Goal: Task Accomplishment & Management: Manage account settings

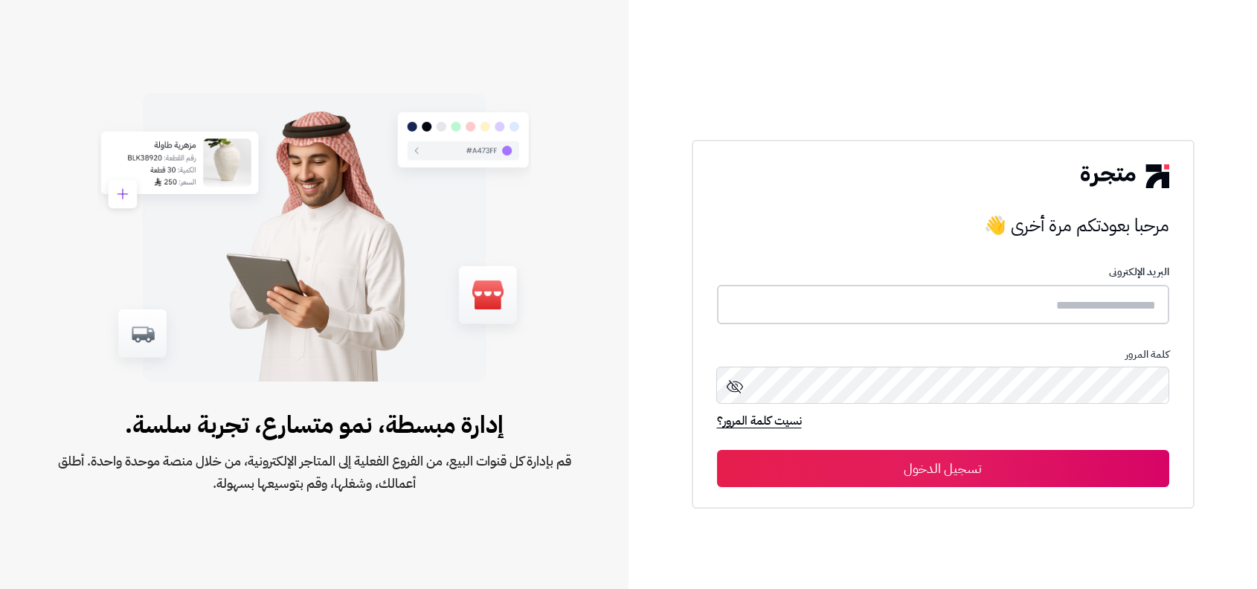
type input "**********"
click at [1014, 481] on button "تسجيل الدخول" at bounding box center [943, 467] width 452 height 37
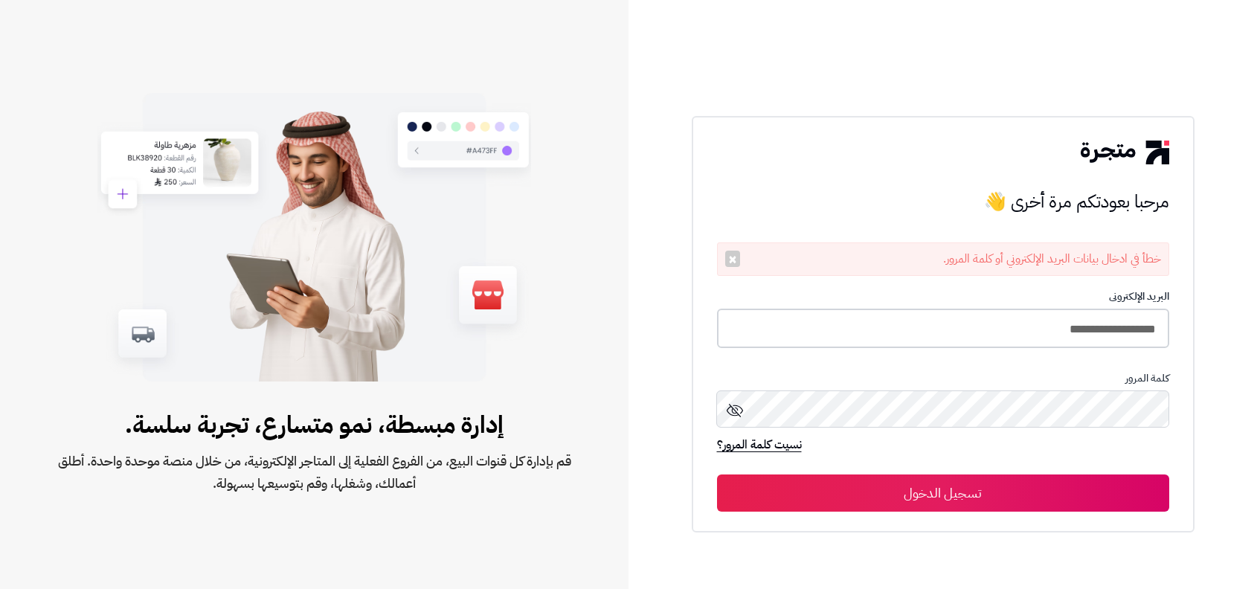
click at [1045, 320] on input "**********" at bounding box center [943, 328] width 452 height 39
type input "**********"
click at [717, 474] on button "تسجيل الدخول" at bounding box center [943, 492] width 452 height 37
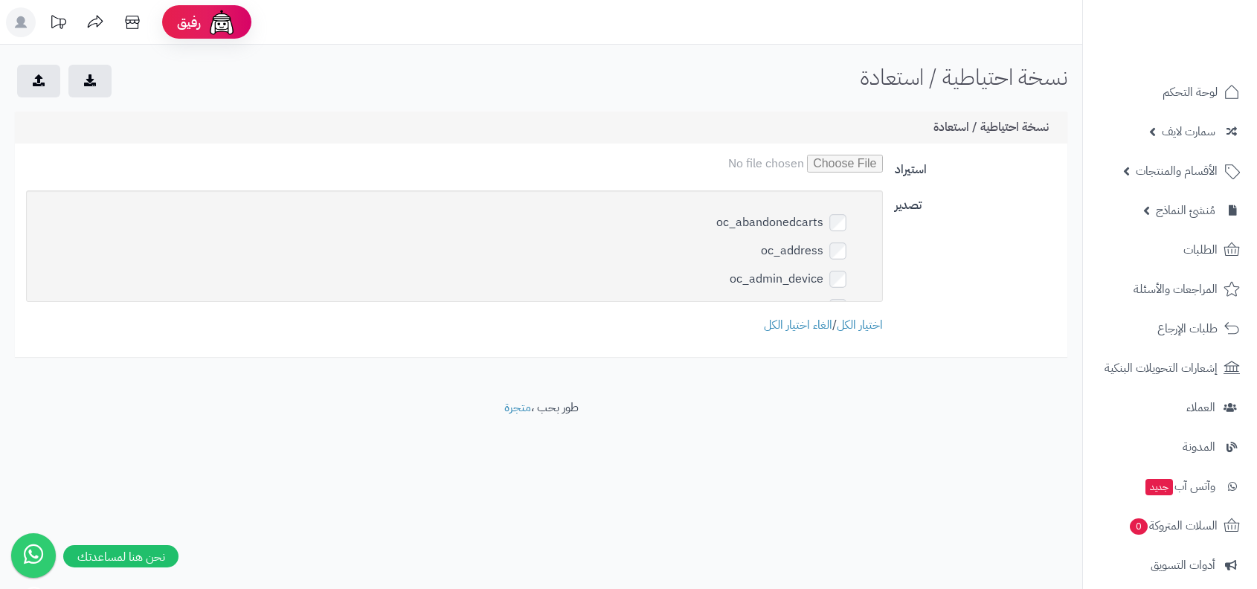
click at [816, 314] on div "oc_abandonedcarts oc_address oc_admin_device oc_affiliate oc_affiliate_activity…" at bounding box center [454, 262] width 868 height 144
click at [798, 323] on link "الغاء اختيار الكل" at bounding box center [798, 325] width 68 height 18
click at [625, 77] on div "نسخة احتياطية / استعادة الرئيسية نسخة احتياطية / استعادة" at bounding box center [541, 83] width 1082 height 36
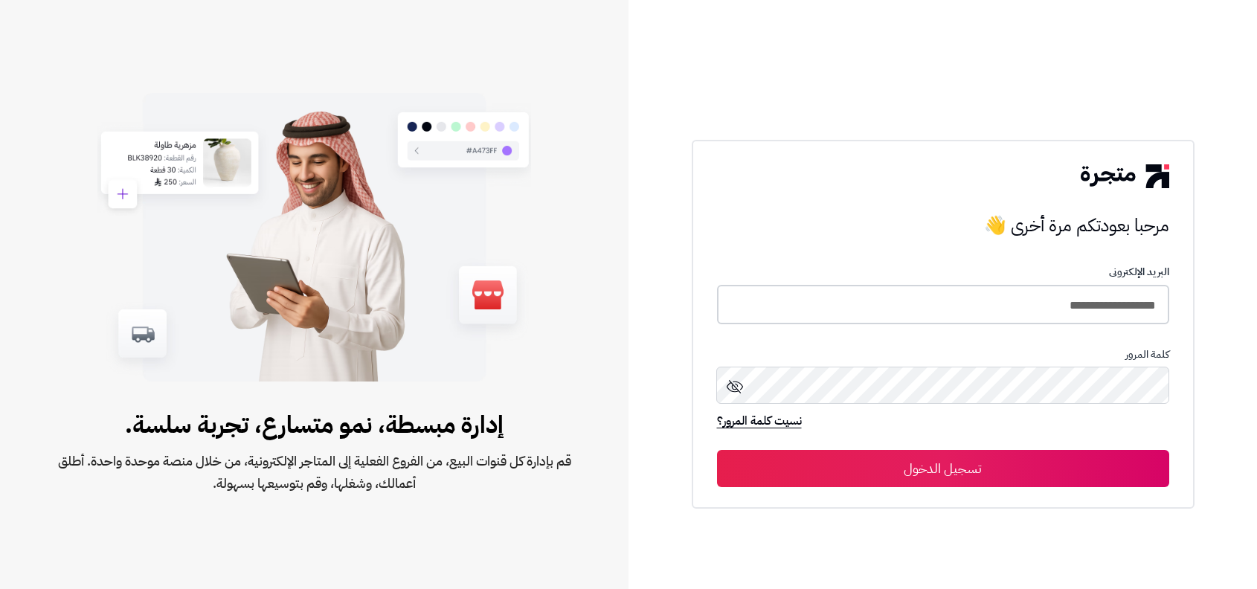
click at [1008, 307] on input "**********" at bounding box center [943, 304] width 452 height 39
type input "**********"
click at [717, 449] on button "تسجيل الدخول" at bounding box center [943, 467] width 452 height 37
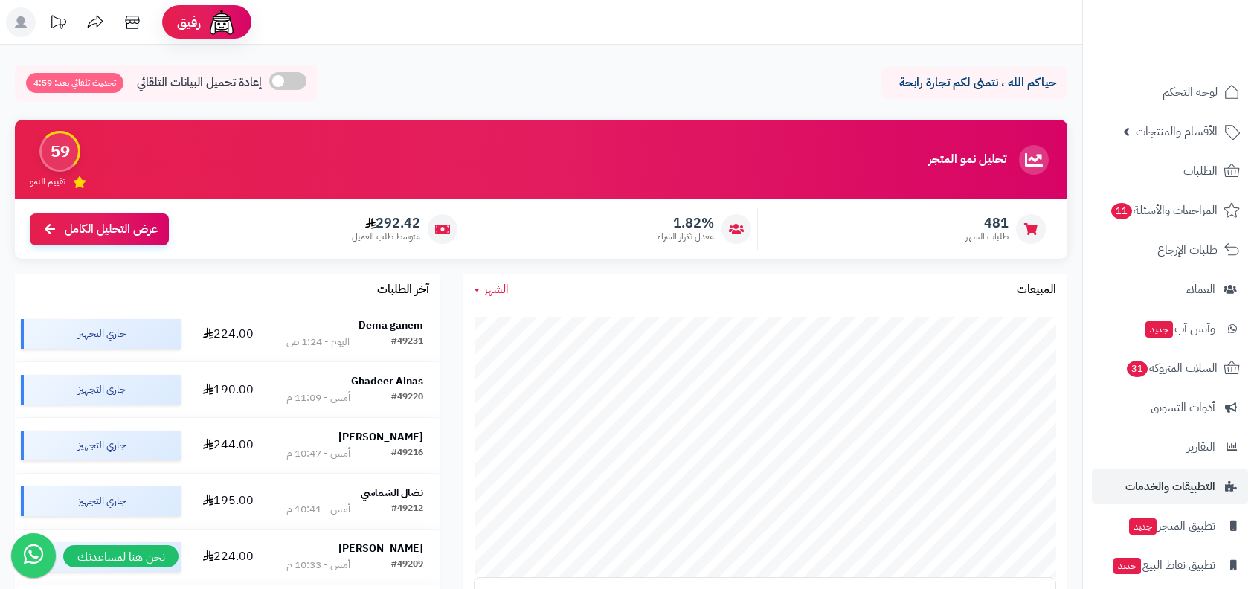
scroll to position [51, 0]
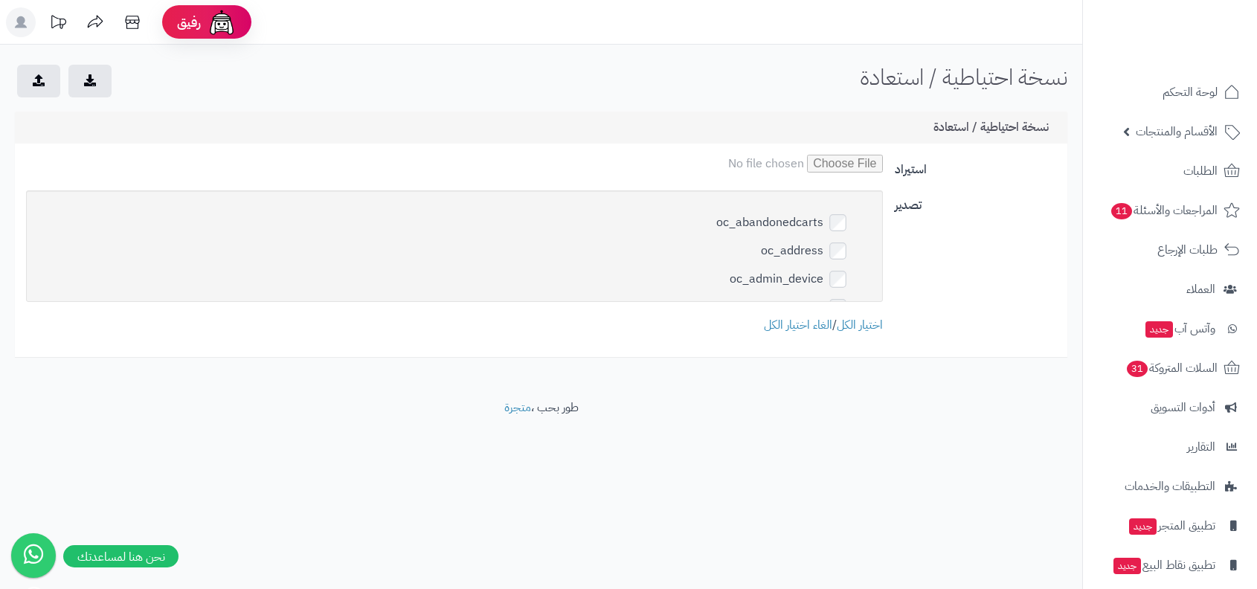
scroll to position [5568, 0]
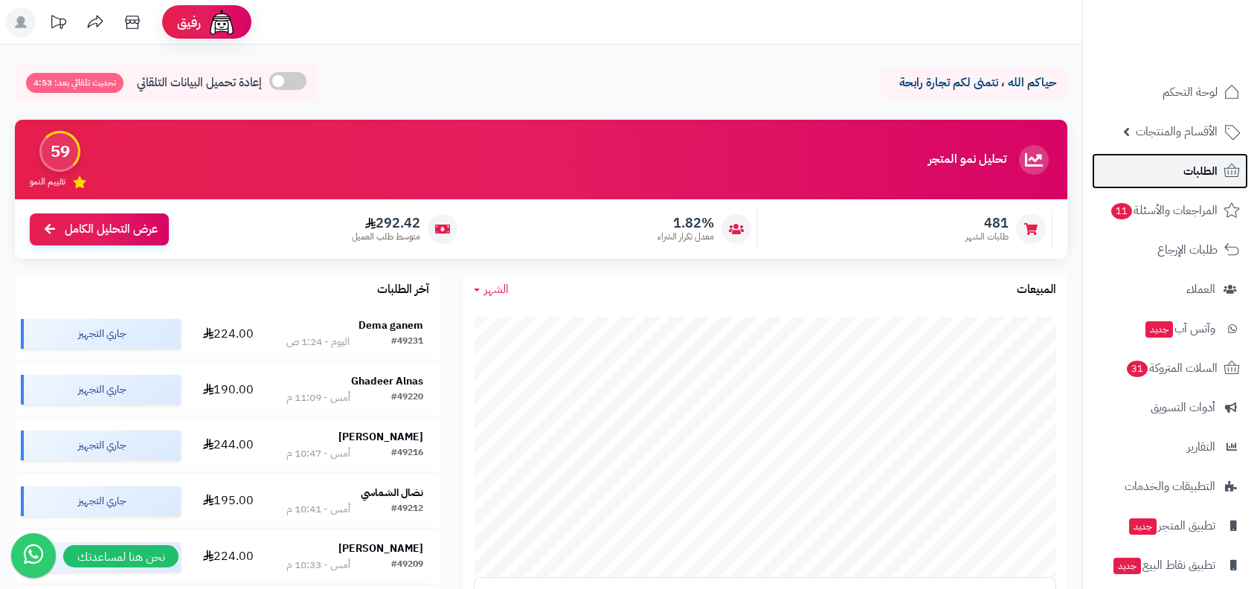
click at [803, 170] on link "الطلبات" at bounding box center [1170, 171] width 156 height 36
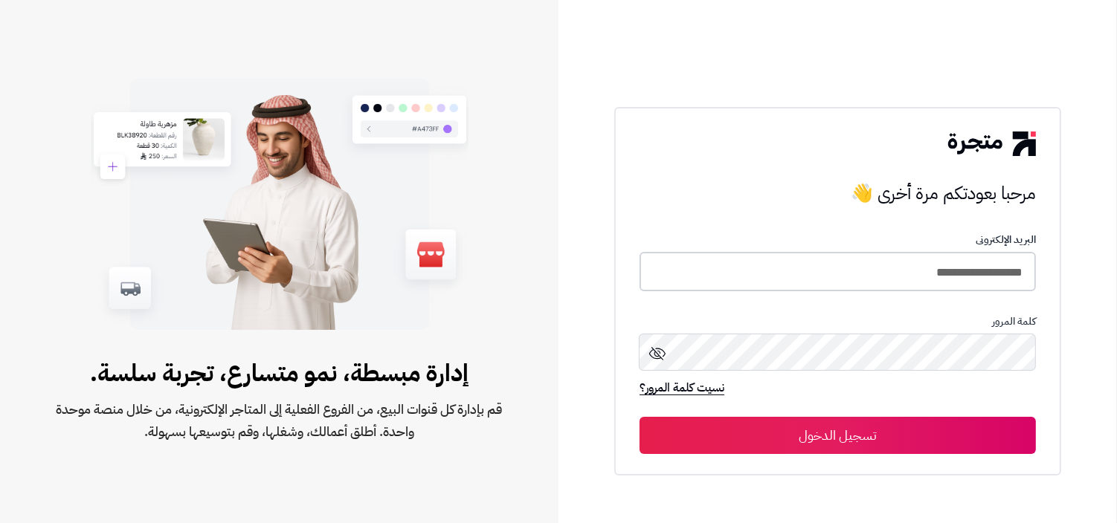
click at [770, 274] on input "**********" at bounding box center [837, 271] width 396 height 39
type input "**********"
click at [639, 416] on button "تسجيل الدخول" at bounding box center [837, 434] width 396 height 37
click at [905, 197] on h3 "مرحبا بعودتكم مرة أخرى 👋" at bounding box center [837, 194] width 396 height 30
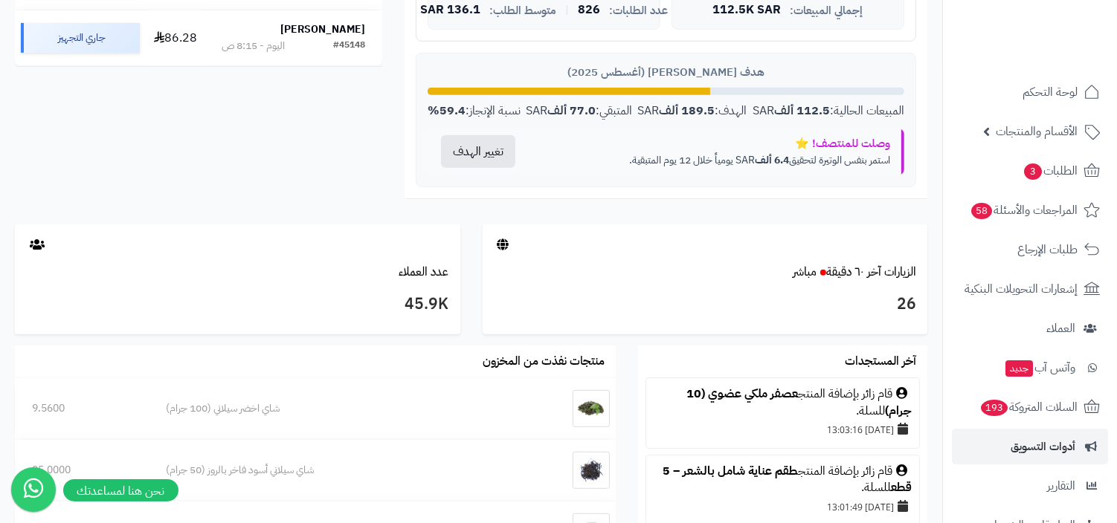
scroll to position [156, 0]
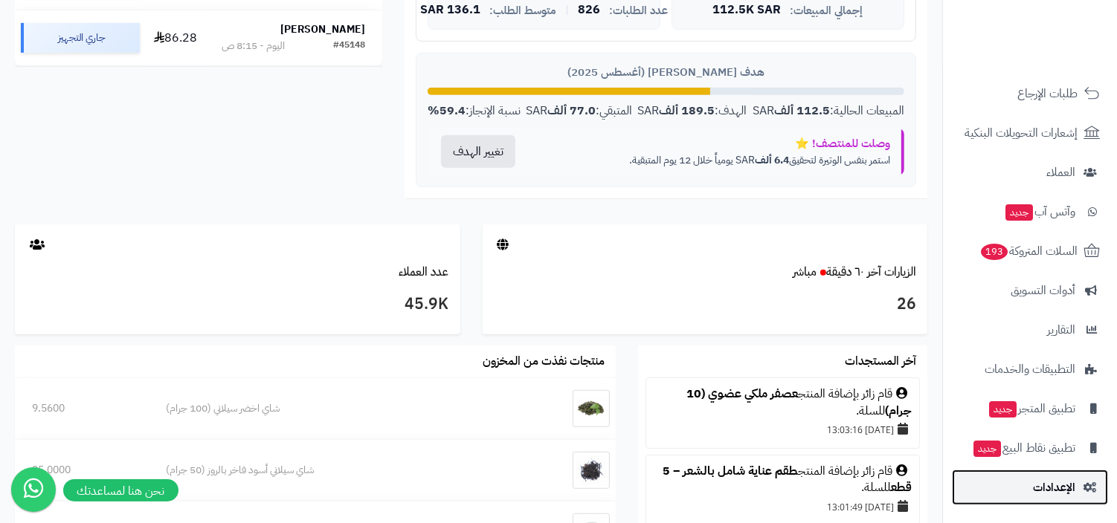
click at [1054, 494] on span "الإعدادات" at bounding box center [1054, 487] width 42 height 21
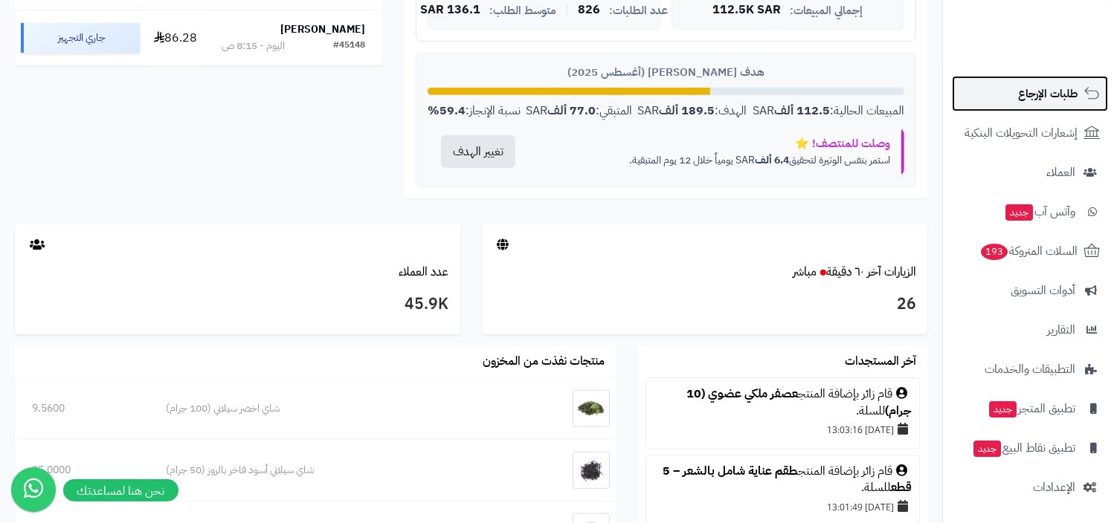
click at [999, 86] on link "طلبات الإرجاع" at bounding box center [1030, 94] width 156 height 36
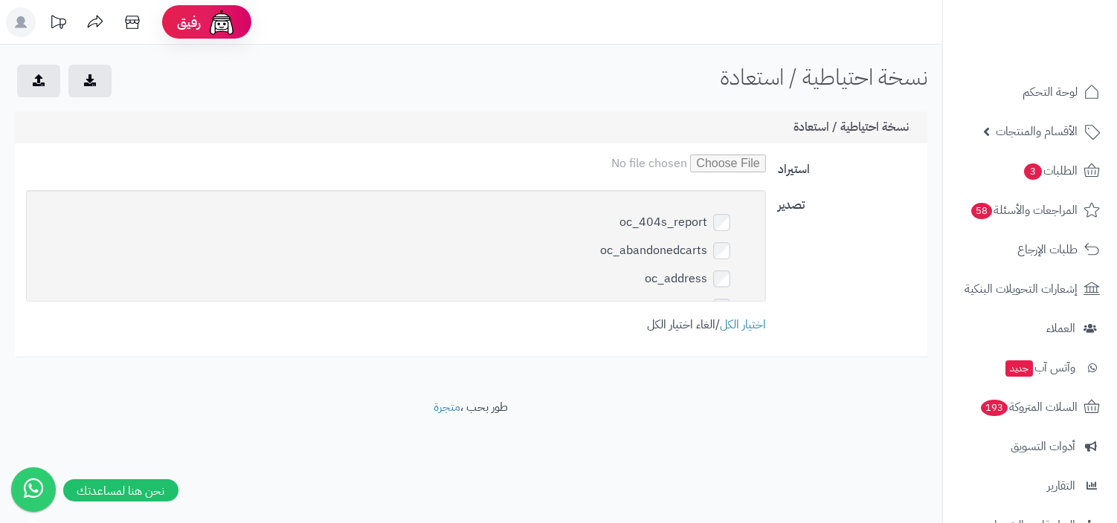
click at [660, 321] on link "الغاء اختيار الكل" at bounding box center [681, 325] width 68 height 18
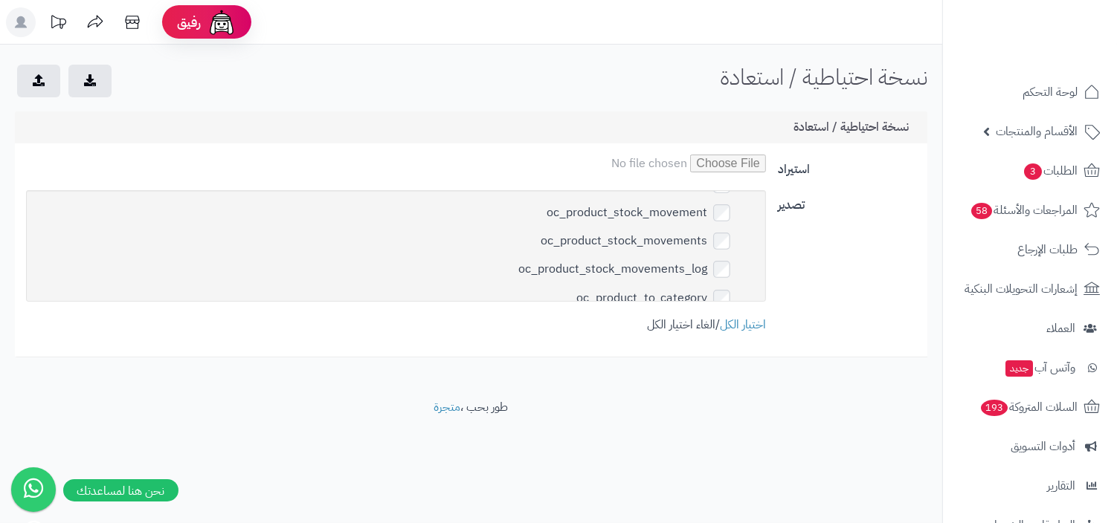
scroll to position [6167, 0]
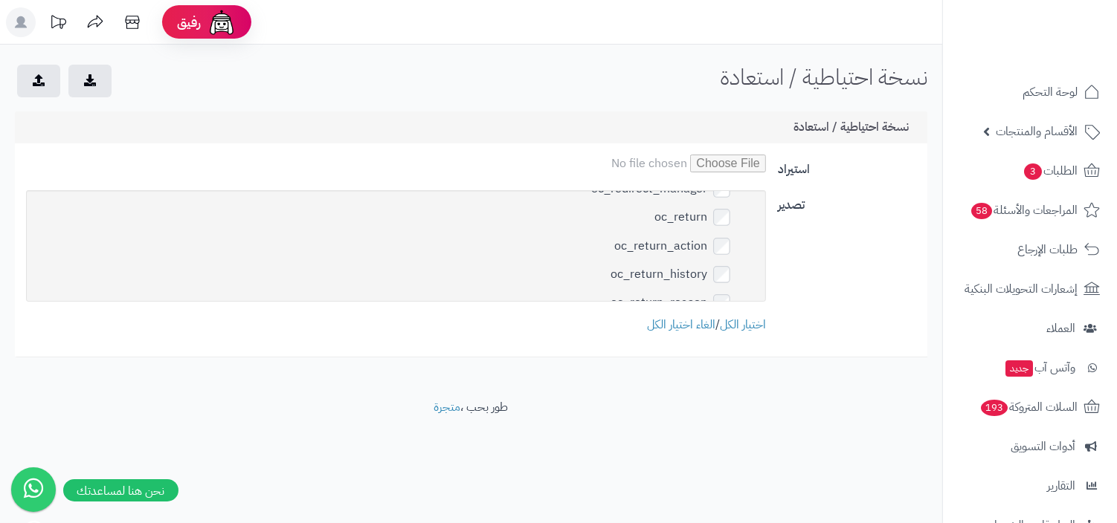
click at [104, 94] on button "submit" at bounding box center [89, 80] width 43 height 33
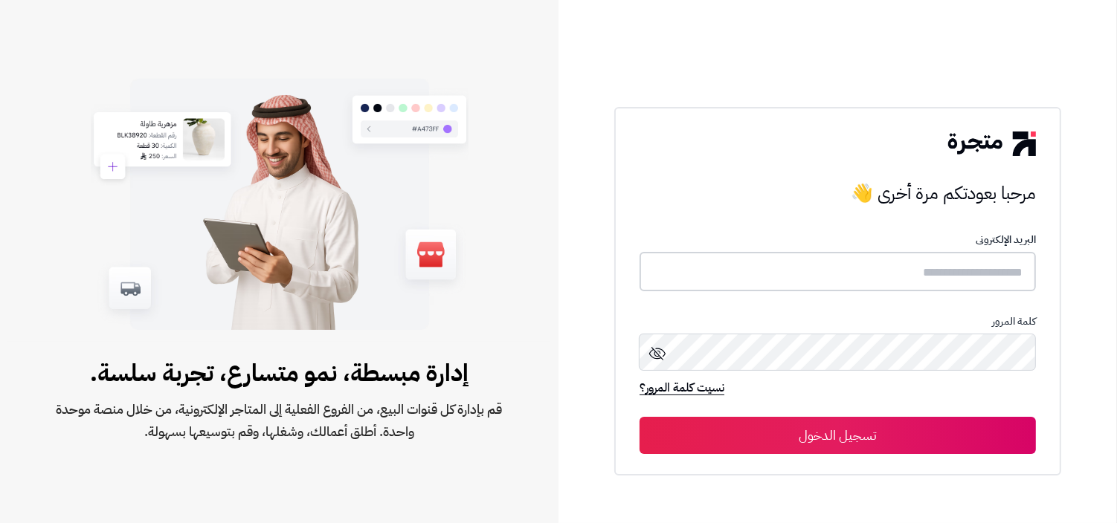
click at [847, 273] on input "text" at bounding box center [837, 271] width 396 height 39
type input "**********"
click at [639, 416] on button "تسجيل الدخول" at bounding box center [837, 434] width 396 height 37
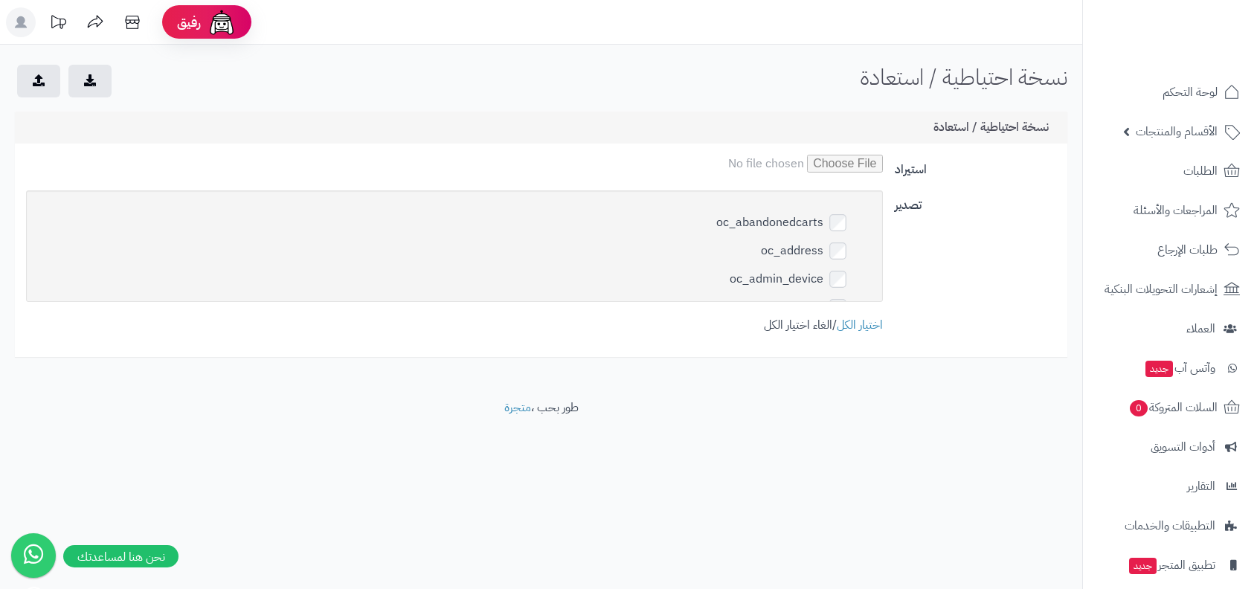
click at [807, 329] on link "الغاء اختيار الكل" at bounding box center [798, 325] width 68 height 18
click at [554, 76] on div "نسخة احتياطية / استعادة الرئيسية نسخة احتياطية / استعادة" at bounding box center [541, 83] width 1082 height 36
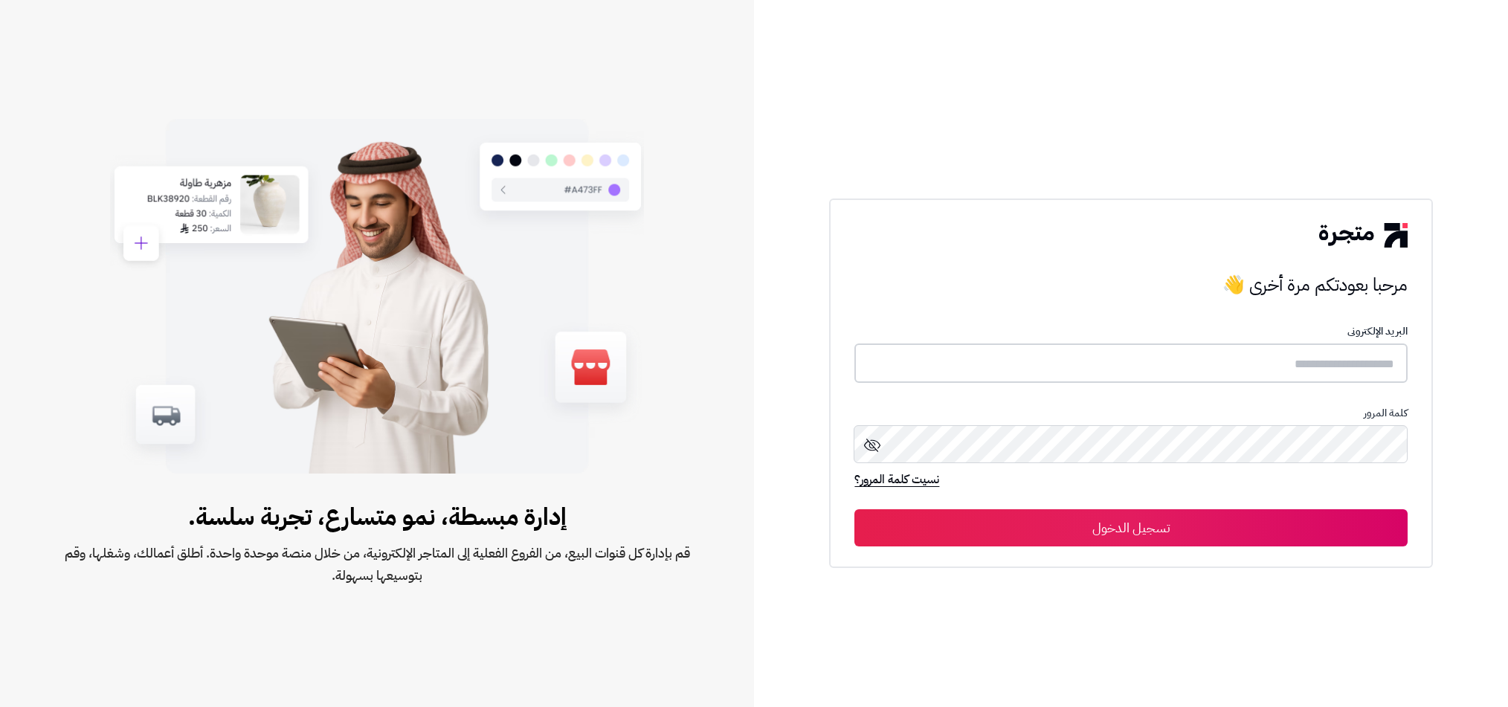
type input "**********"
click at [1187, 527] on button "تسجيل الدخول" at bounding box center [1130, 527] width 552 height 37
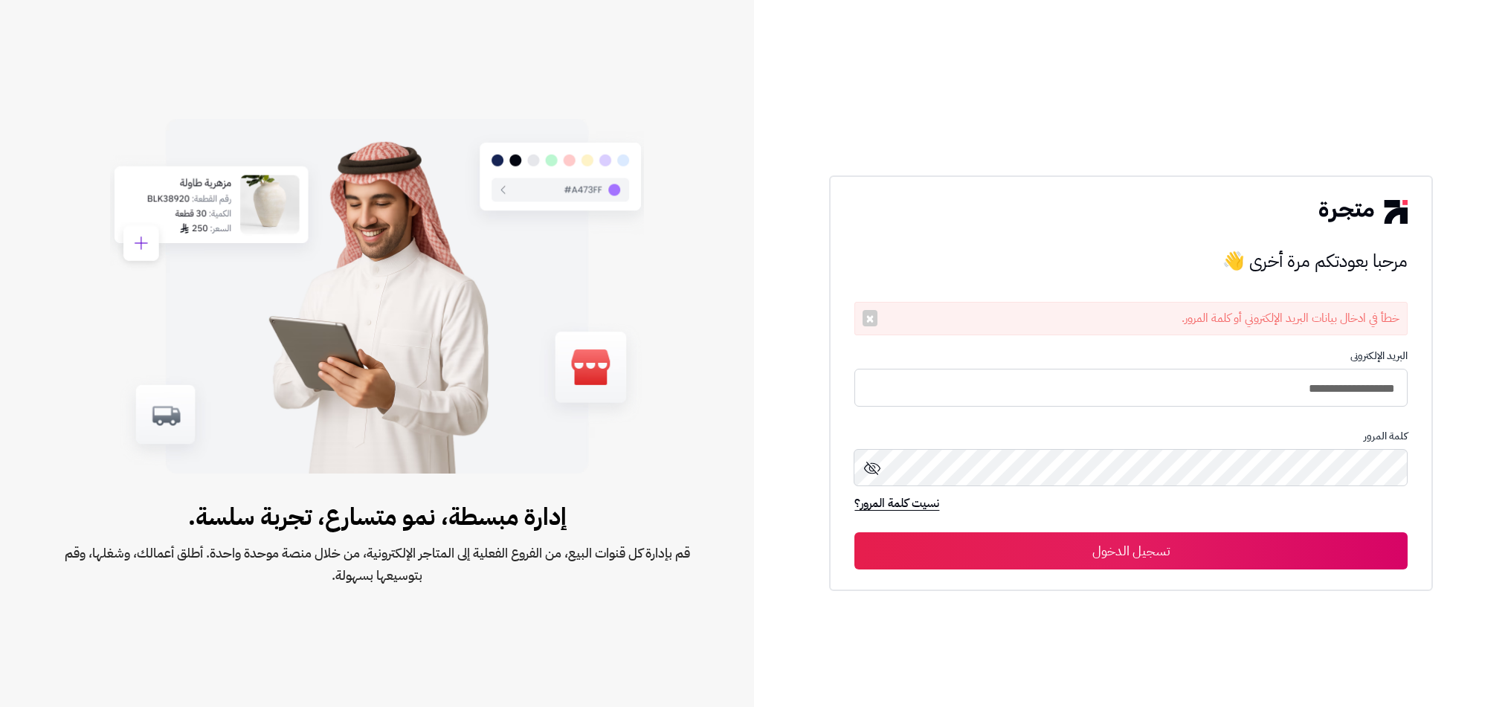
click at [1225, 361] on p "البريد الإلكترونى" at bounding box center [1130, 356] width 552 height 12
click at [1211, 393] on input "**********" at bounding box center [1130, 387] width 552 height 39
type input "**********"
click at [854, 532] on button "تسجيل الدخول" at bounding box center [1130, 550] width 552 height 37
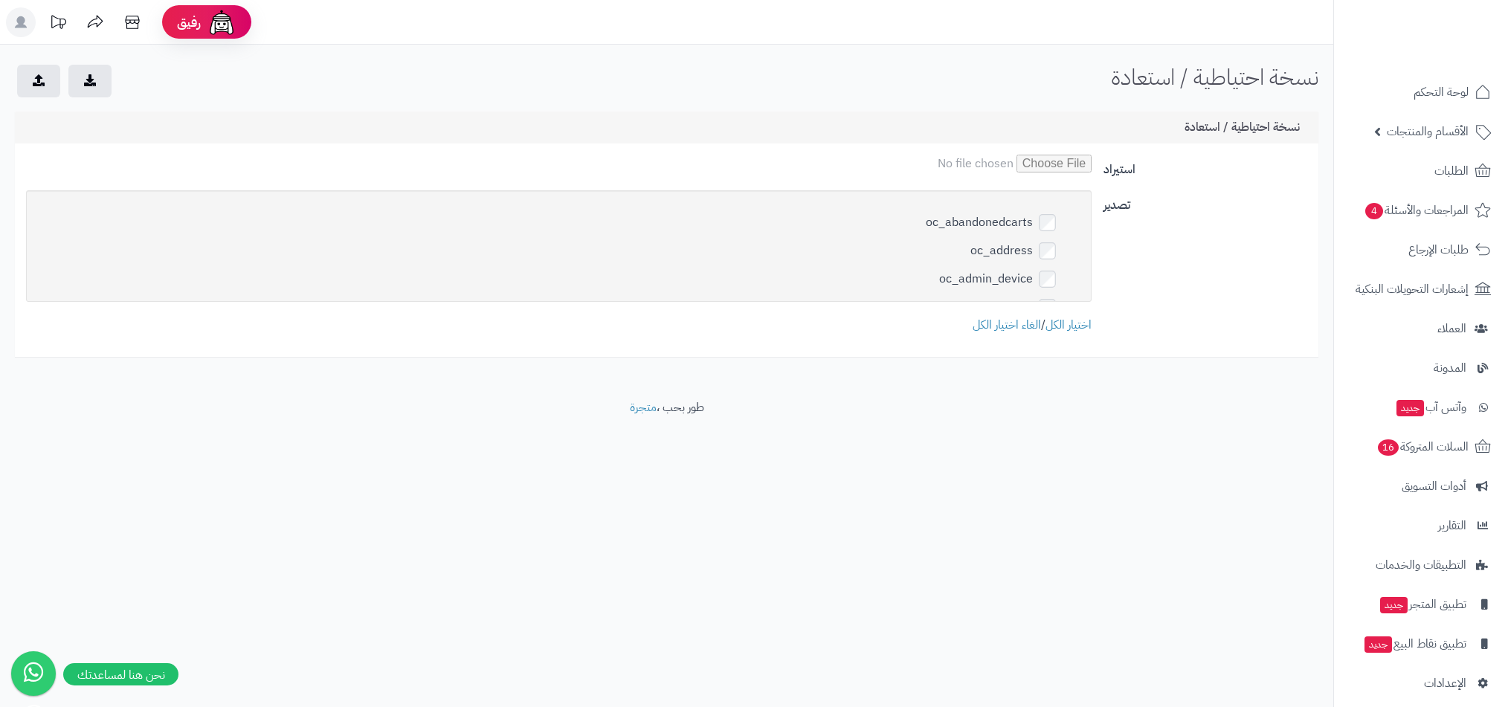
click at [1028, 311] on div "oc_abandonedcarts oc_address oc_admin_device oc_affiliate oc_affiliate_activity…" at bounding box center [558, 262] width 1077 height 144
click at [1018, 325] on link "الغاء اختيار الكل" at bounding box center [1007, 325] width 68 height 18
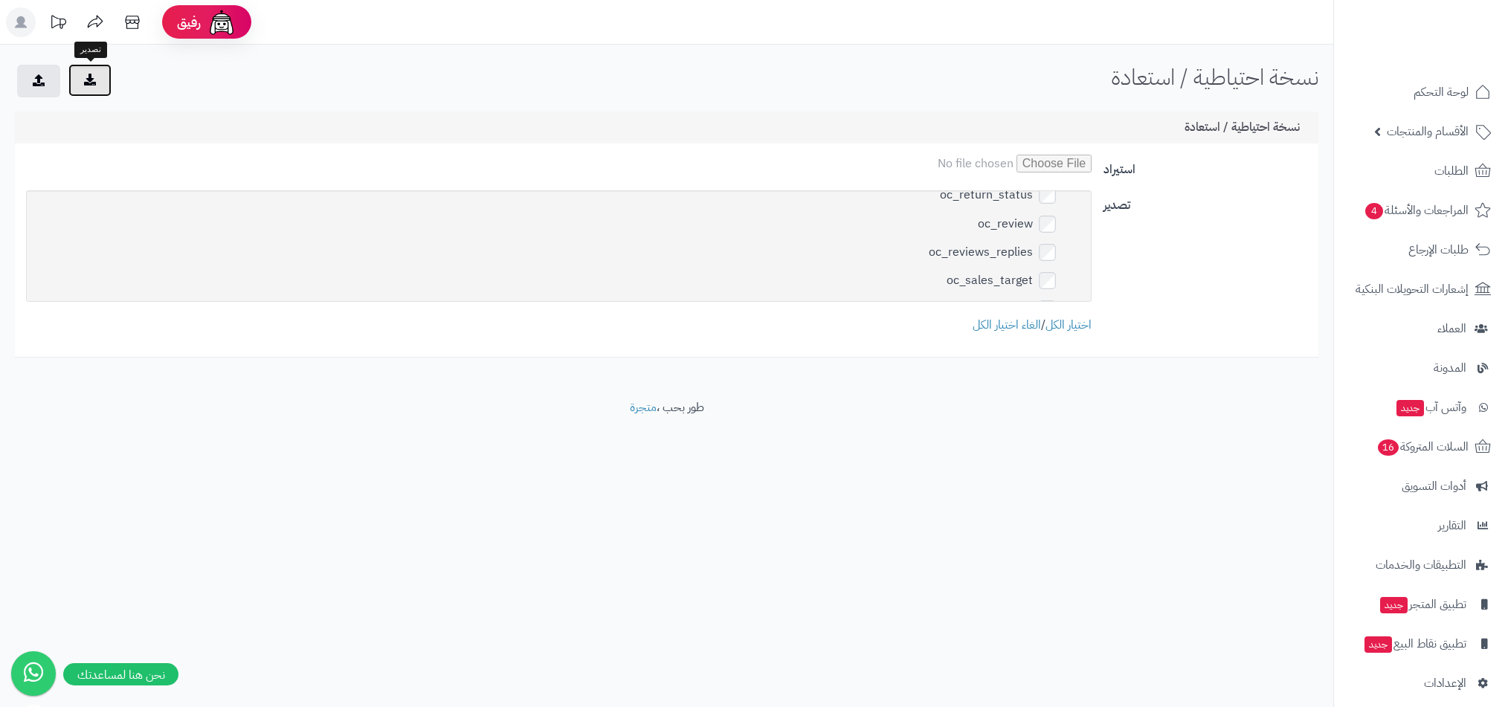
click at [90, 68] on button "submit" at bounding box center [89, 80] width 43 height 33
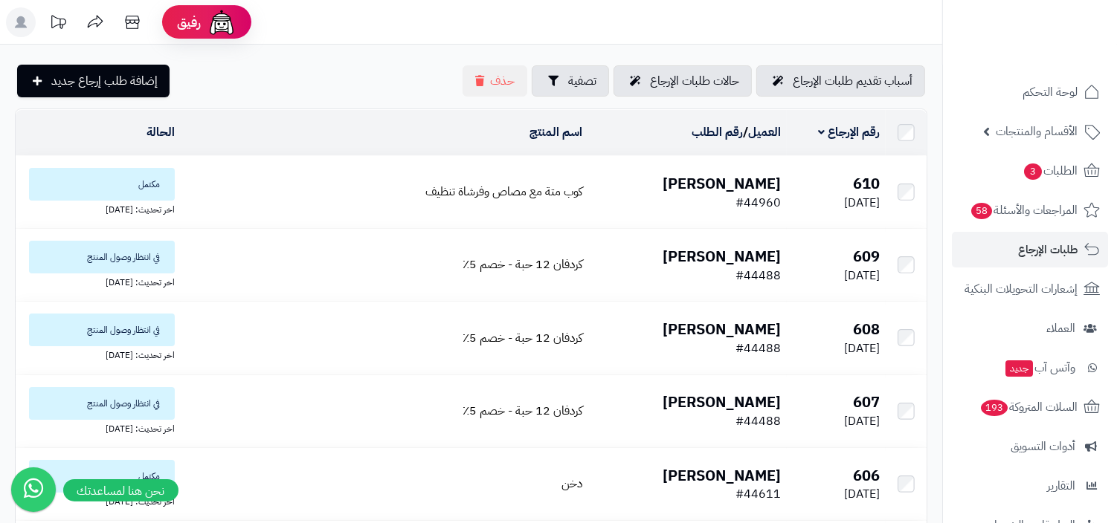
click at [741, 169] on td "خليفه عبدالرحيم #44960" at bounding box center [687, 192] width 198 height 72
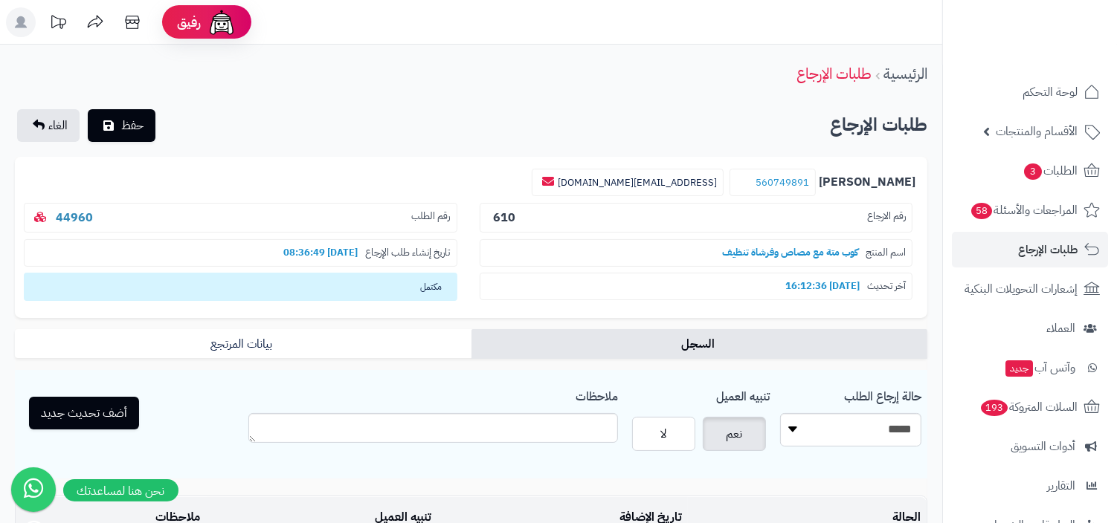
scroll to position [214, 0]
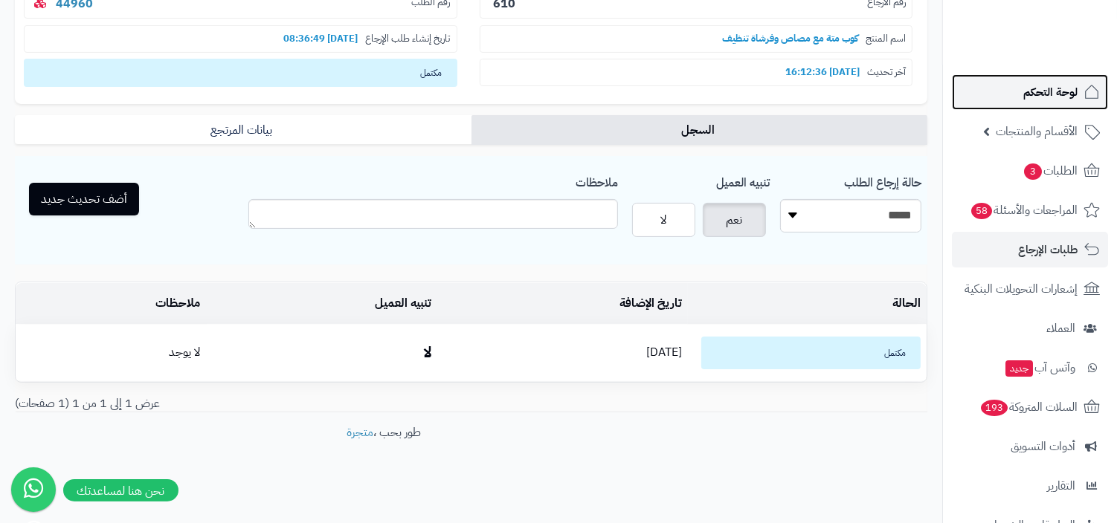
click at [970, 83] on link "لوحة التحكم" at bounding box center [1030, 92] width 156 height 36
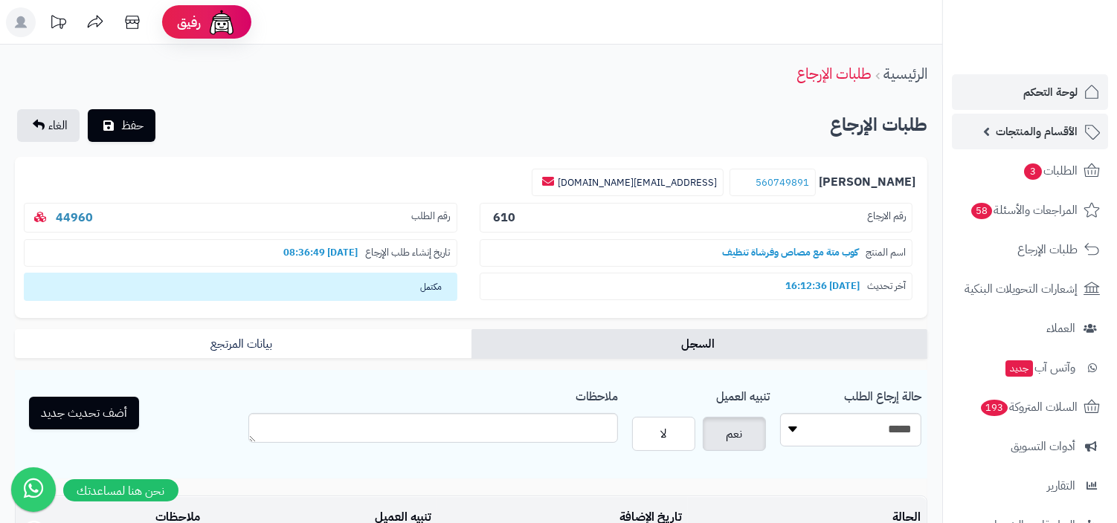
click at [1013, 117] on link "الأقسام والمنتجات" at bounding box center [1030, 132] width 156 height 36
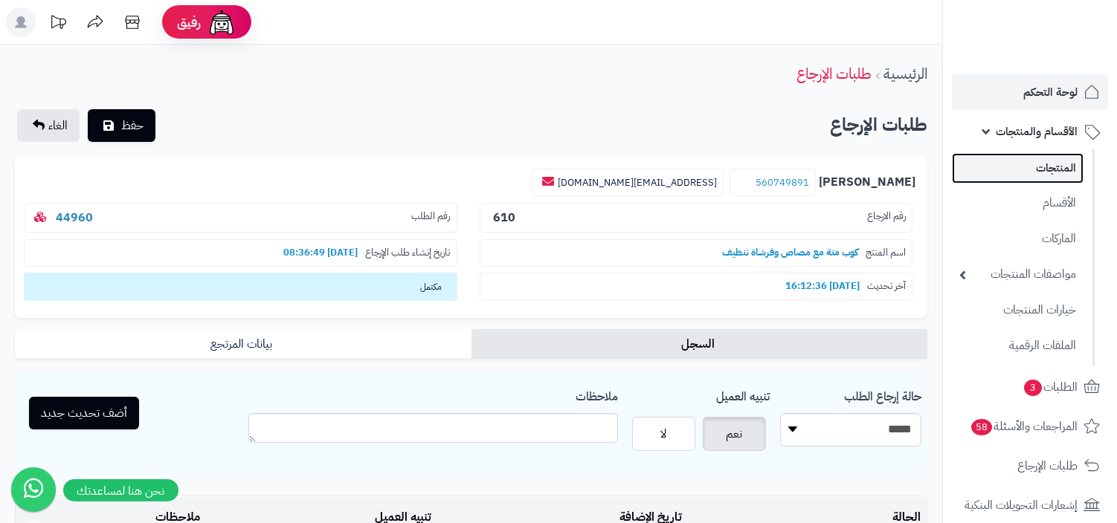
click at [1025, 168] on link "المنتجات" at bounding box center [1018, 168] width 132 height 30
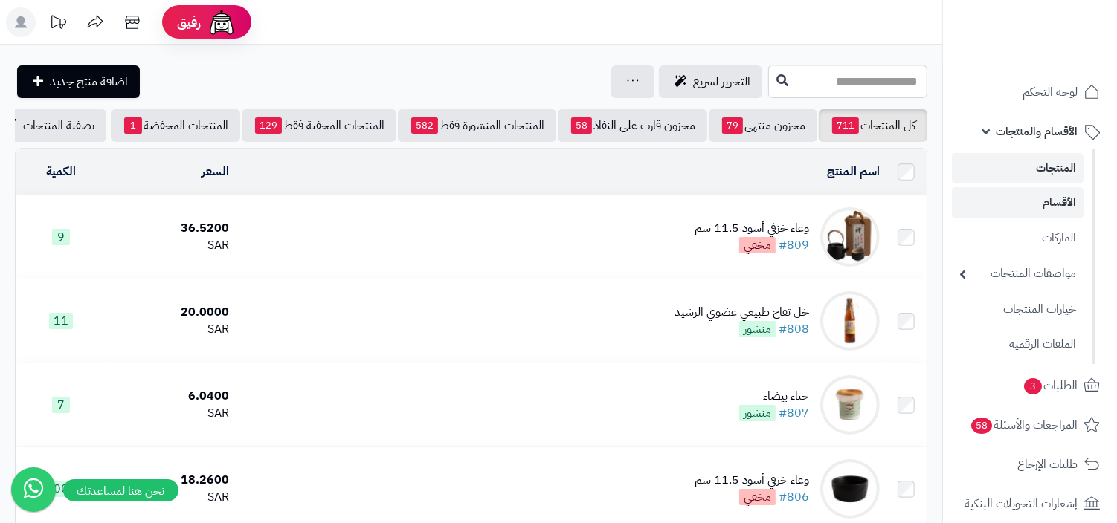
click at [1010, 190] on link "الأقسام" at bounding box center [1018, 202] width 132 height 30
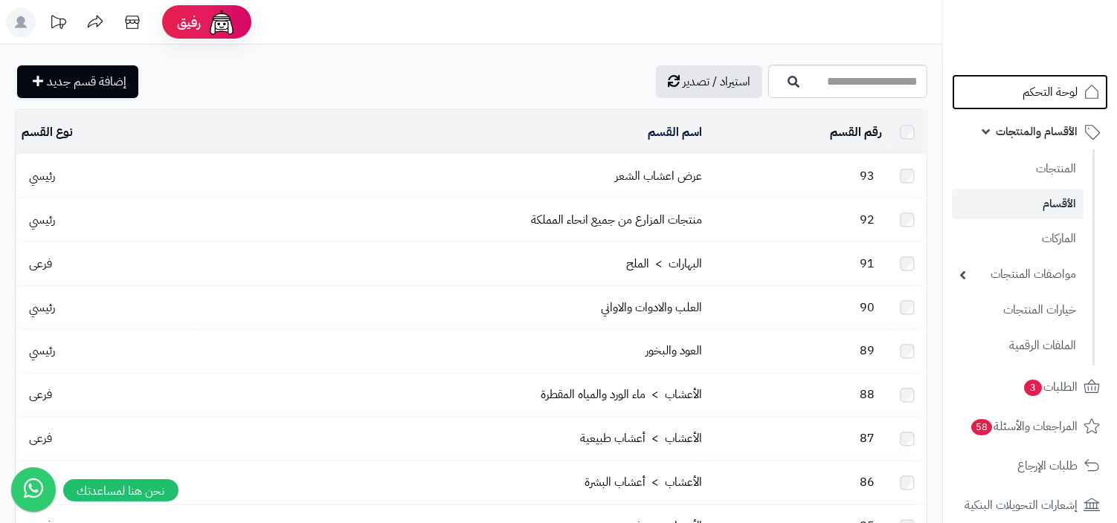
click at [1035, 100] on span "لوحة التحكم" at bounding box center [1049, 92] width 55 height 21
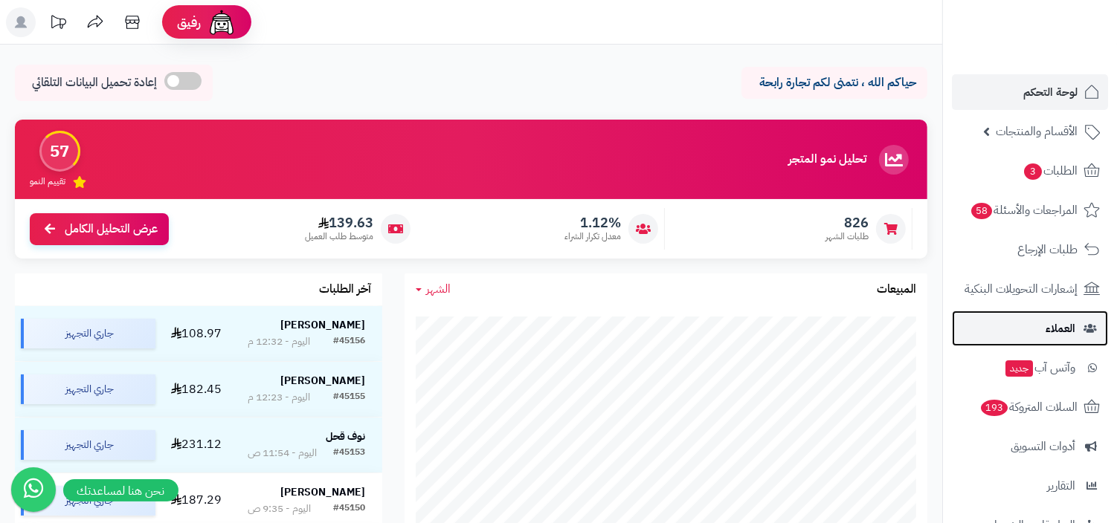
click at [1043, 320] on link "العملاء" at bounding box center [1030, 329] width 156 height 36
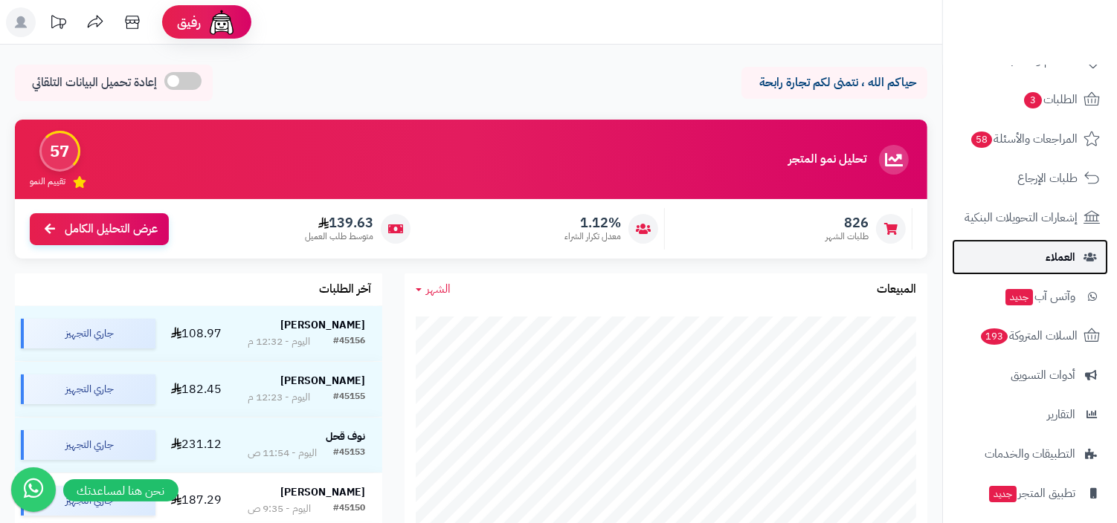
scroll to position [95, 0]
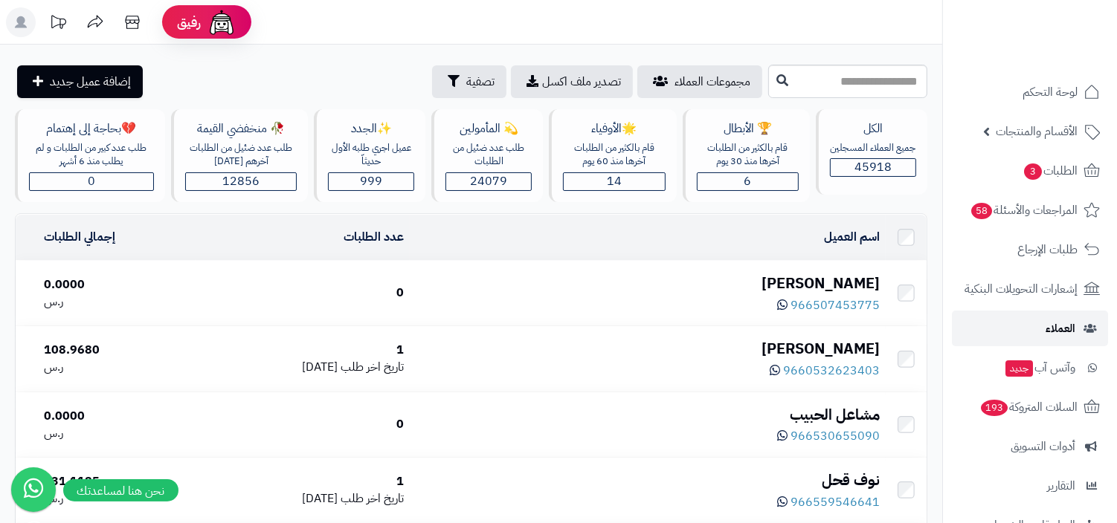
click at [974, 315] on link "العملاء" at bounding box center [1030, 329] width 156 height 36
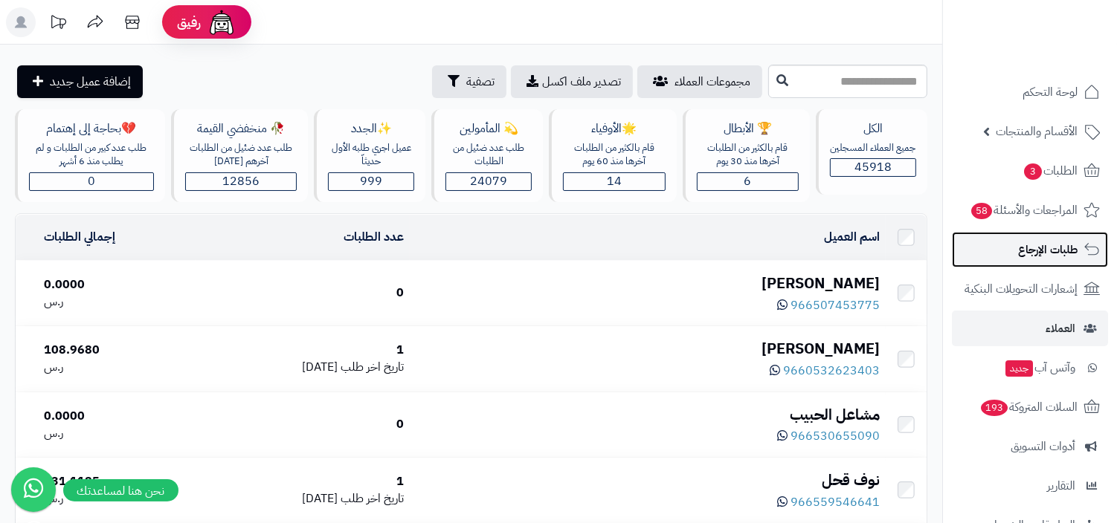
click at [1033, 264] on link "طلبات الإرجاع" at bounding box center [1030, 250] width 156 height 36
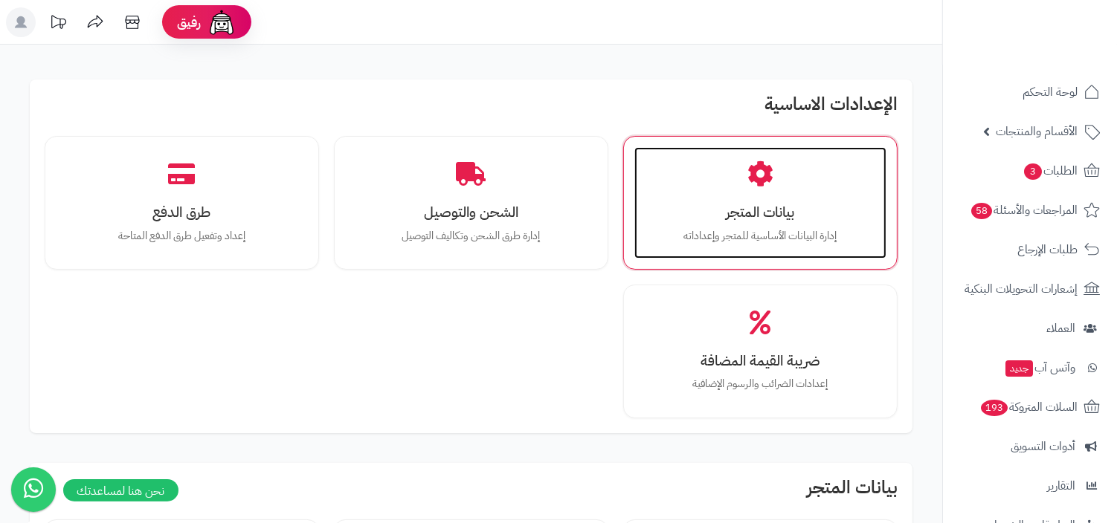
click at [753, 206] on h3 "بيانات المتجر" at bounding box center [760, 212] width 222 height 16
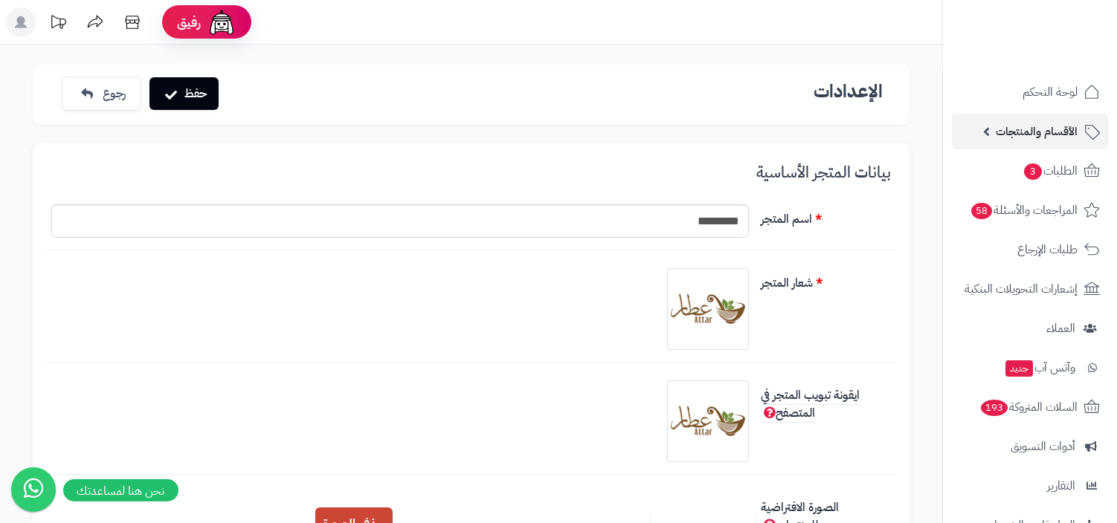
click at [1074, 124] on span "الأقسام والمنتجات" at bounding box center [1037, 131] width 82 height 21
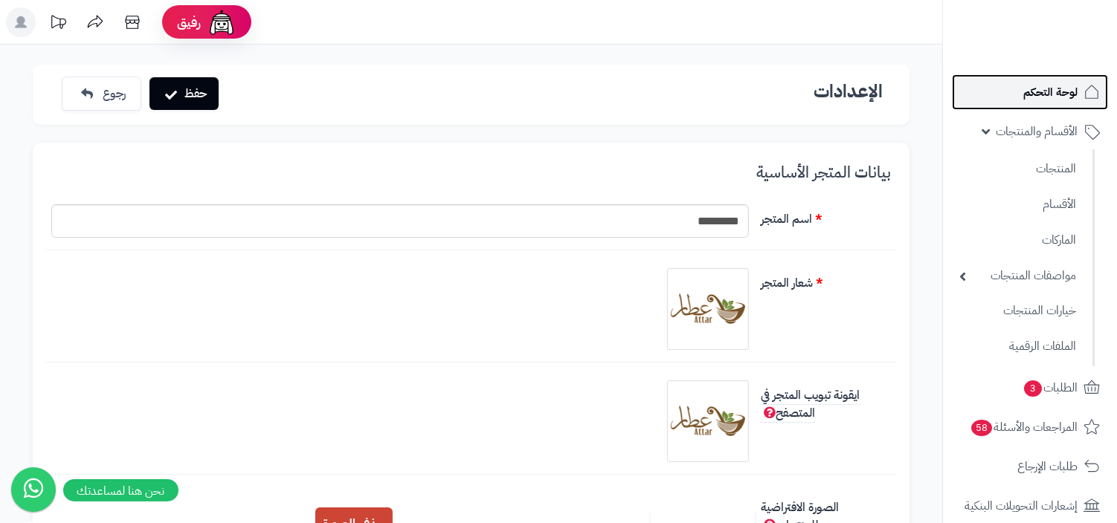
click at [1051, 104] on link "لوحة التحكم" at bounding box center [1030, 92] width 156 height 36
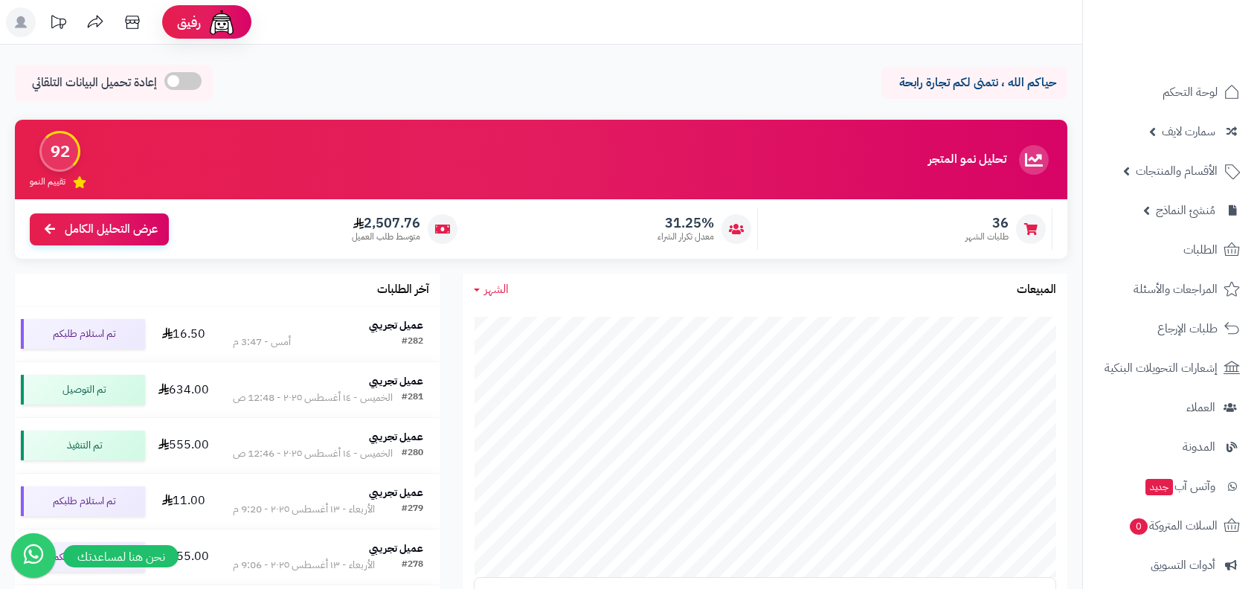
click at [16, 22] on rect at bounding box center [21, 22] width 30 height 30
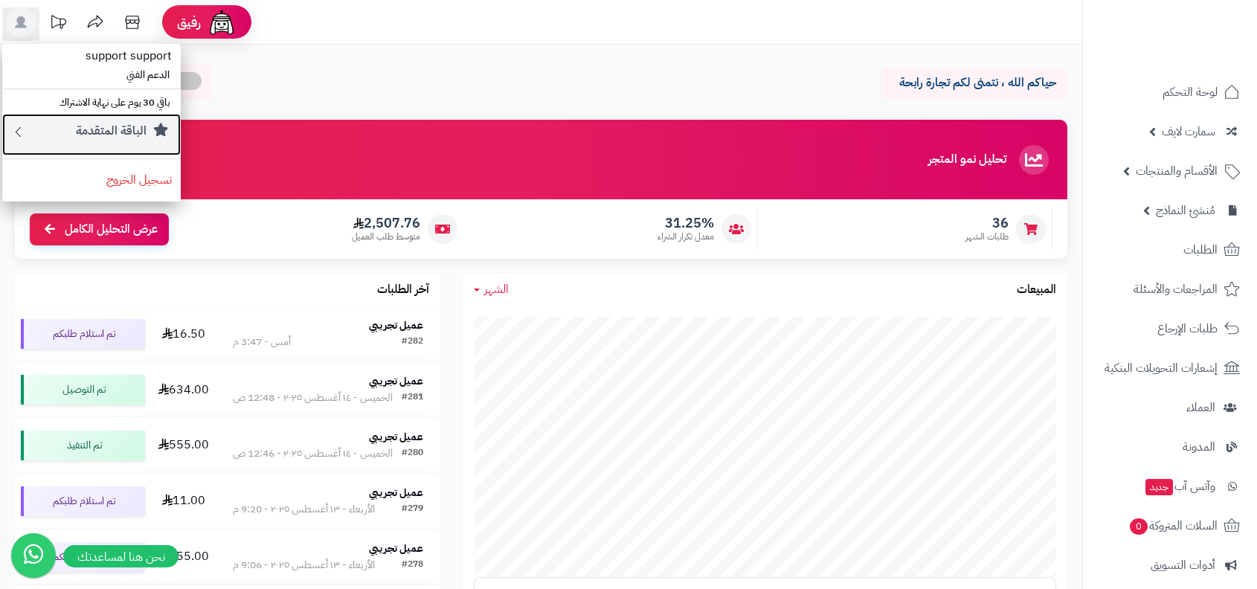
click at [115, 124] on small "الباقة المتقدمة" at bounding box center [111, 131] width 71 height 18
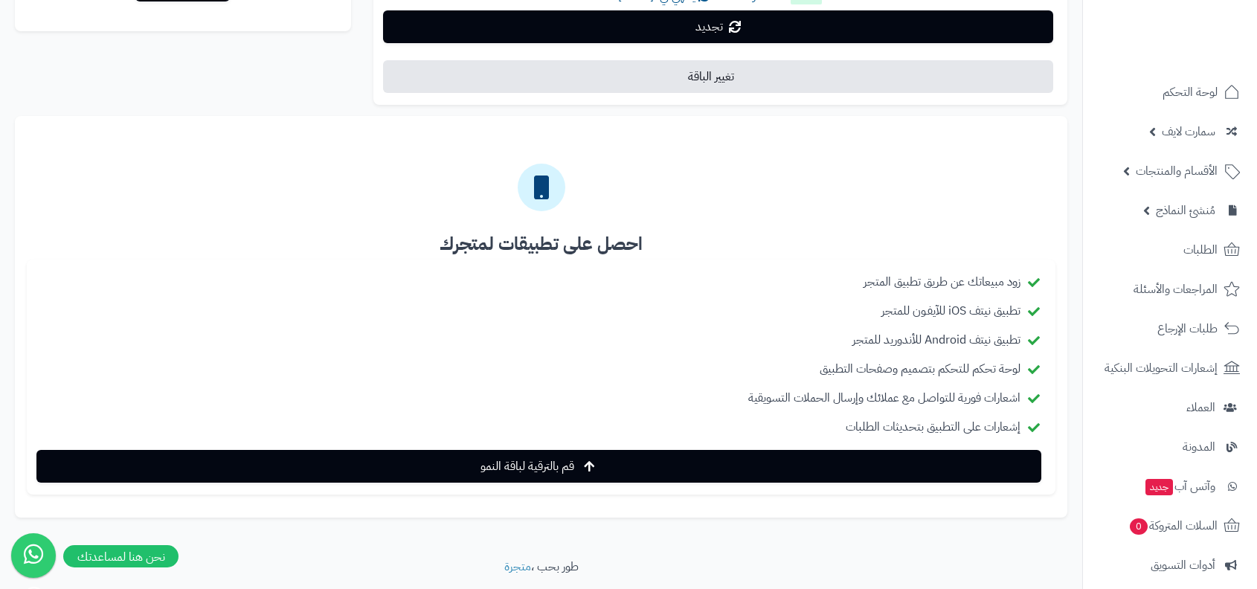
scroll to position [411, 0]
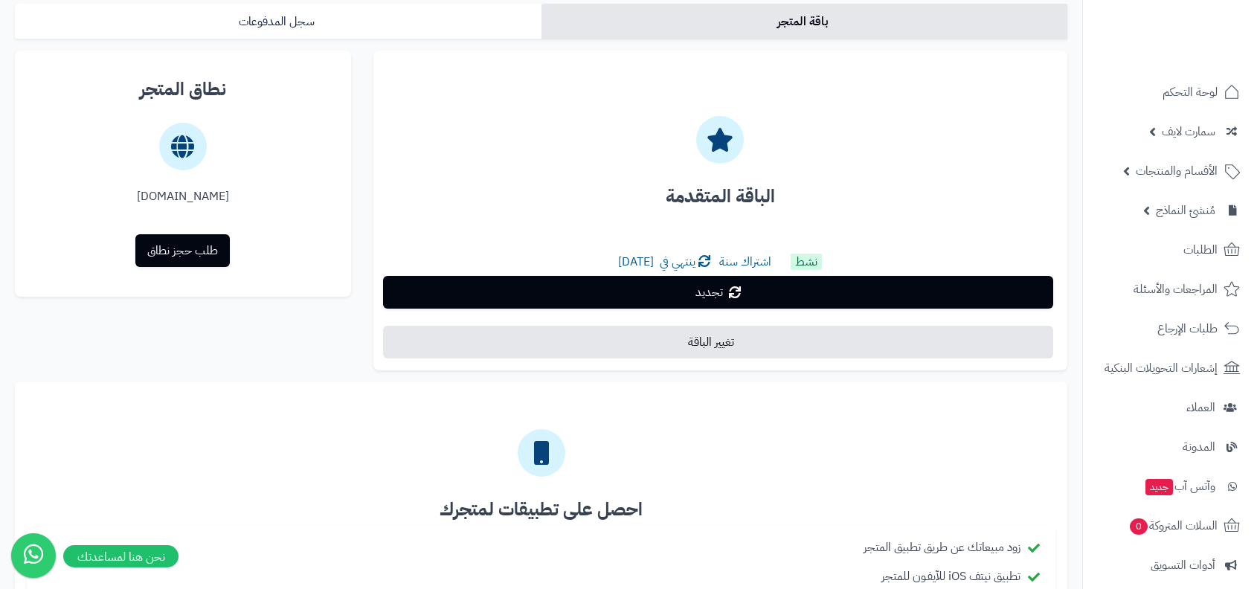
scroll to position [54, 0]
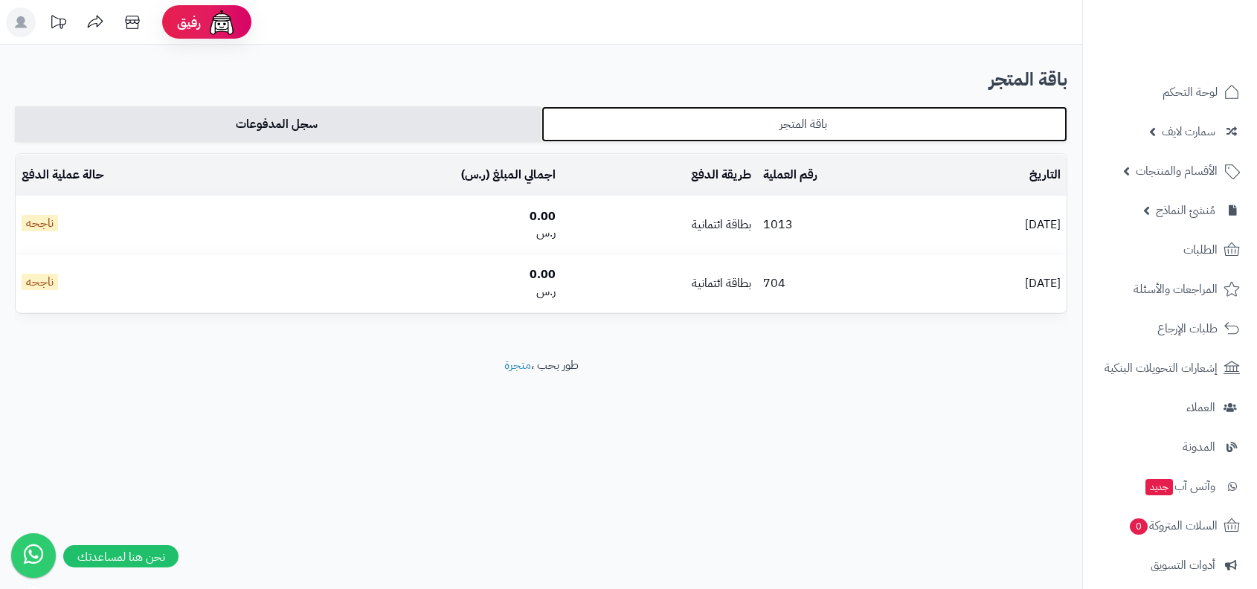
click at [663, 138] on link "باقة المتجر" at bounding box center [804, 124] width 526 height 36
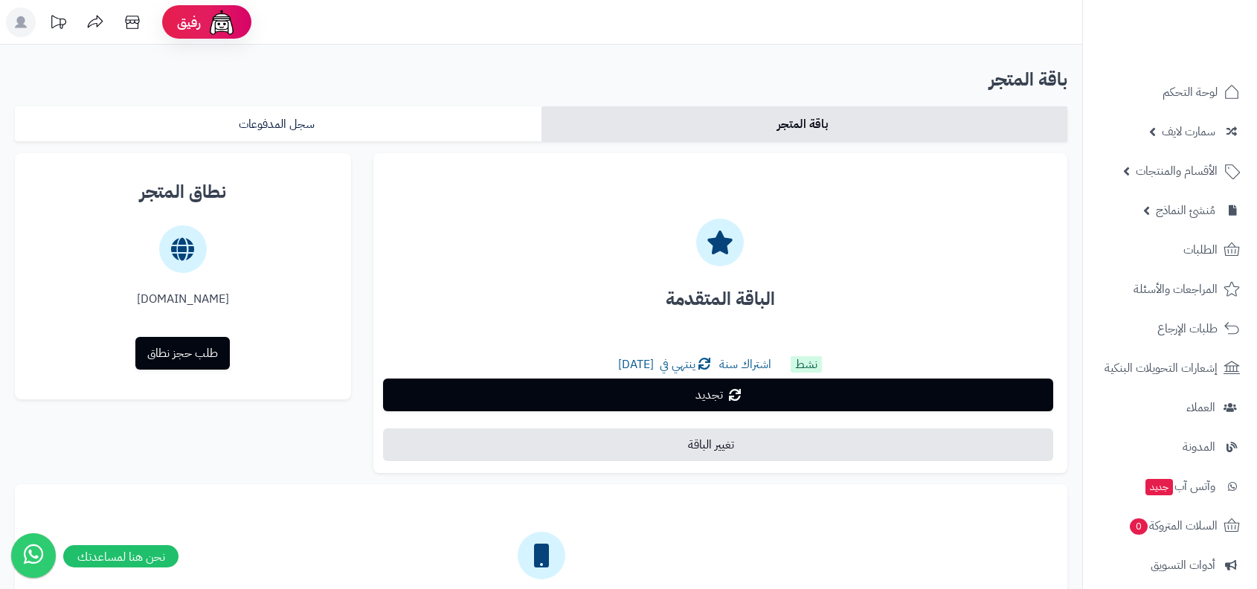
click at [506, 142] on div "باقة المتجر سجل المدفوعات الباقة المتقدمة نشط اشتراك سنة ينتهي في [DATE] تجديد …" at bounding box center [541, 501] width 1052 height 790
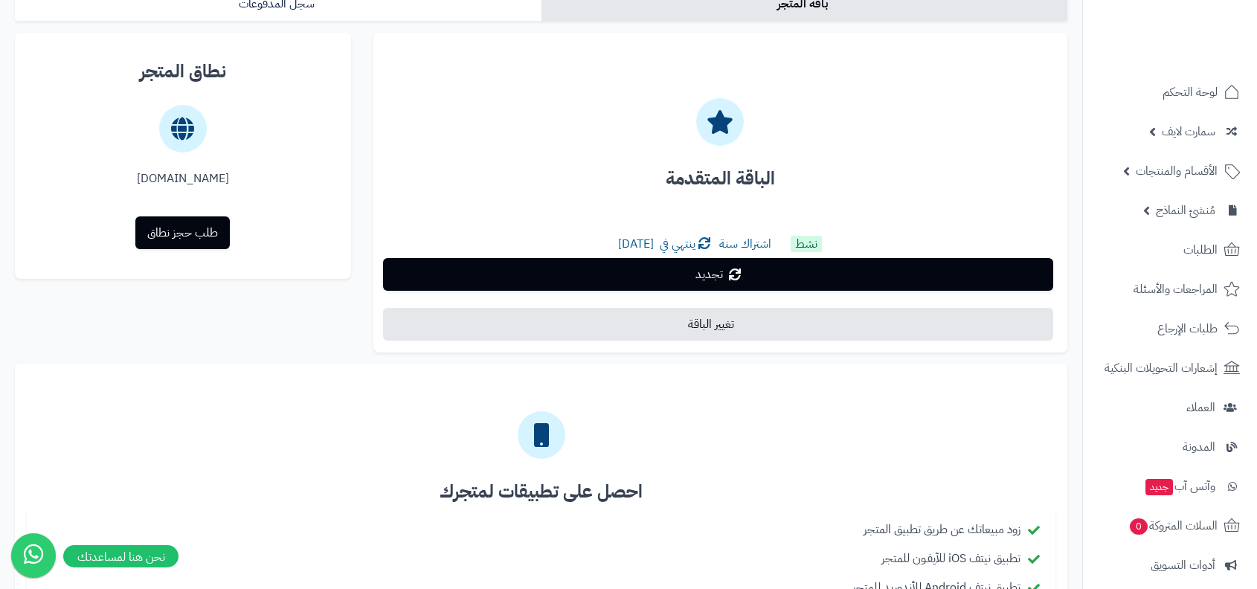
scroll to position [160, 0]
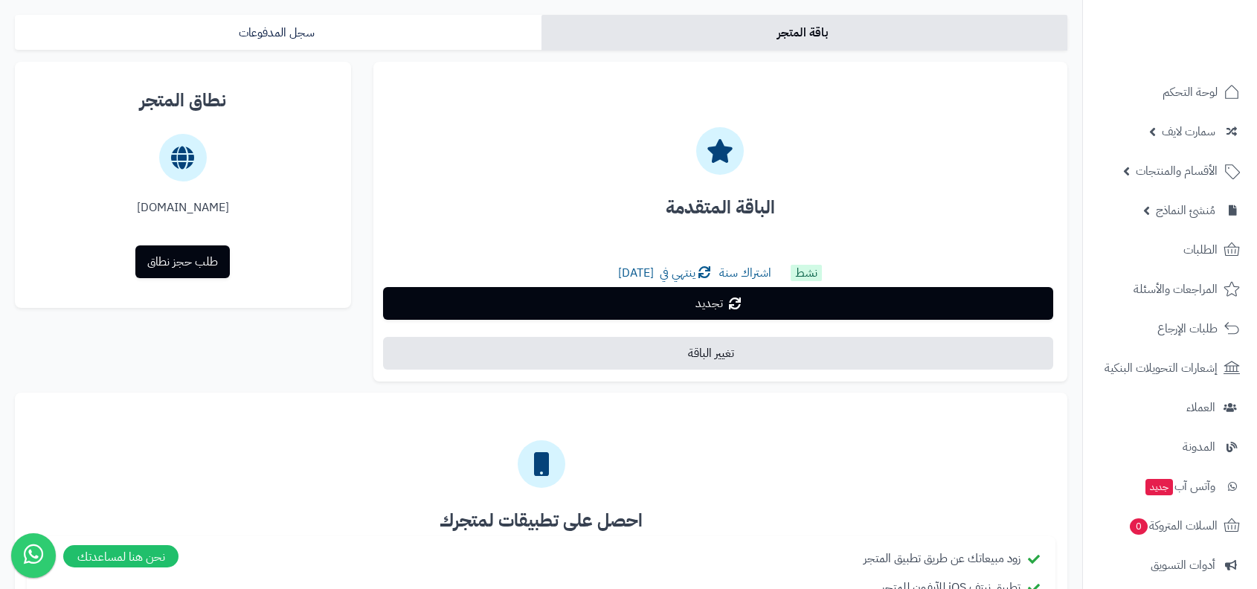
scroll to position [43, 0]
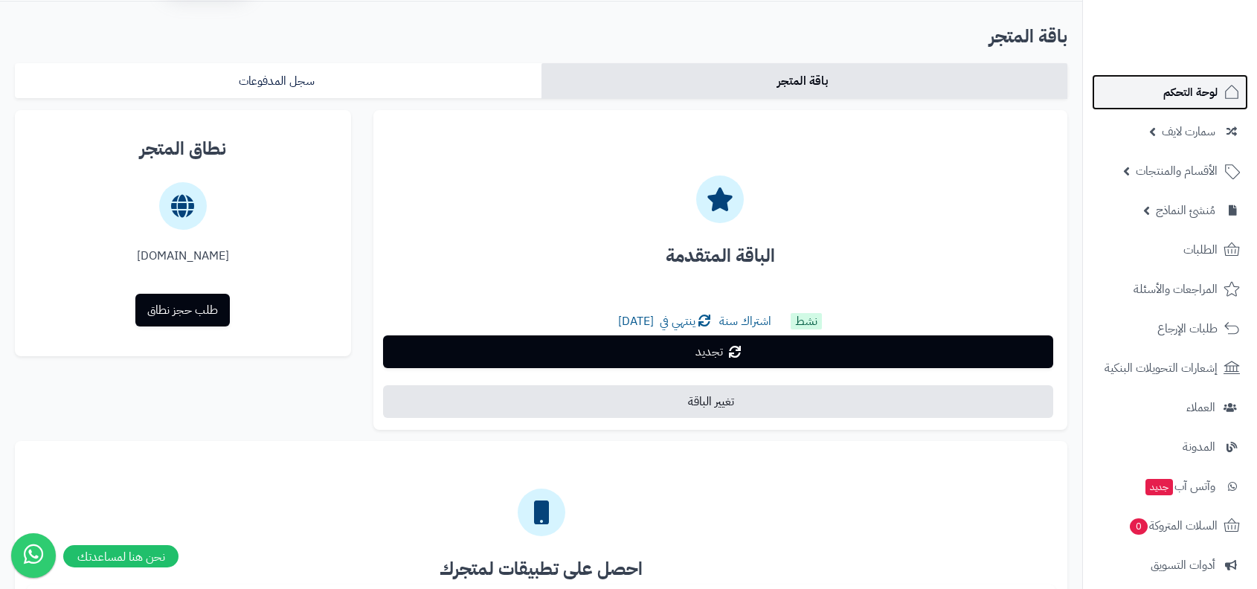
click at [1139, 77] on link "لوحة التحكم" at bounding box center [1170, 92] width 156 height 36
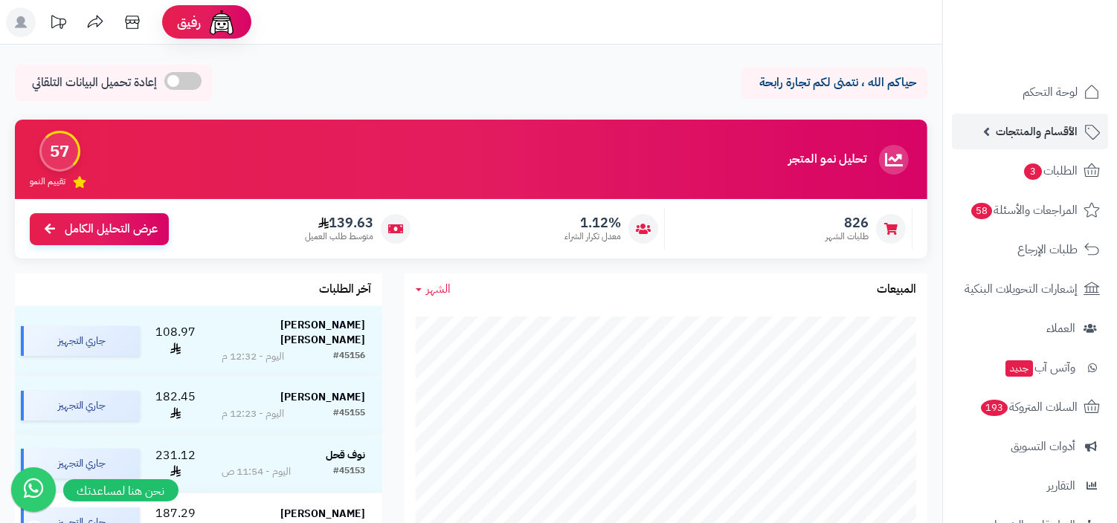
click at [988, 136] on link "الأقسام والمنتجات" at bounding box center [1030, 132] width 156 height 36
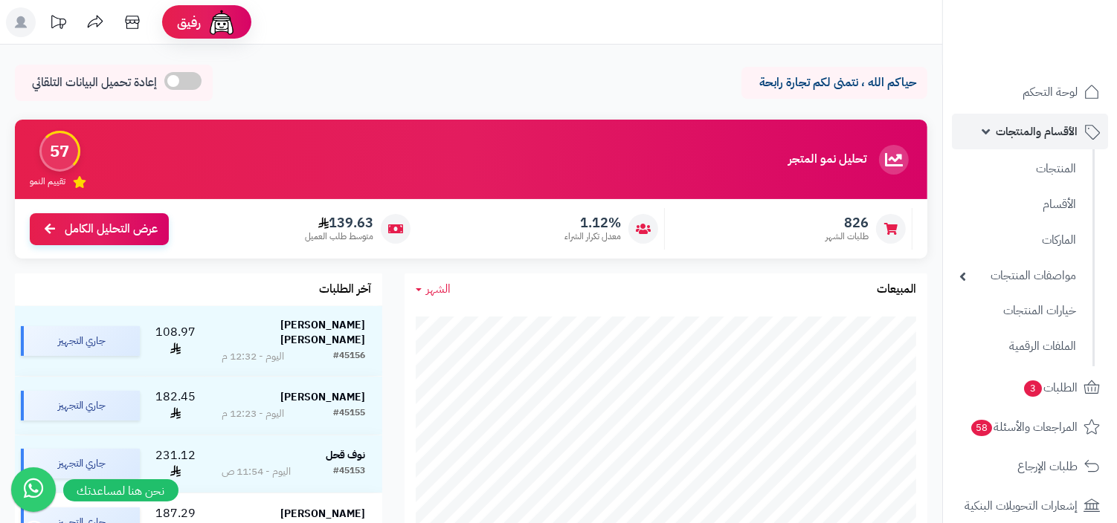
click at [1015, 135] on span "الأقسام والمنتجات" at bounding box center [1037, 131] width 82 height 21
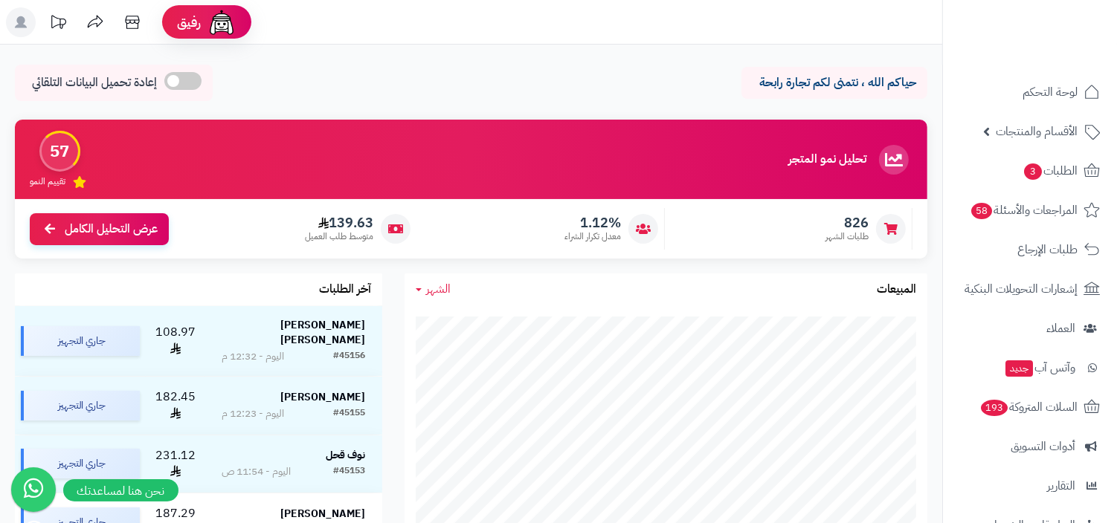
click at [981, 132] on link "الأقسام والمنتجات" at bounding box center [1030, 132] width 156 height 36
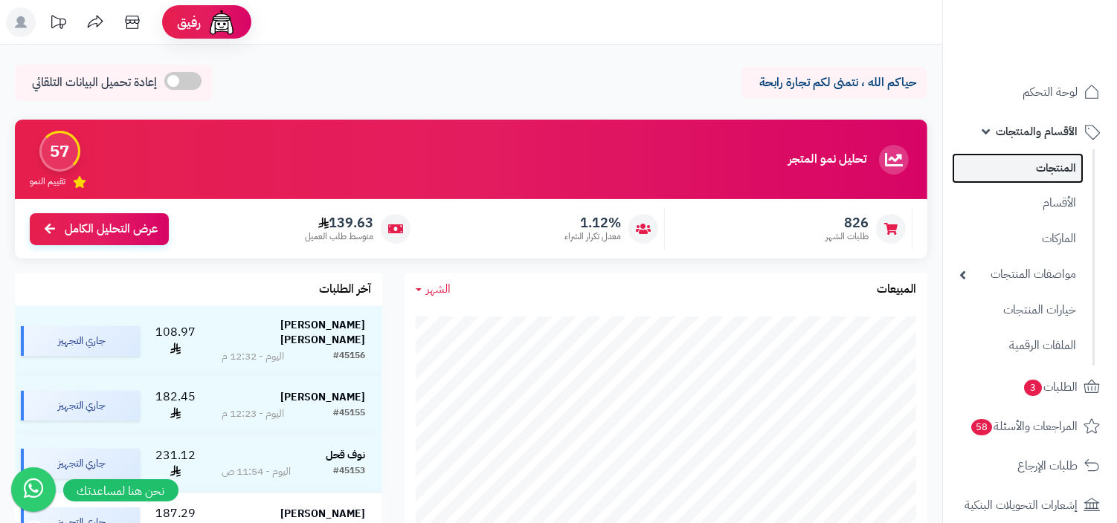
click at [1020, 167] on link "المنتجات" at bounding box center [1018, 168] width 132 height 30
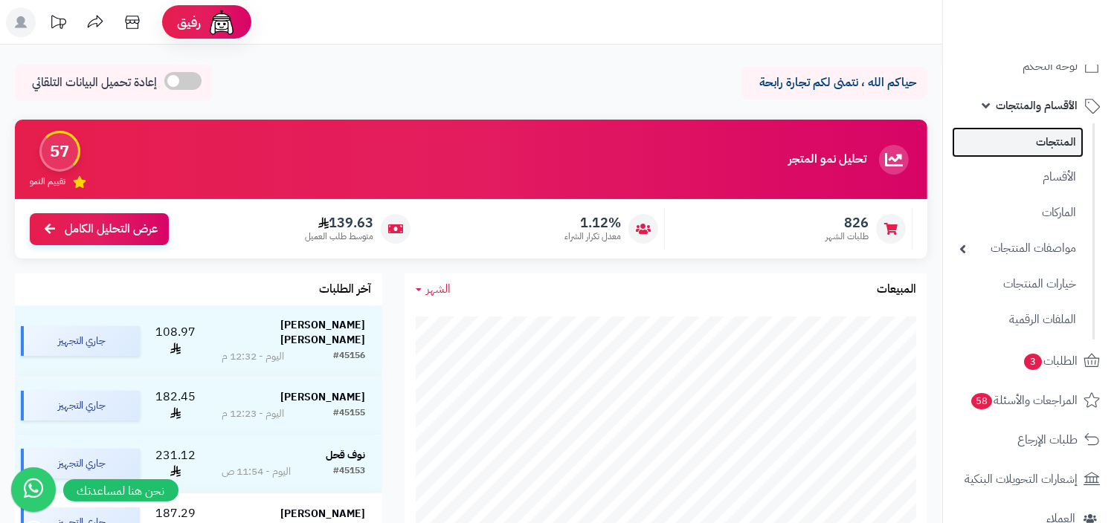
scroll to position [53, 0]
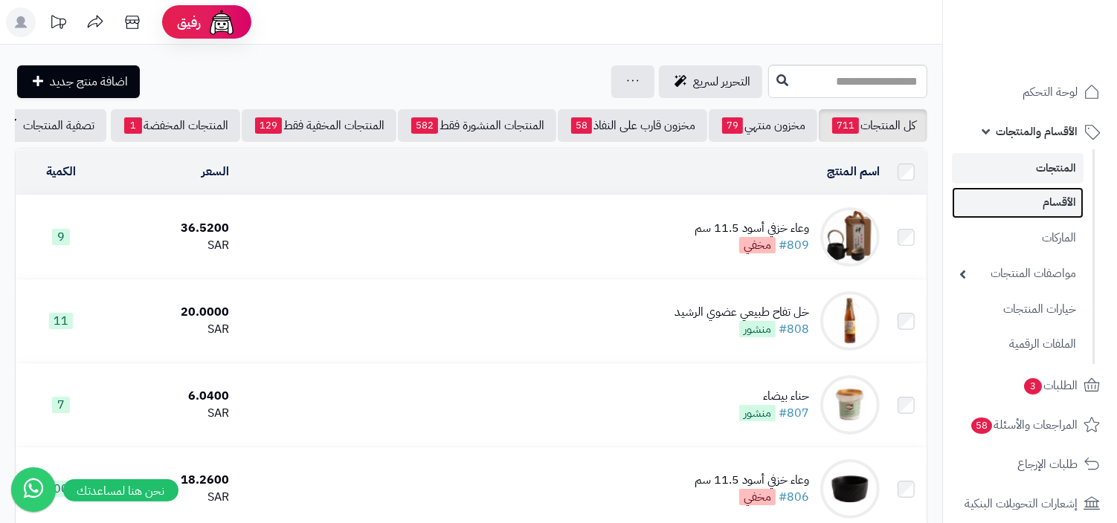
click at [1019, 189] on link "الأقسام" at bounding box center [1018, 202] width 132 height 30
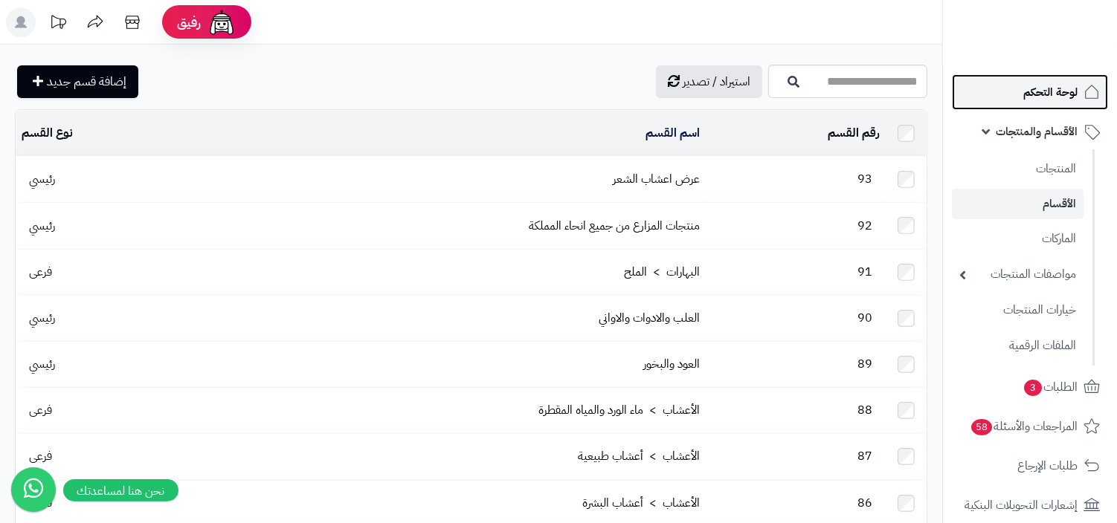
click at [1060, 98] on span "لوحة التحكم" at bounding box center [1050, 92] width 54 height 21
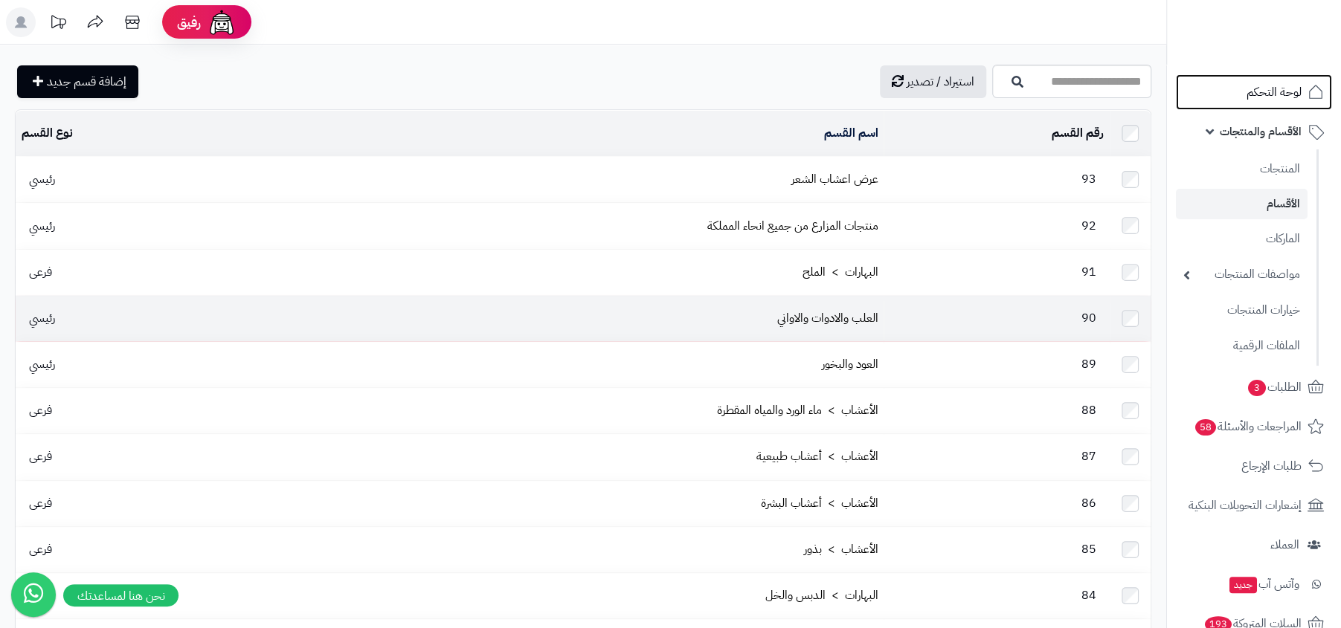
scroll to position [312, 0]
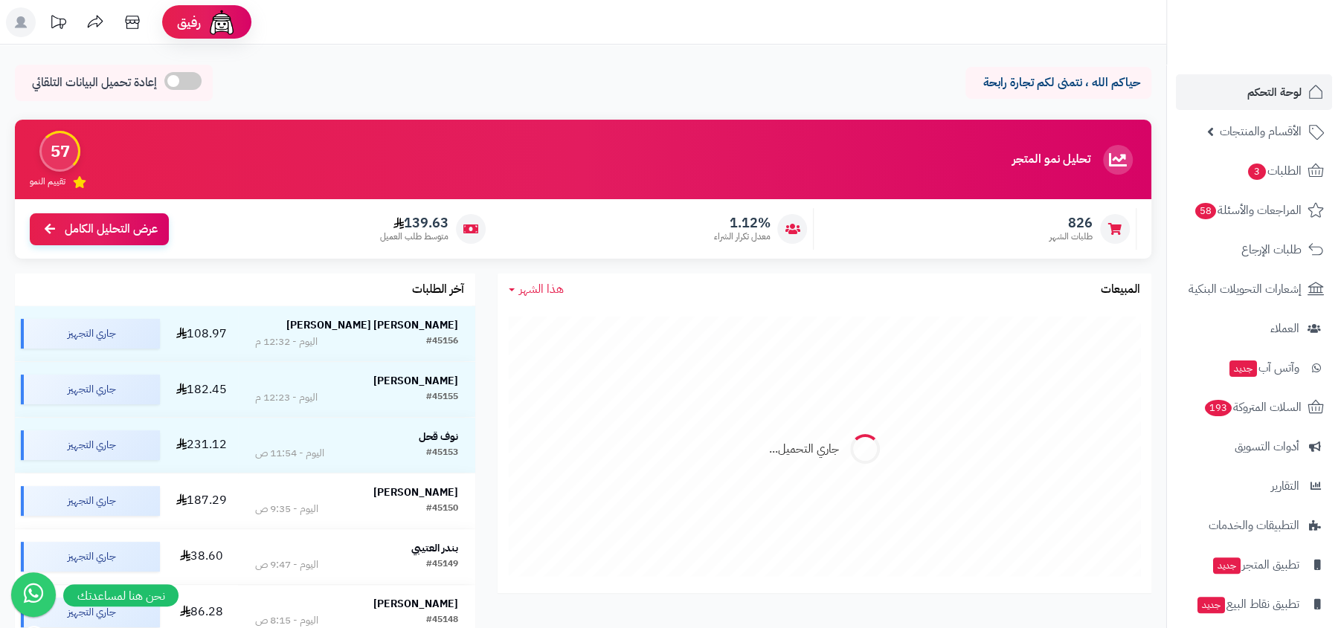
scroll to position [51, 0]
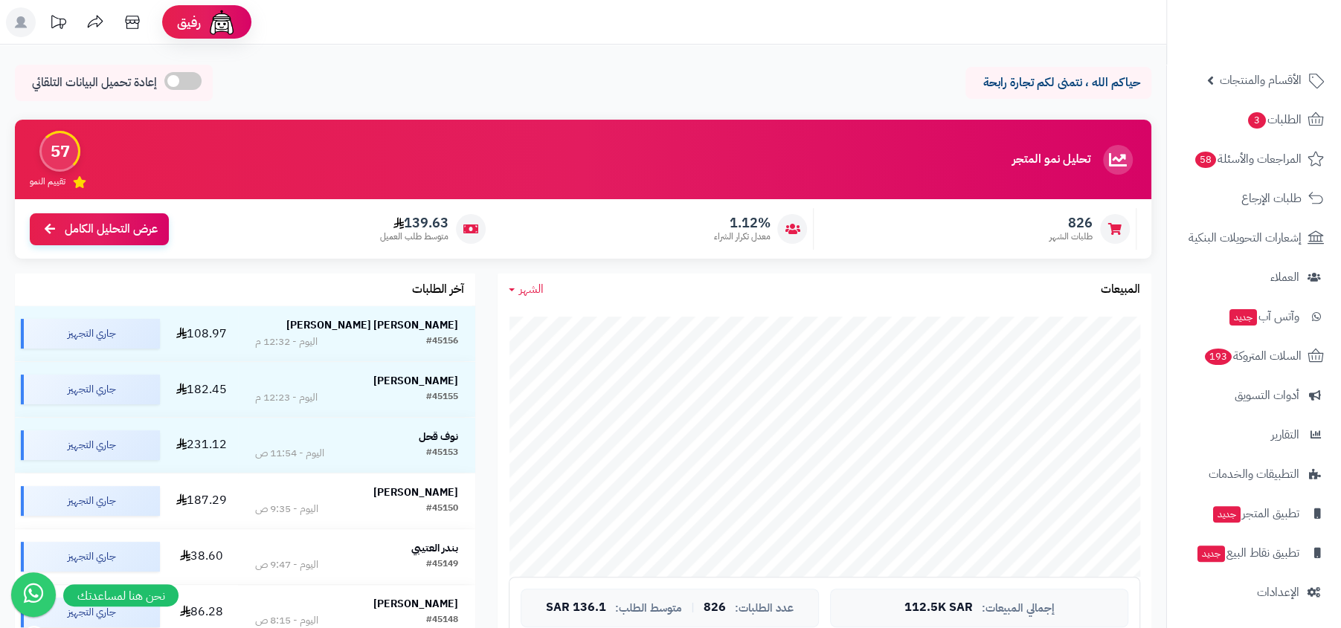
click at [1244, 571] on ul "لوحة التحكم الأقسام والمنتجات المنتجات الأقسام الماركات مواصفات المنتجات مواصفا…" at bounding box center [1254, 316] width 174 height 587
click at [1254, 589] on link "الإعدادات" at bounding box center [1254, 593] width 156 height 36
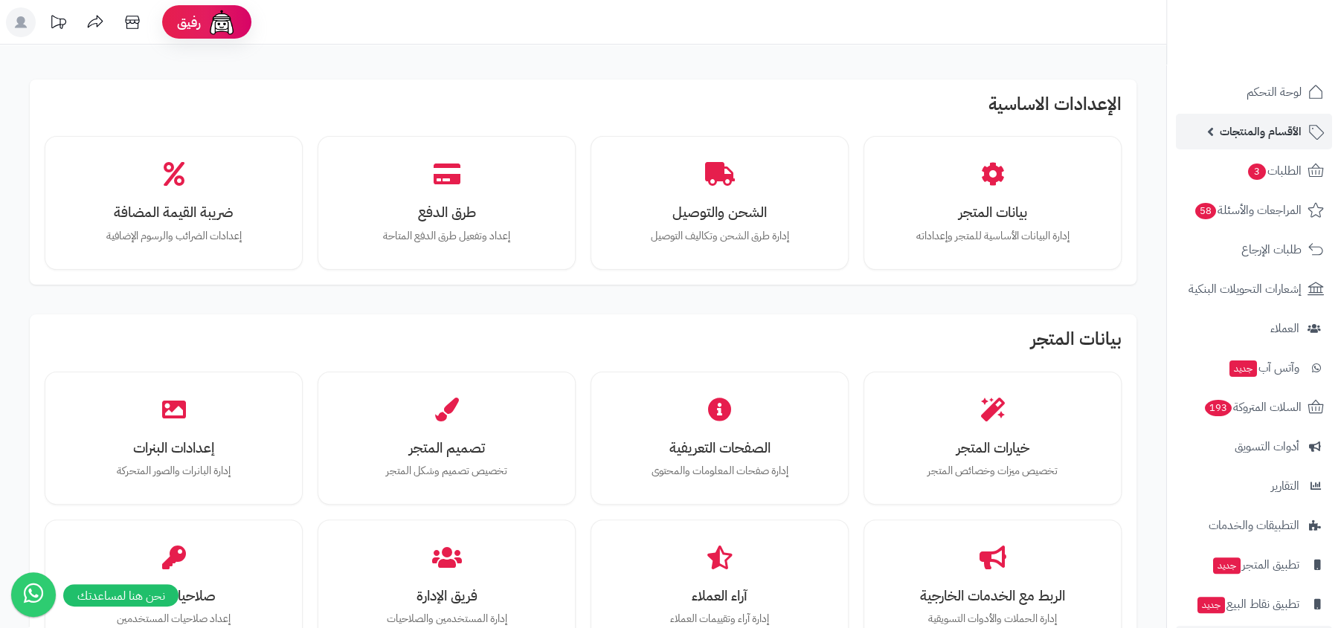
click at [1186, 124] on link "الأقسام والمنتجات" at bounding box center [1254, 132] width 156 height 36
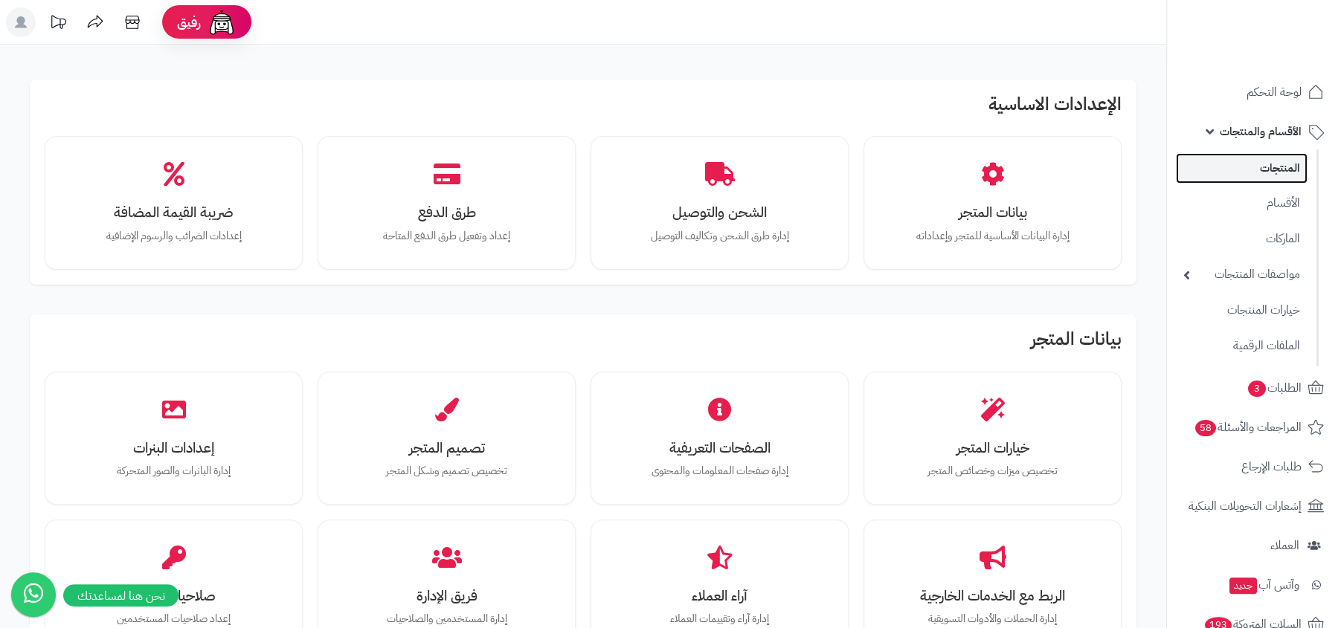
click at [1240, 170] on link "المنتجات" at bounding box center [1242, 168] width 132 height 30
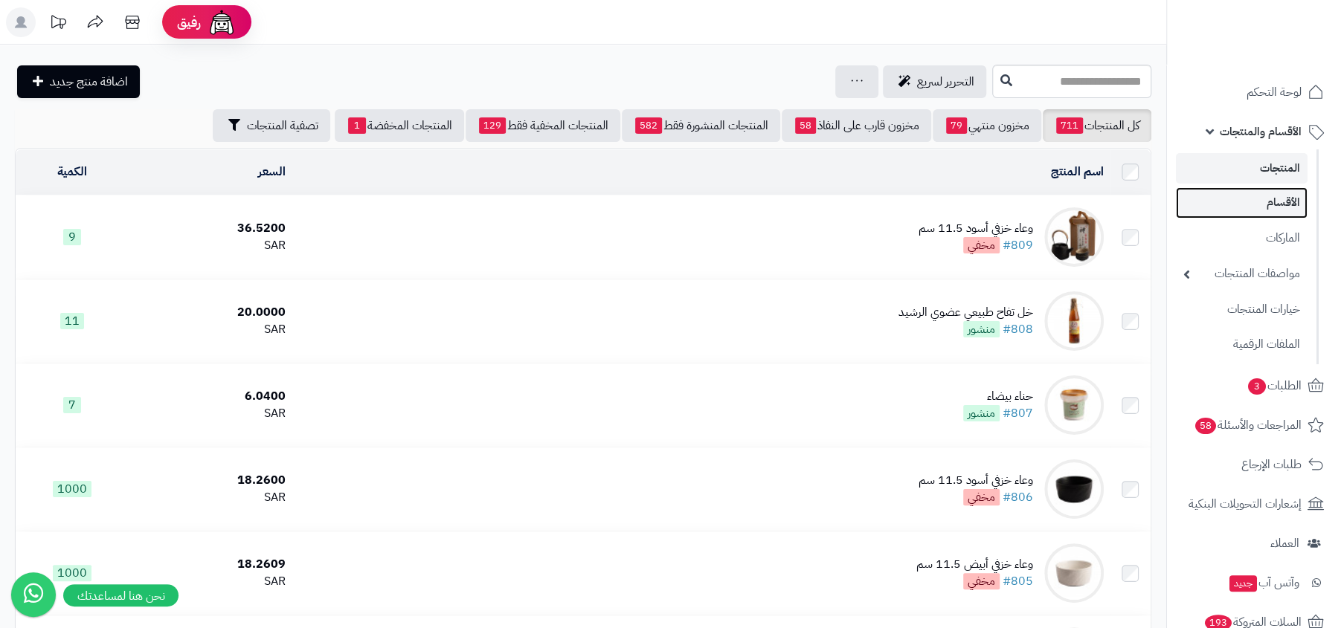
click at [1292, 206] on link "الأقسام" at bounding box center [1242, 202] width 132 height 30
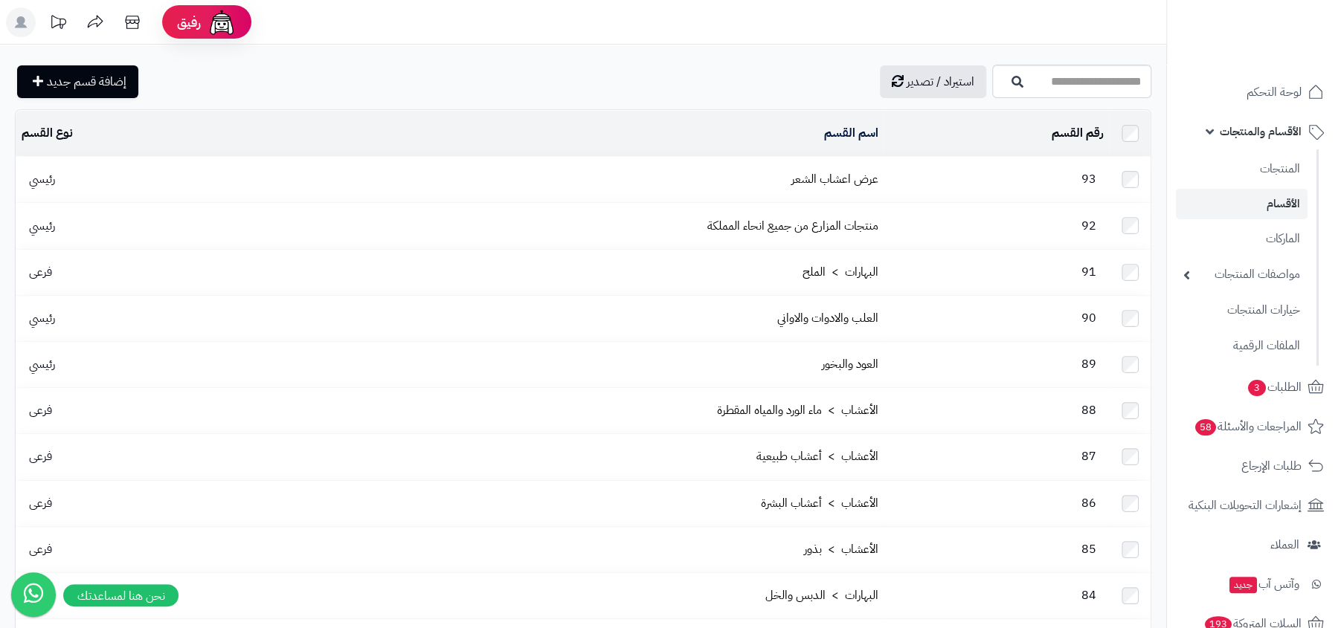
click at [834, 190] on td "عرض اعشاب الشعر" at bounding box center [561, 179] width 645 height 45
click at [845, 179] on link "عرض اعشاب الشعر" at bounding box center [833, 179] width 87 height 18
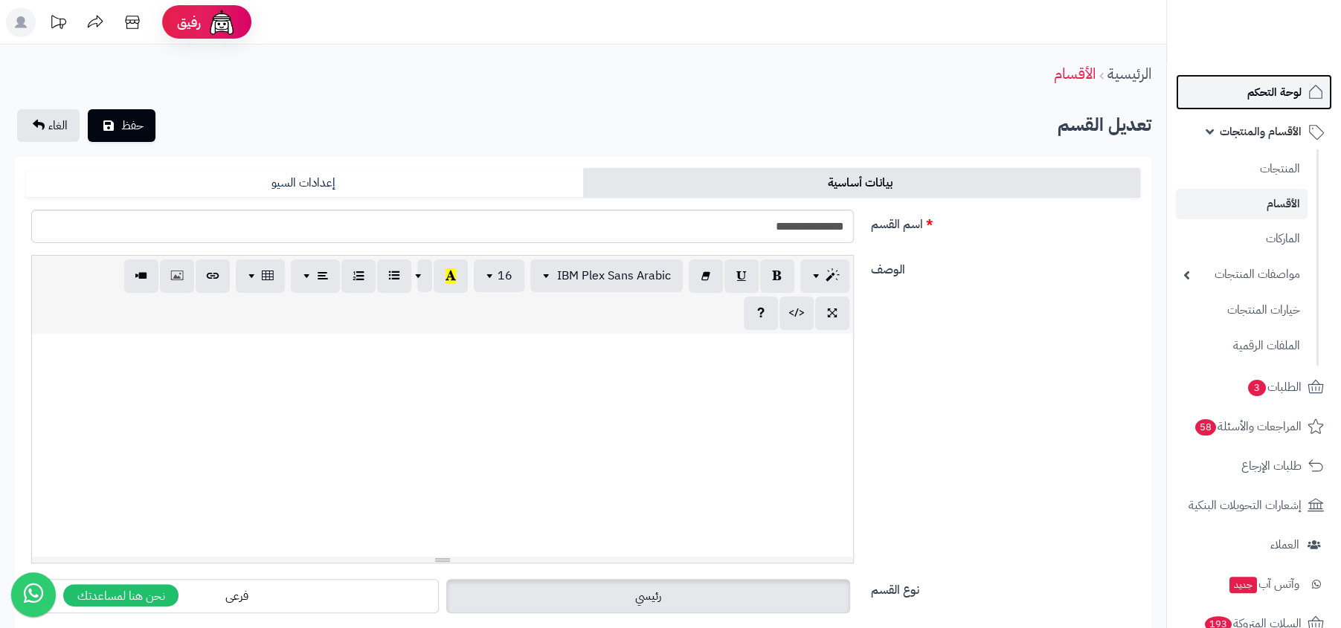
click at [1299, 100] on span "لوحة التحكم" at bounding box center [1274, 92] width 54 height 21
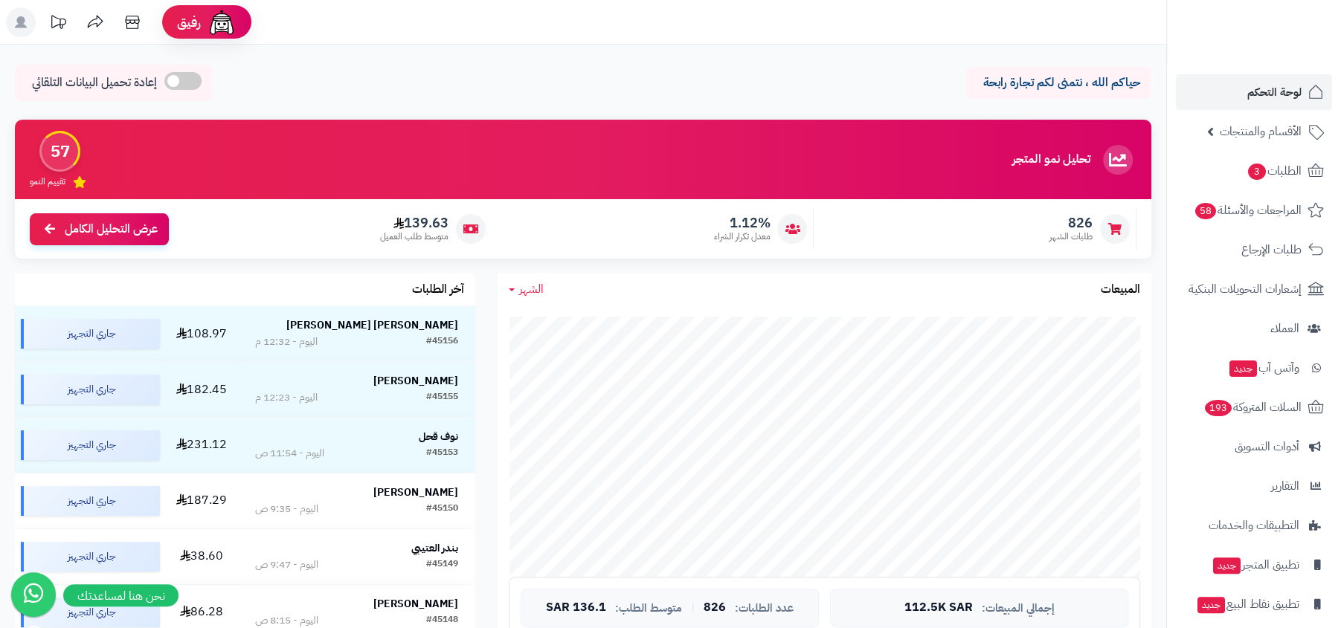
click at [34, 23] on rect at bounding box center [21, 22] width 30 height 30
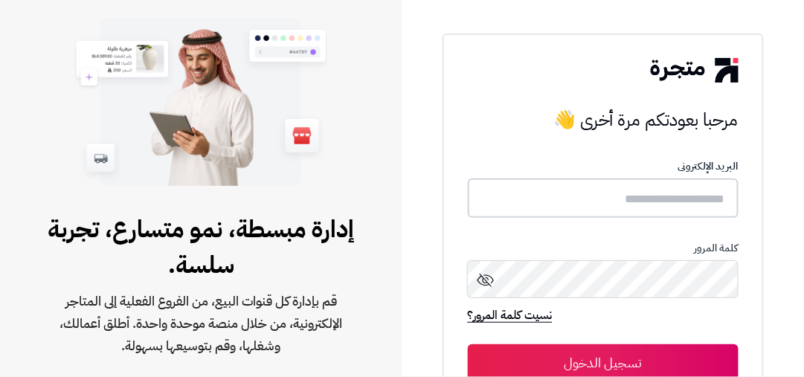
click at [570, 212] on input "text" at bounding box center [603, 197] width 271 height 39
type input "**********"
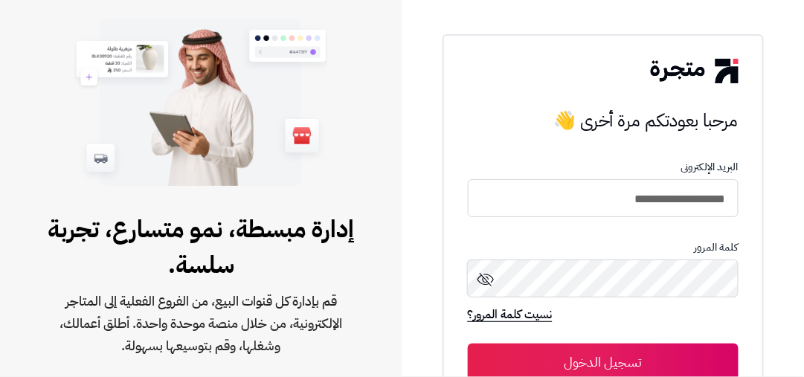
click at [468, 344] on button "تسجيل الدخول" at bounding box center [603, 362] width 271 height 37
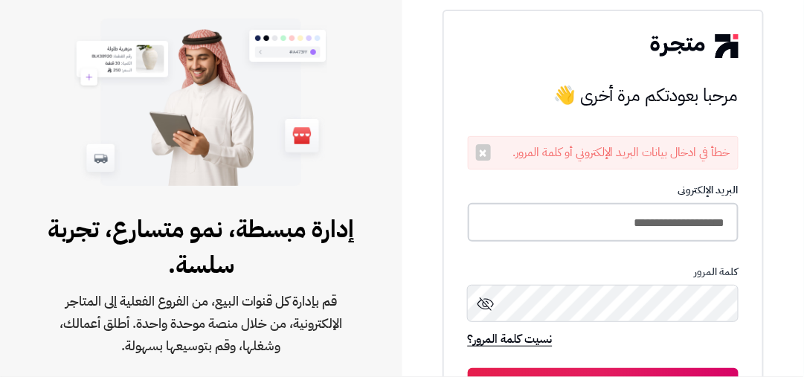
click at [575, 213] on input "**********" at bounding box center [603, 222] width 271 height 39
click at [588, 227] on input "**********" at bounding box center [603, 222] width 271 height 39
type input "**********"
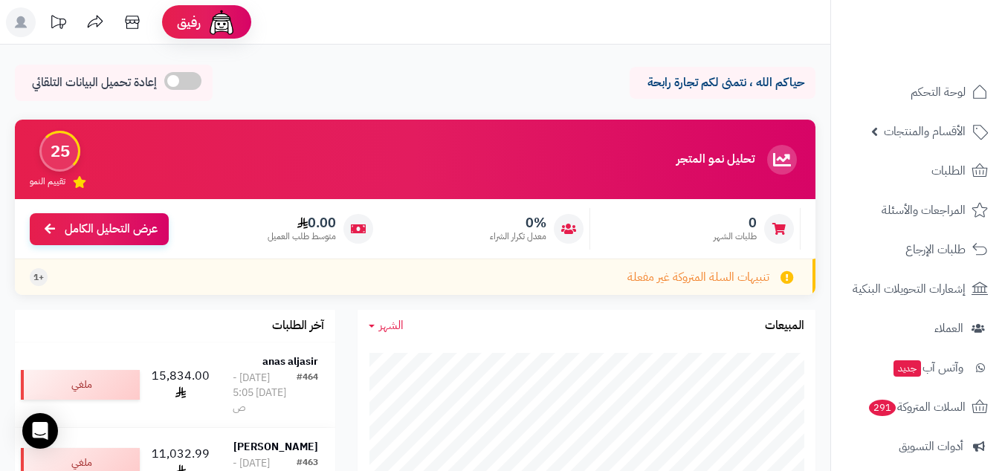
click at [25, 28] on icon at bounding box center [21, 22] width 12 height 12
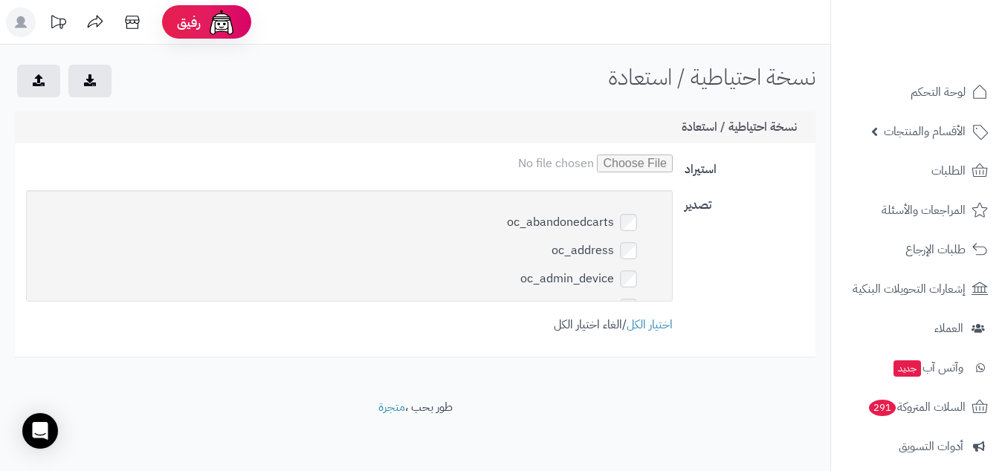
click at [599, 327] on link "الغاء اختيار الكل" at bounding box center [588, 325] width 68 height 18
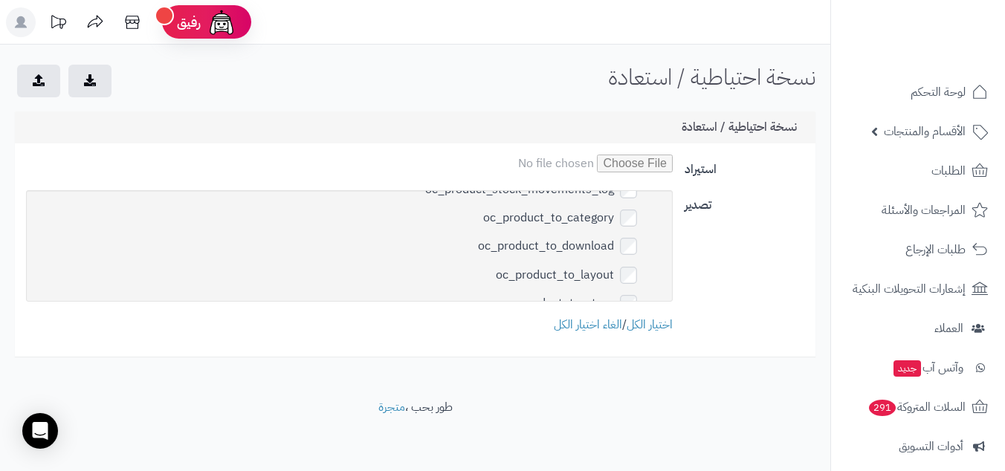
click at [463, 38] on header "رفيق ! الطلبات معالجة مكتمل إرجاع المنتجات العملاء المتواجدون الان 552 عملاء من…" at bounding box center [502, 22] width 1005 height 45
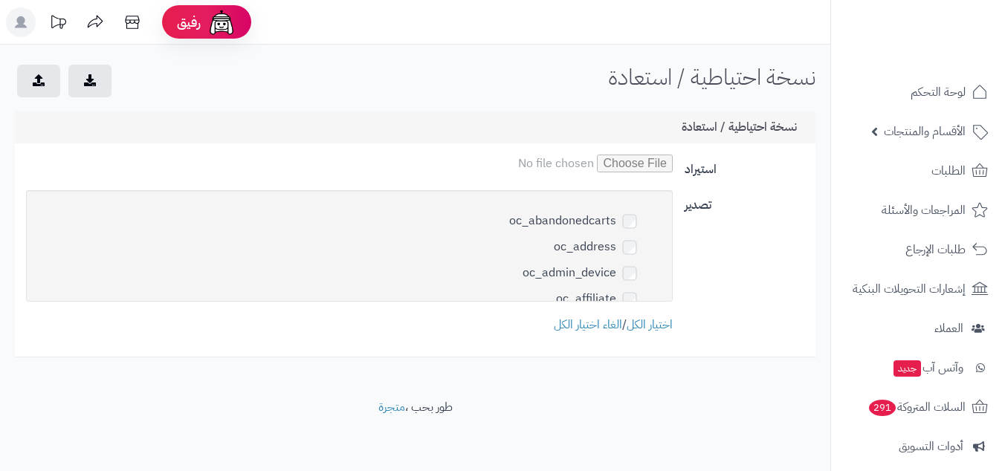
scroll to position [1, 0]
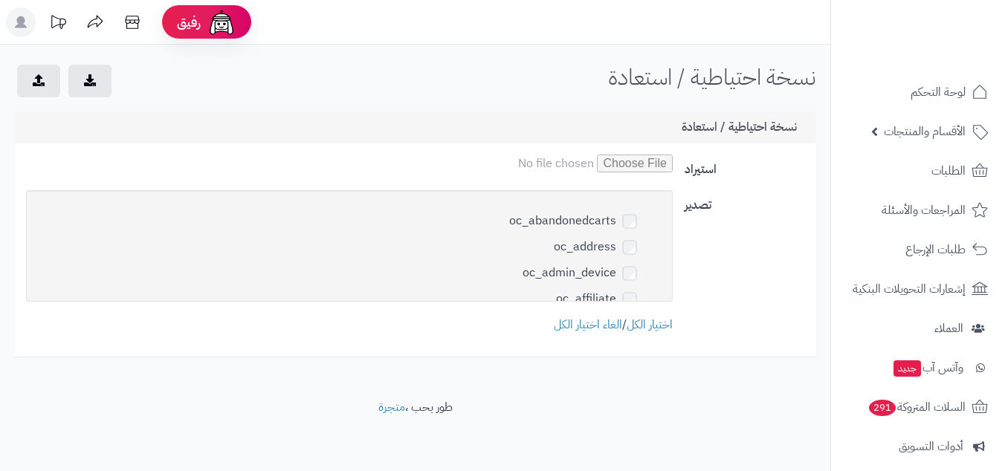
scroll to position [1, 0]
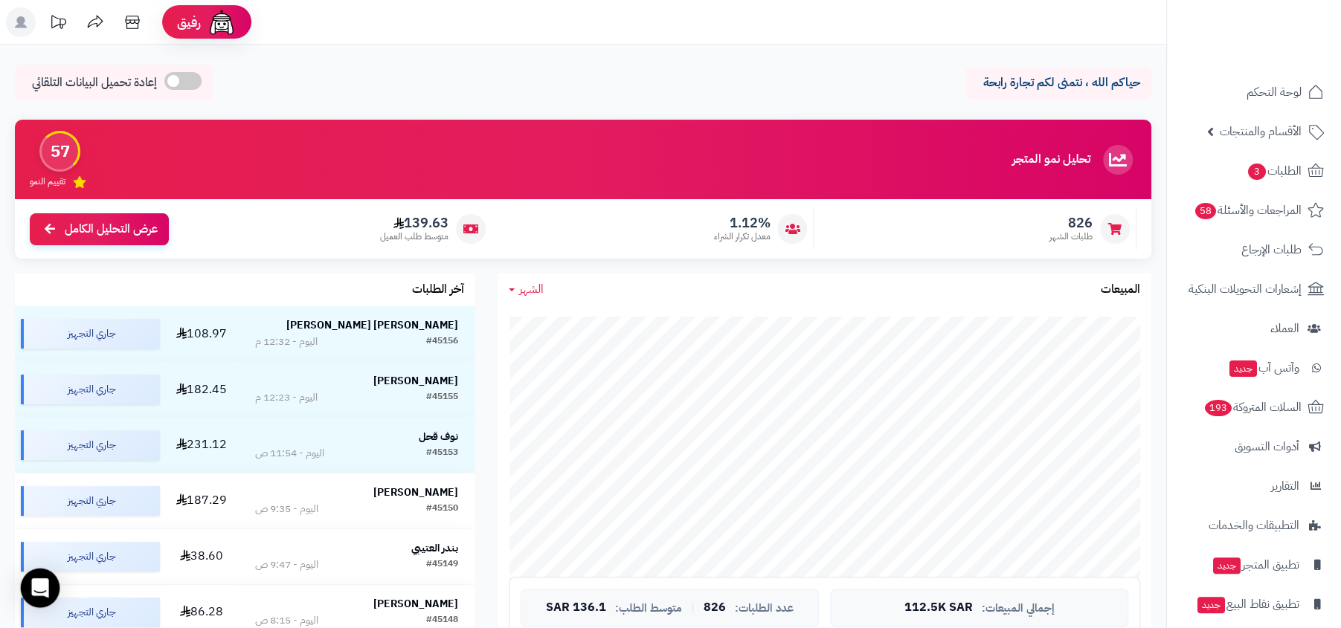
click at [53, 588] on div "Open Intercom Messenger" at bounding box center [40, 588] width 39 height 39
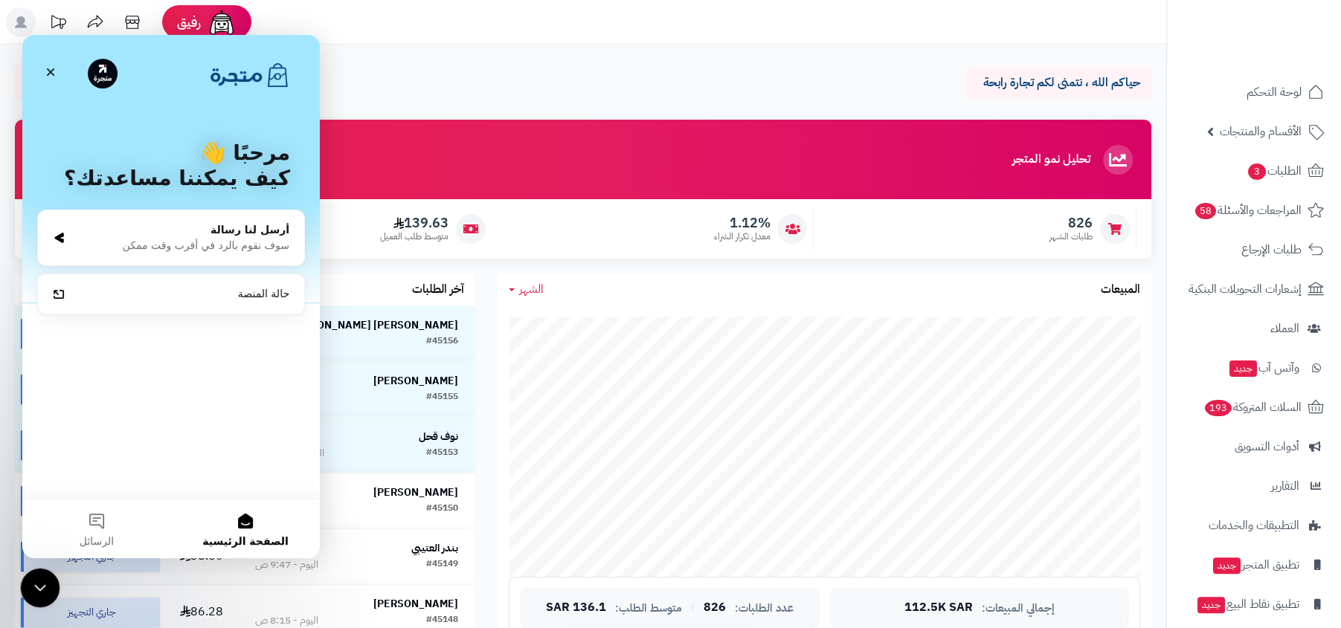
click at [36, 583] on icon "إغلاق برنامج مراسلة Intercom" at bounding box center [38, 586] width 18 height 18
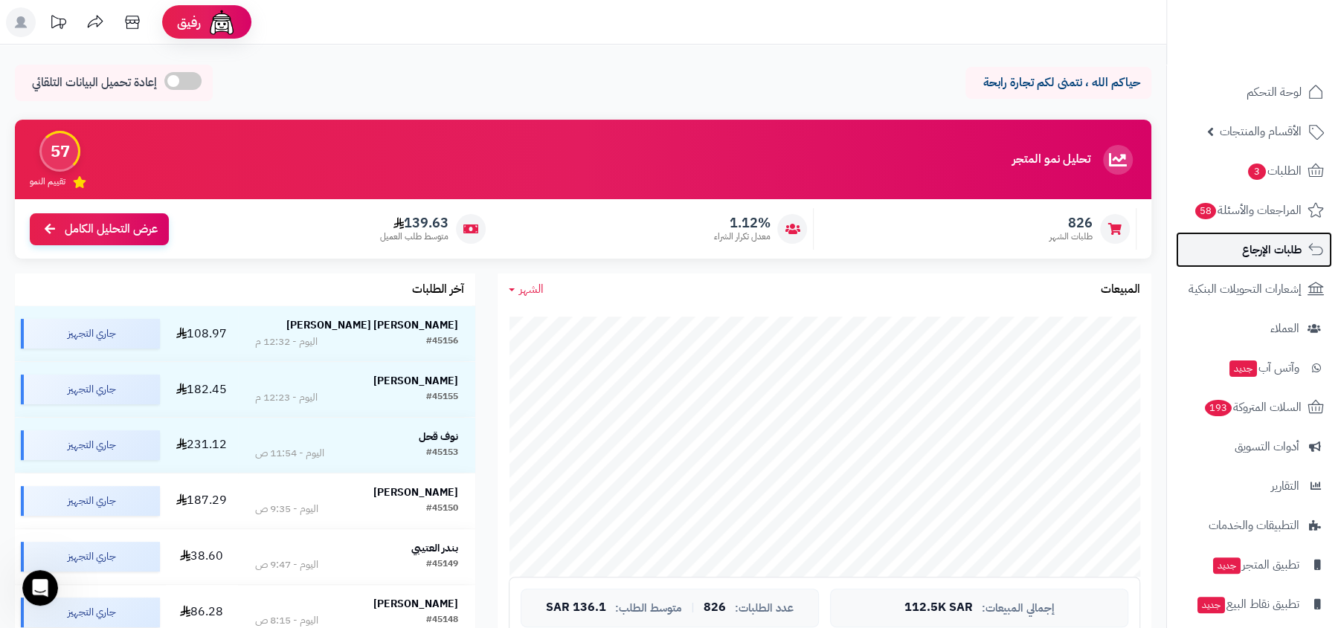
click at [1260, 260] on span "طلبات الإرجاع" at bounding box center [1271, 249] width 59 height 21
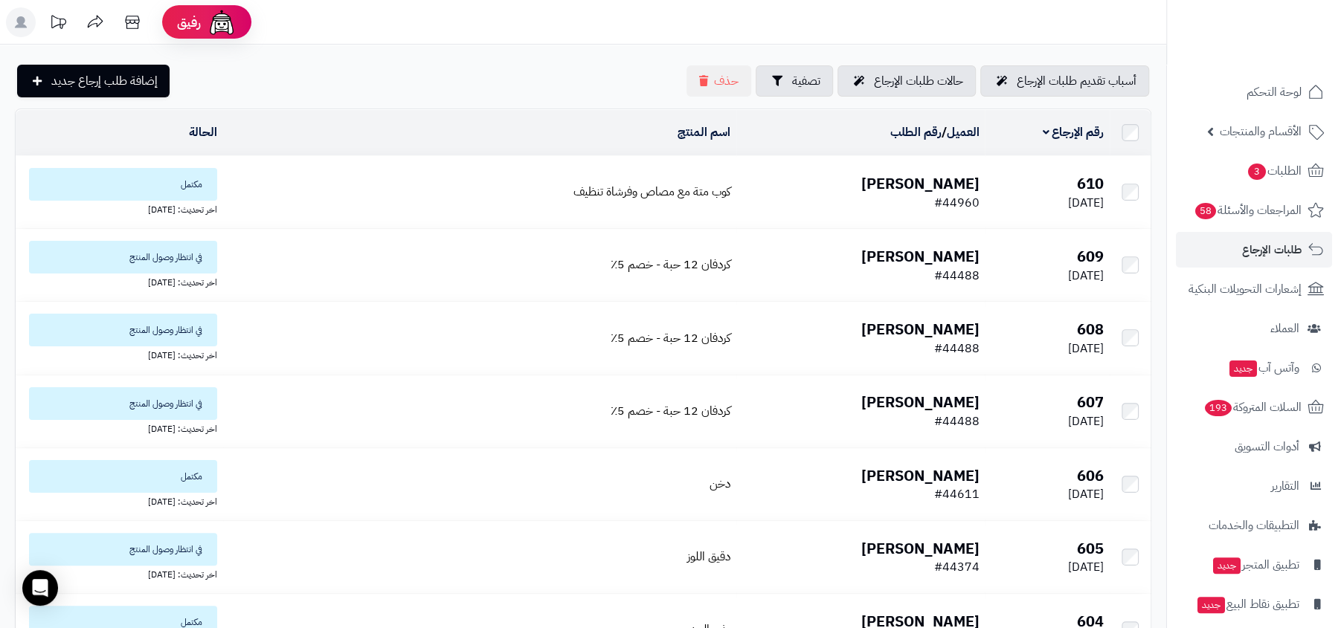
click at [1278, 309] on ul "لوحة التحكم الأقسام والمنتجات المنتجات الأقسام الماركات مواصفات المنتجات مواصفا…" at bounding box center [1254, 367] width 174 height 587
click at [1255, 302] on link "إشعارات التحويلات البنكية" at bounding box center [1254, 289] width 156 height 36
click at [1274, 329] on span "العملاء" at bounding box center [1284, 328] width 30 height 21
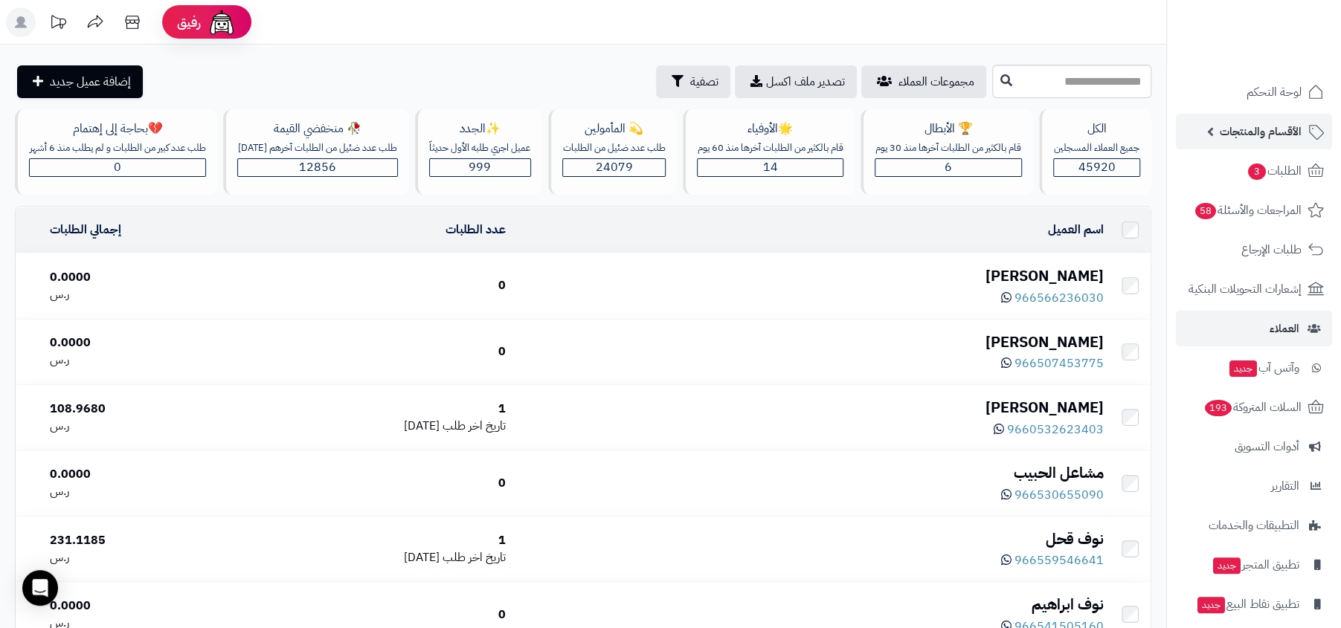
click at [1286, 118] on link "الأقسام والمنتجات" at bounding box center [1254, 132] width 156 height 36
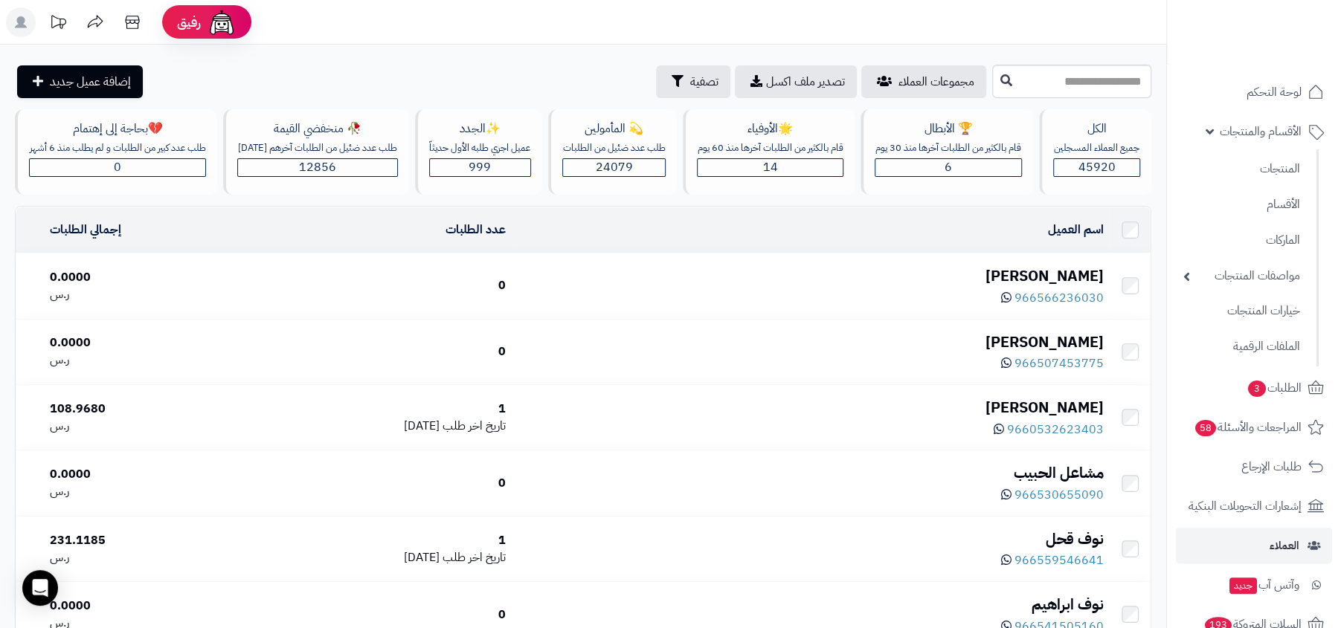
click at [1295, 112] on ul "لوحة التحكم الأقسام والمنتجات المنتجات الأقسام الماركات مواصفات المنتجات مواصفا…" at bounding box center [1254, 476] width 174 height 805
click at [1279, 123] on span "الأقسام والمنتجات" at bounding box center [1260, 131] width 82 height 21
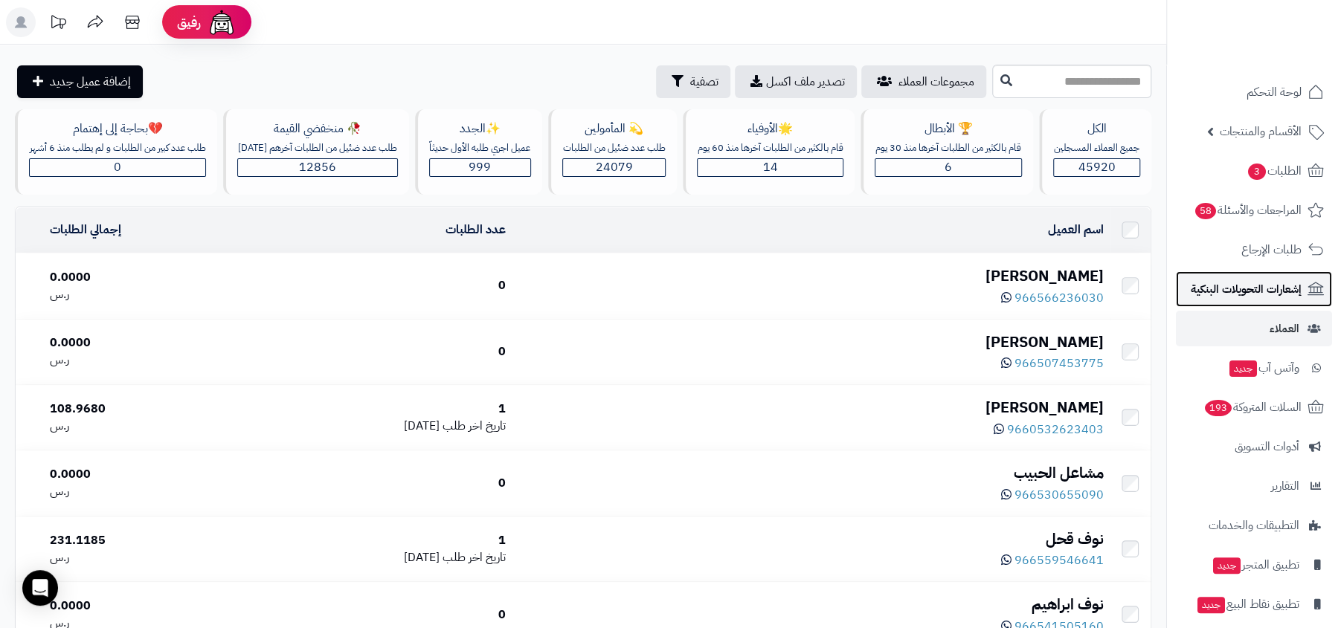
click at [1263, 306] on link "إشعارات التحويلات البنكية" at bounding box center [1254, 289] width 156 height 36
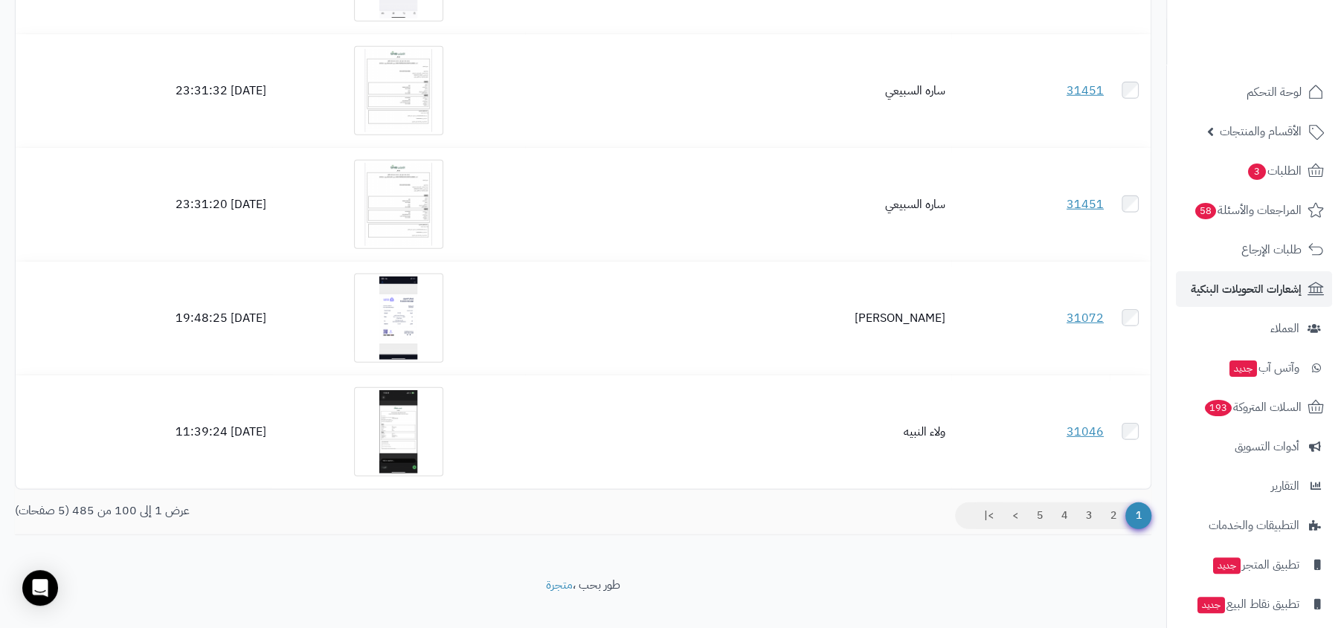
scroll to position [11023, 0]
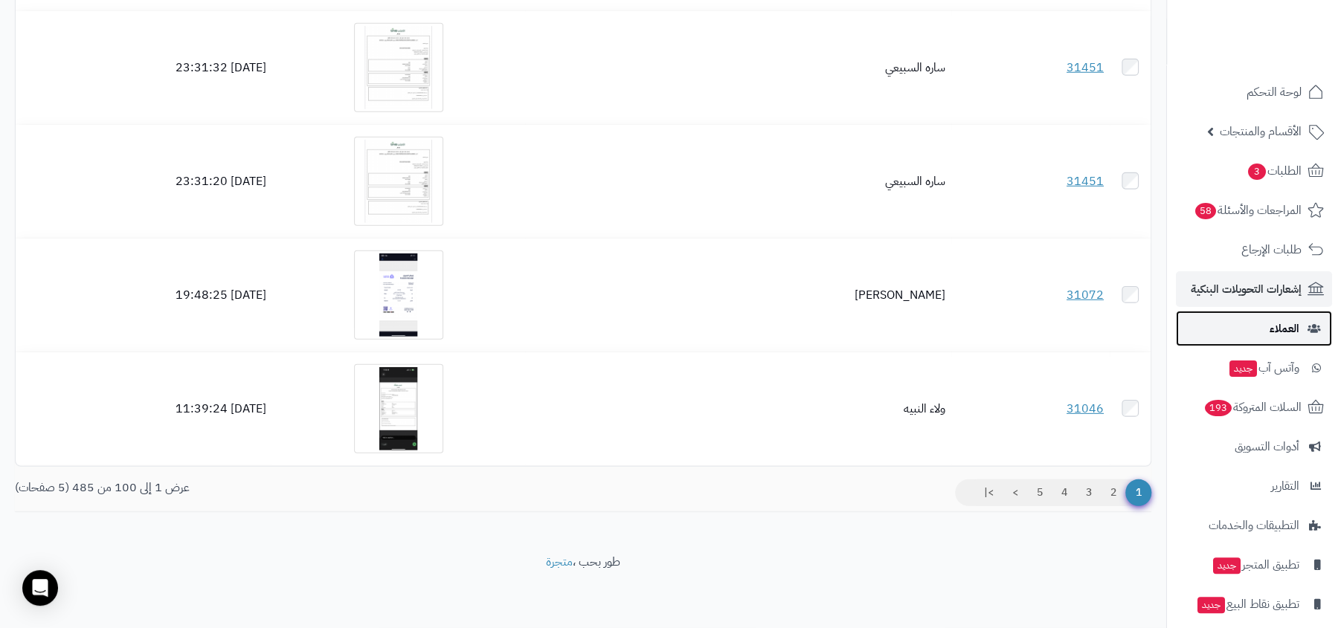
click at [1295, 344] on link "العملاء" at bounding box center [1254, 329] width 156 height 36
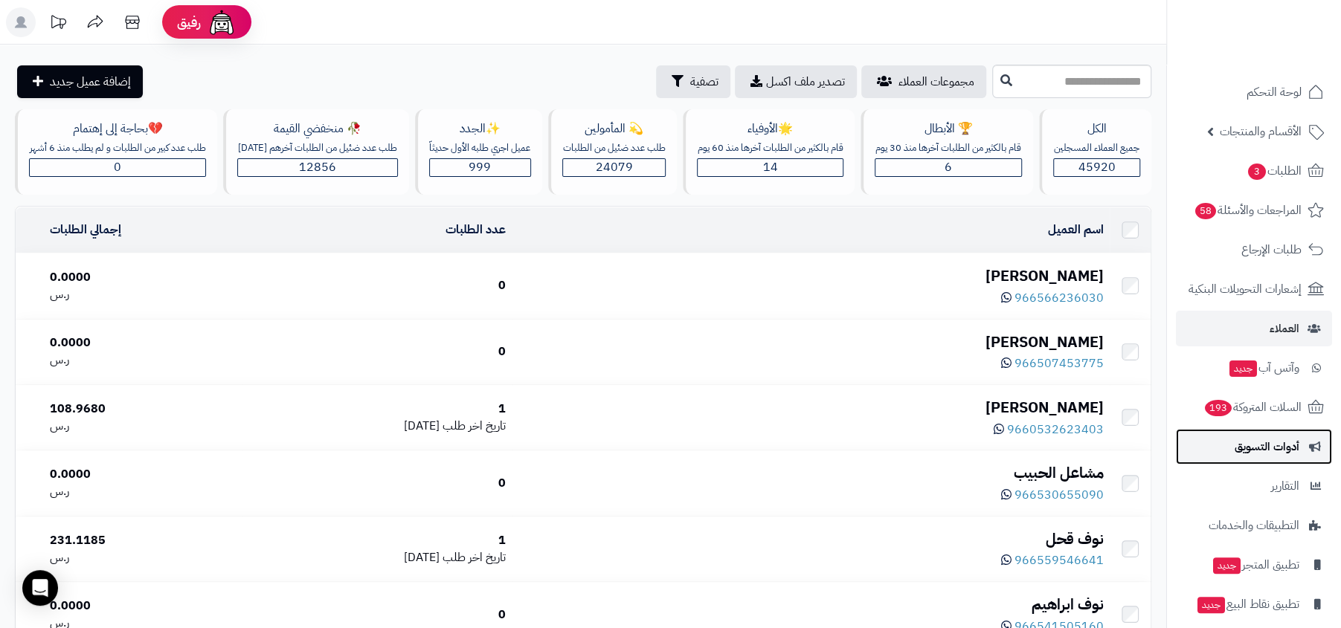
click at [1260, 462] on link "أدوات التسويق" at bounding box center [1254, 447] width 156 height 36
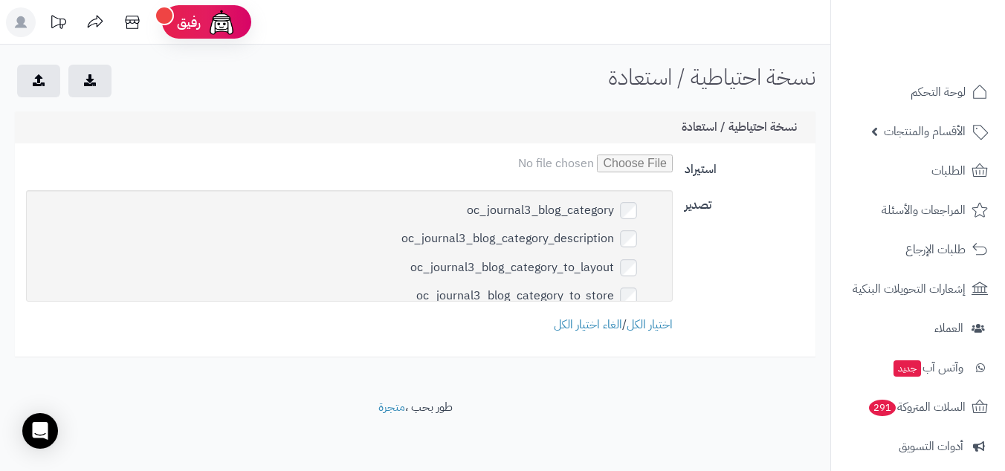
scroll to position [1978, 0]
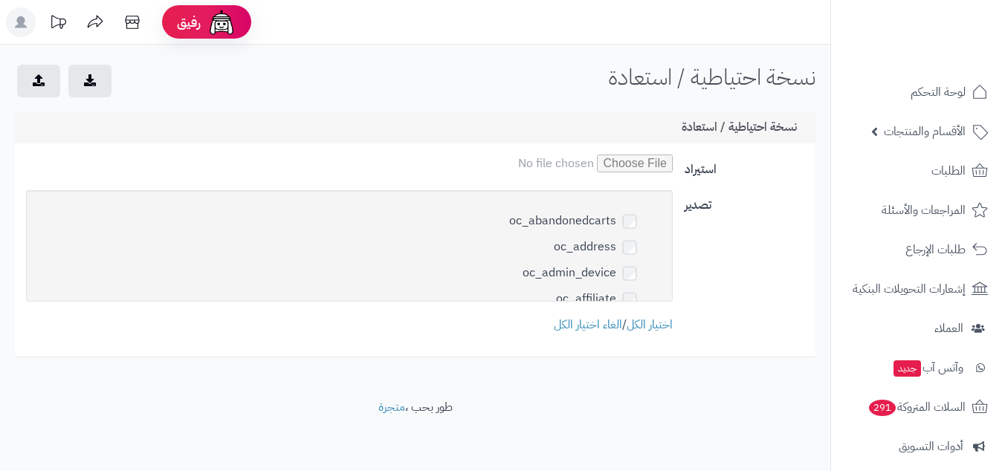
scroll to position [1, 0]
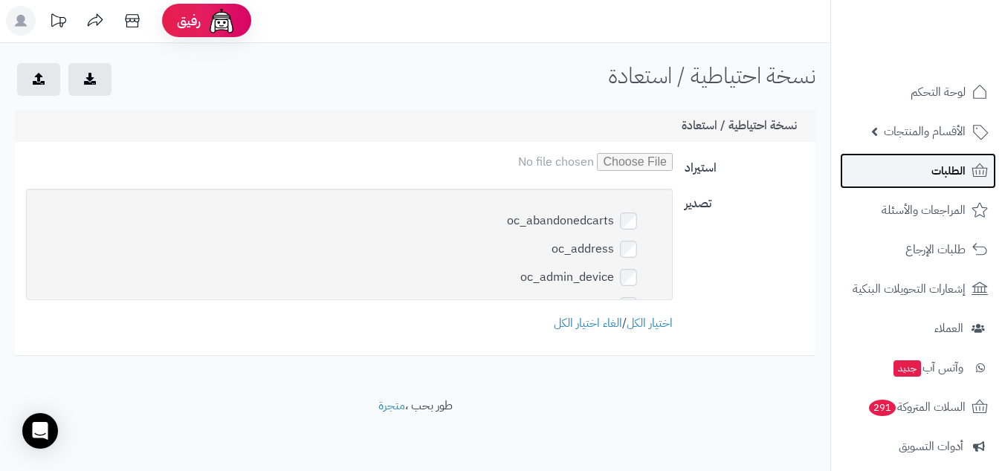
click at [892, 185] on link "الطلبات" at bounding box center [918, 171] width 156 height 36
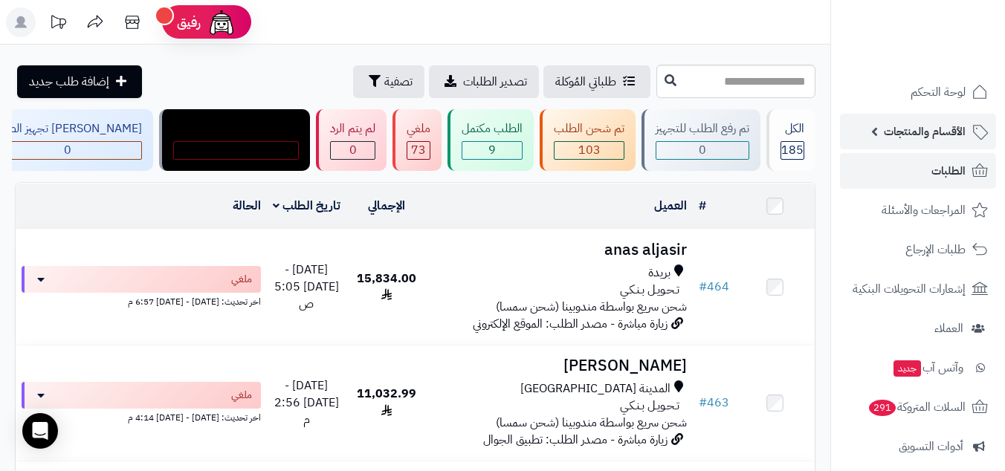
click at [953, 146] on link "الأقسام والمنتجات" at bounding box center [918, 132] width 156 height 36
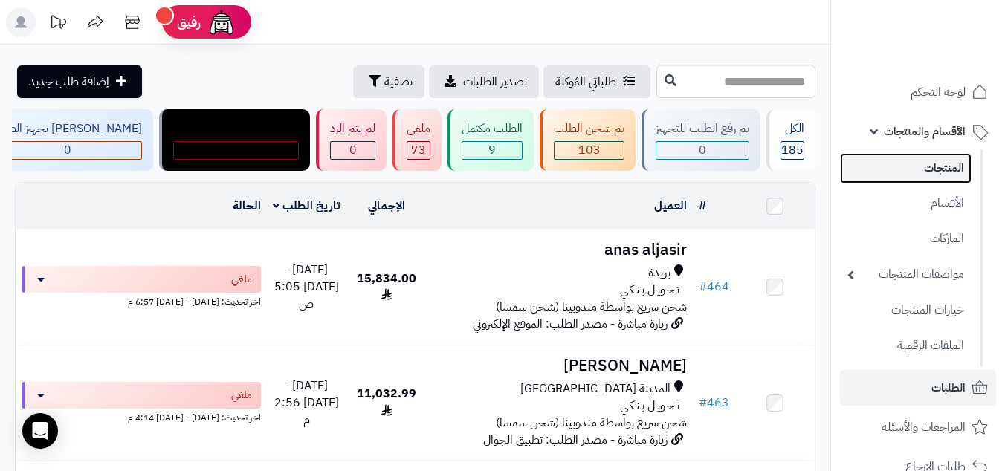
click at [937, 167] on link "المنتجات" at bounding box center [906, 168] width 132 height 30
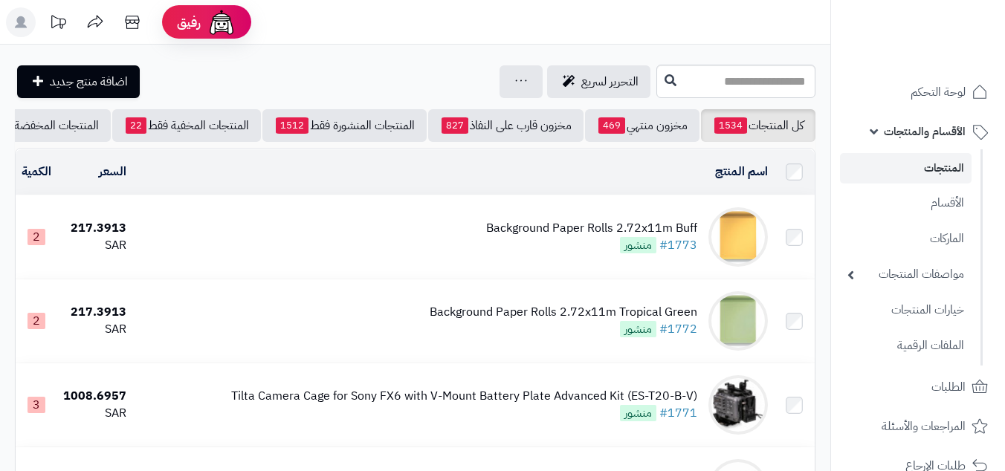
click at [663, 220] on div "Background Paper Rolls 2.72x11m Buff" at bounding box center [591, 228] width 211 height 17
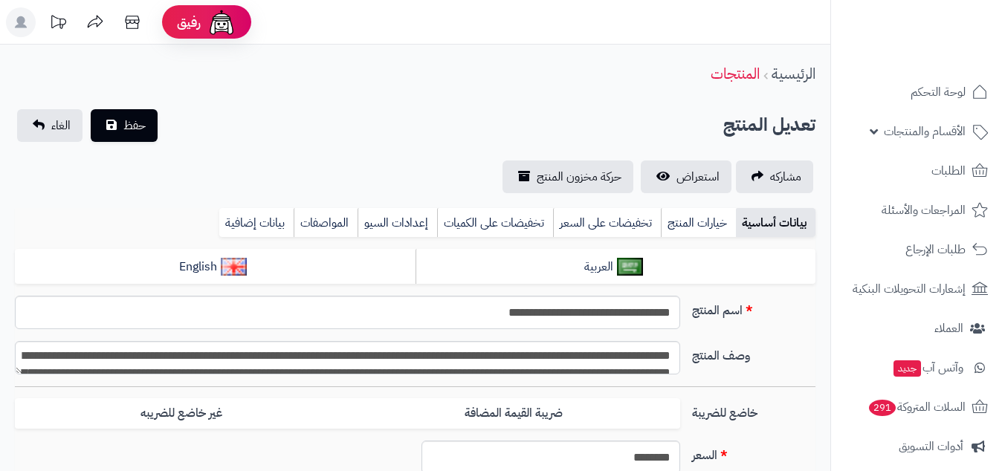
type input "**"
type input "**********"
click at [939, 71] on nav "لوحة التحكم الأقسام والمنتجات المنتجات الأقسام الماركات مواصفات المنتجات مواصفا…" at bounding box center [918, 254] width 175 height 471
type input "******"
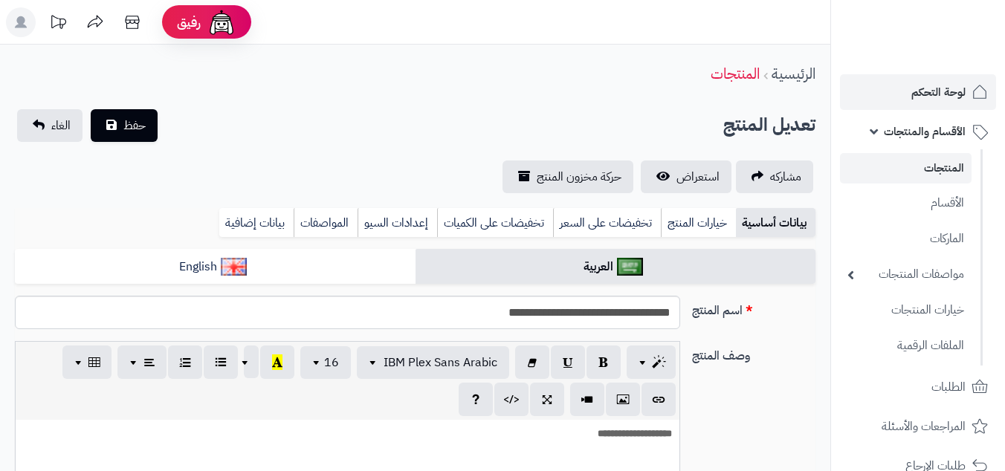
scroll to position [346, 0]
click at [924, 87] on span "لوحة التحكم" at bounding box center [939, 92] width 54 height 21
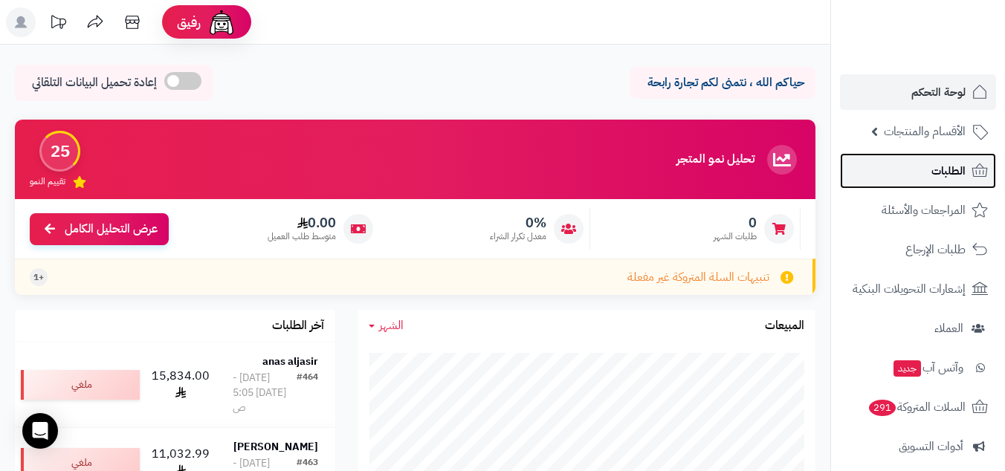
click at [932, 182] on link "الطلبات" at bounding box center [918, 171] width 156 height 36
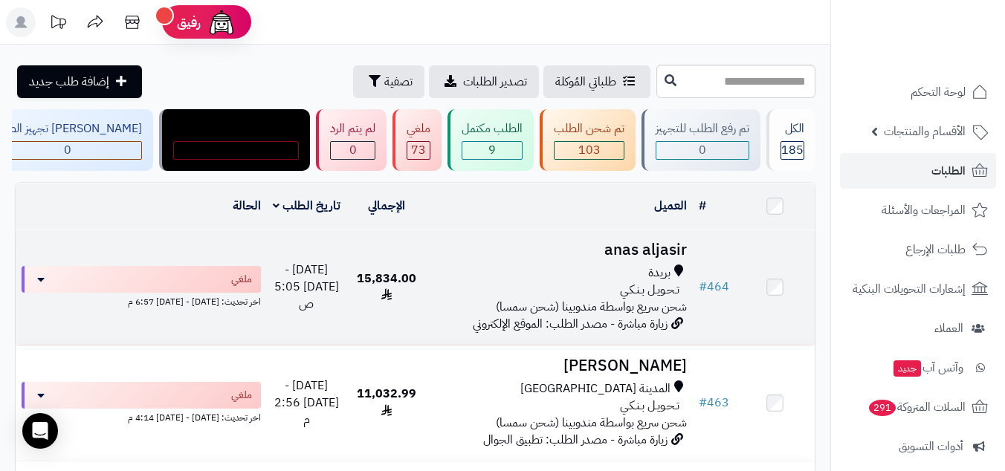
click at [667, 270] on span "بريدة" at bounding box center [659, 273] width 22 height 17
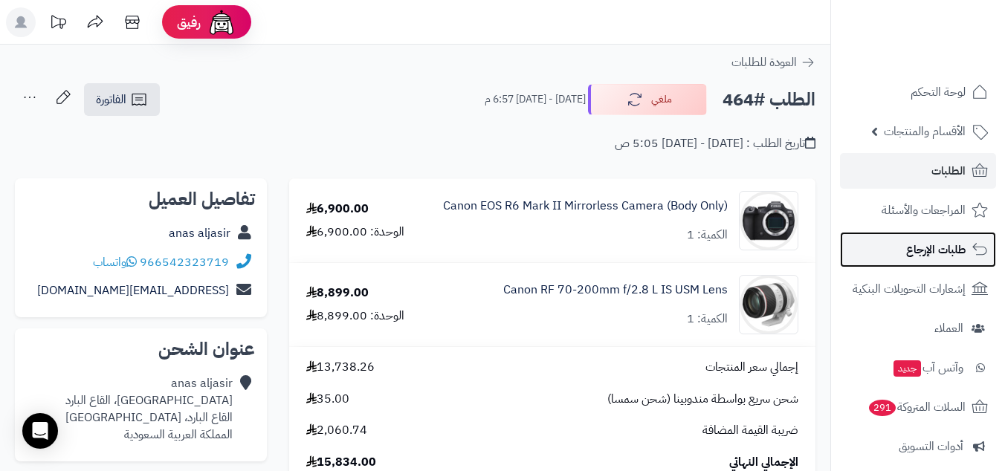
click at [906, 256] on link "طلبات الإرجاع" at bounding box center [918, 250] width 156 height 36
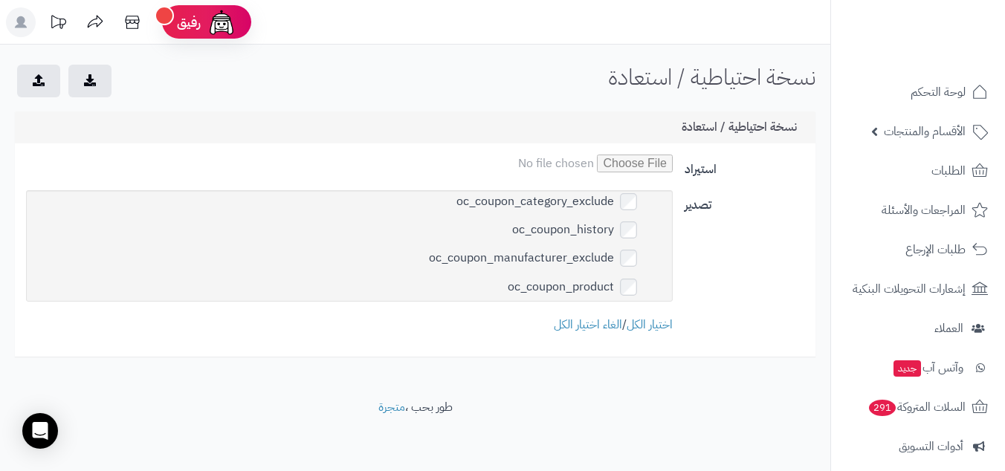
scroll to position [1080, 0]
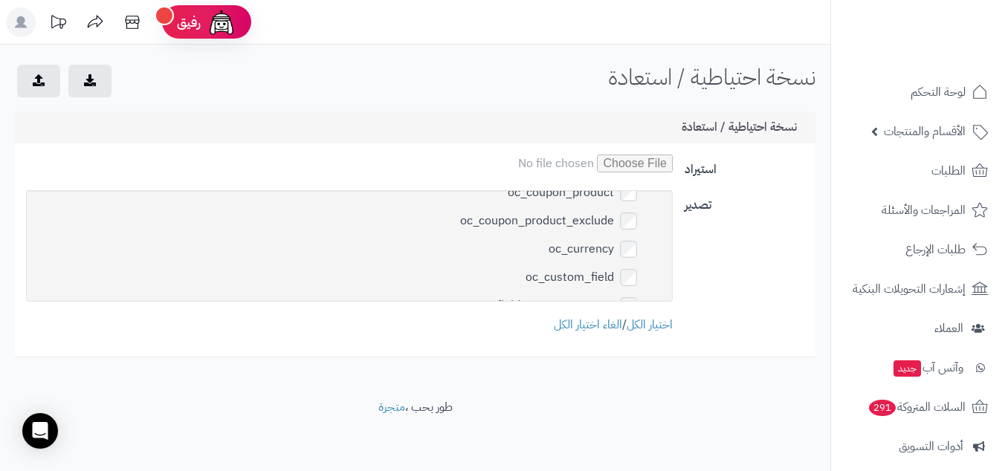
click at [440, 106] on div "نسخة احتياطية / استعادة الرئيسية نسخة احتياطية / استعادة نسخة احتياطية / استعاد…" at bounding box center [415, 222] width 831 height 355
click at [489, 105] on div "نسخة احتياطية / استعادة الرئيسية نسخة احتياطية / استعادة نسخة احتياطية / استعاد…" at bounding box center [415, 222] width 831 height 355
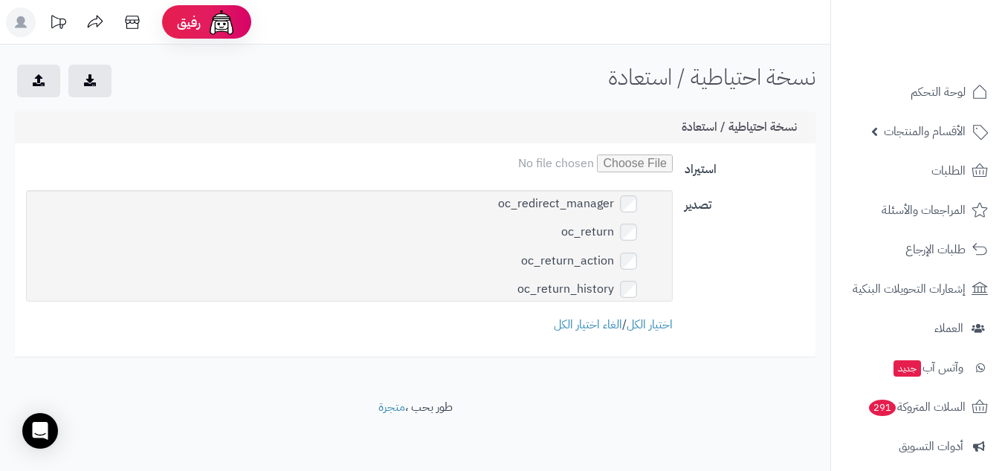
click at [646, 458] on footer "طور بحب ، متجرة" at bounding box center [415, 436] width 831 height 74
click at [593, 322] on link "الغاء اختيار الكل" at bounding box center [588, 325] width 68 height 18
click at [97, 71] on button "submit" at bounding box center [89, 80] width 43 height 33
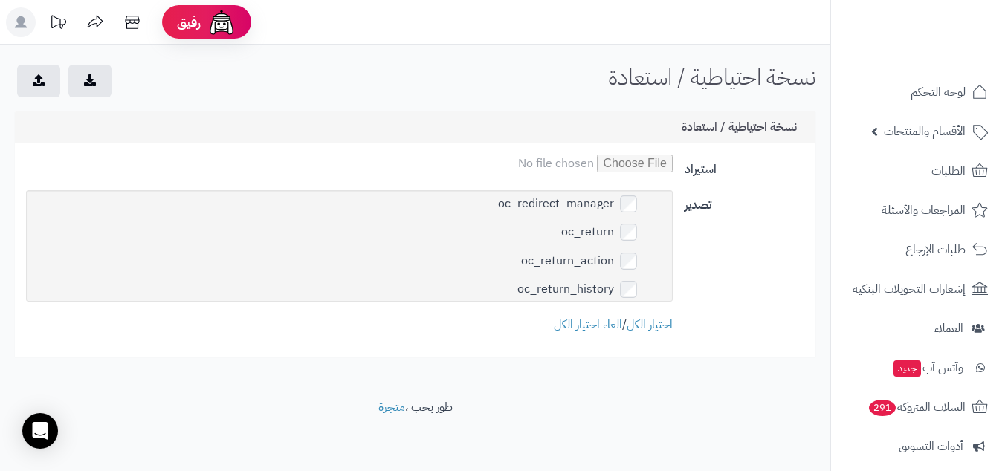
click at [506, 144] on div "استيراد تصدير oc_abandonedcarts oc_address oc_admin_device oc_affiliate oc_affi…" at bounding box center [415, 250] width 801 height 213
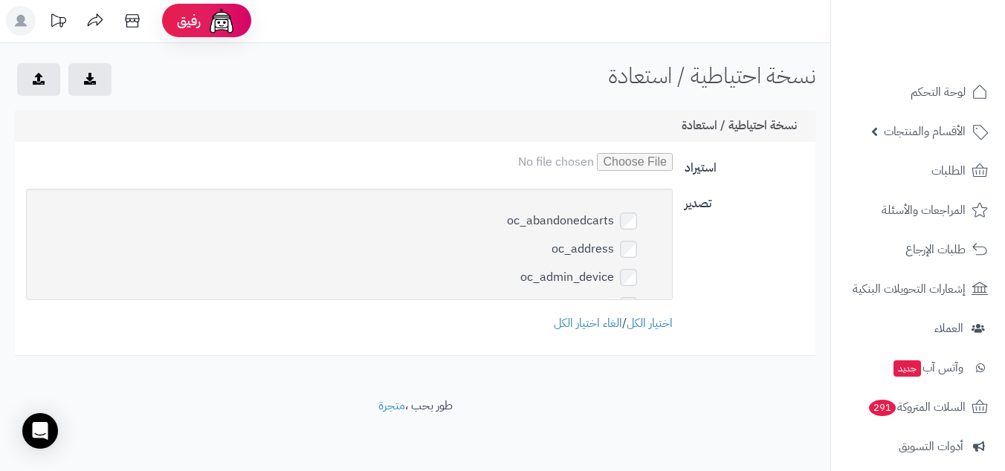
scroll to position [5101, 0]
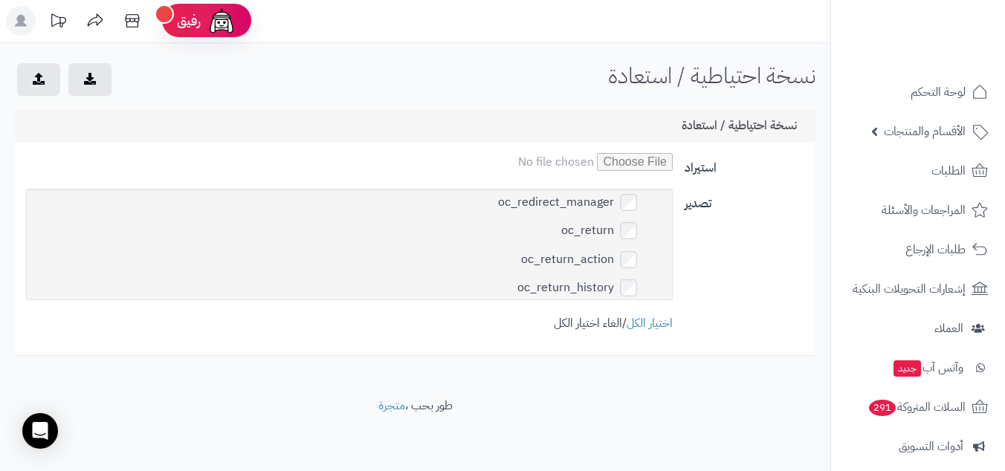
click at [577, 323] on link "الغاء اختيار الكل" at bounding box center [588, 324] width 68 height 18
click at [94, 84] on button "submit" at bounding box center [89, 78] width 43 height 33
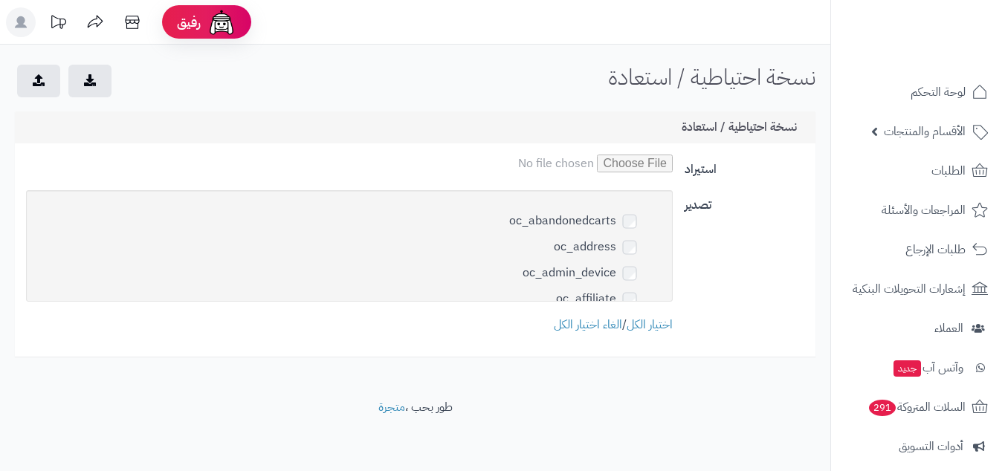
scroll to position [1, 0]
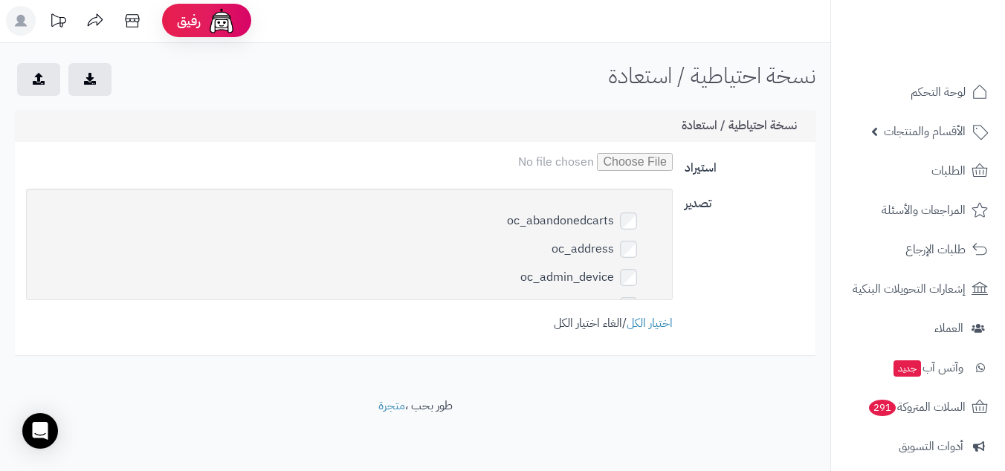
click at [574, 322] on link "الغاء اختيار الكل" at bounding box center [588, 324] width 68 height 18
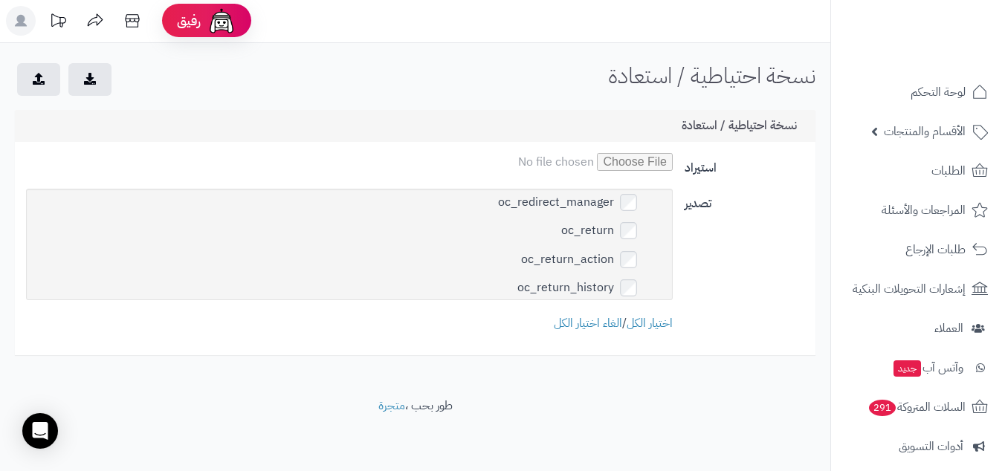
click at [73, 78] on button "submit" at bounding box center [89, 78] width 43 height 33
click at [135, 18] on icon at bounding box center [132, 20] width 14 height 13
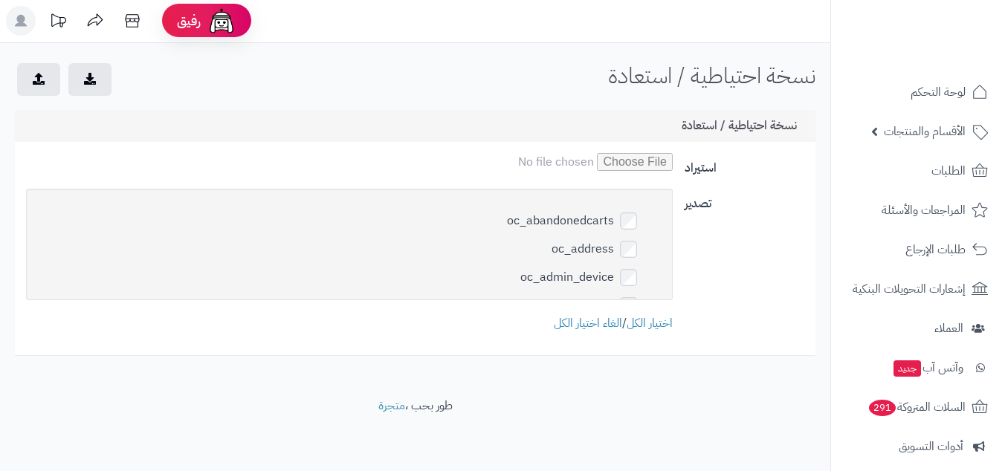
scroll to position [5101, 0]
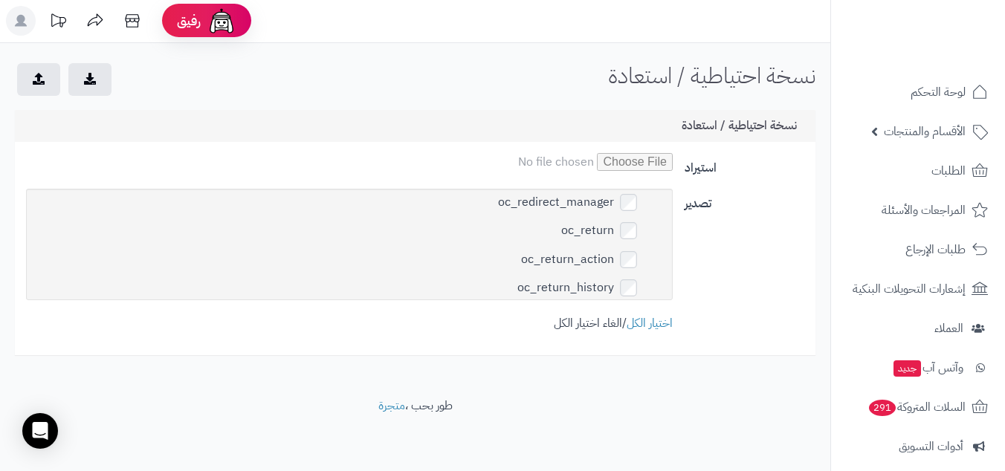
click at [583, 330] on link "الغاء اختيار الكل" at bounding box center [588, 324] width 68 height 18
click at [97, 88] on button "submit" at bounding box center [89, 78] width 43 height 33
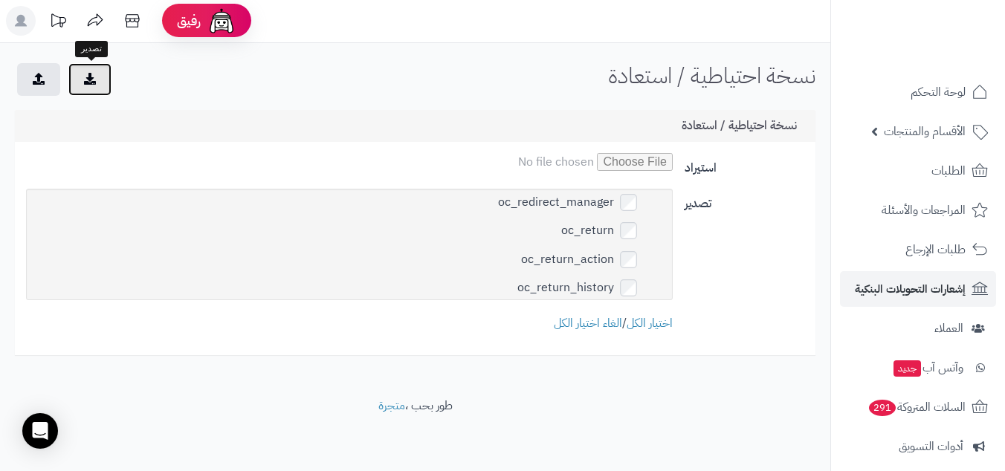
scroll to position [209, 0]
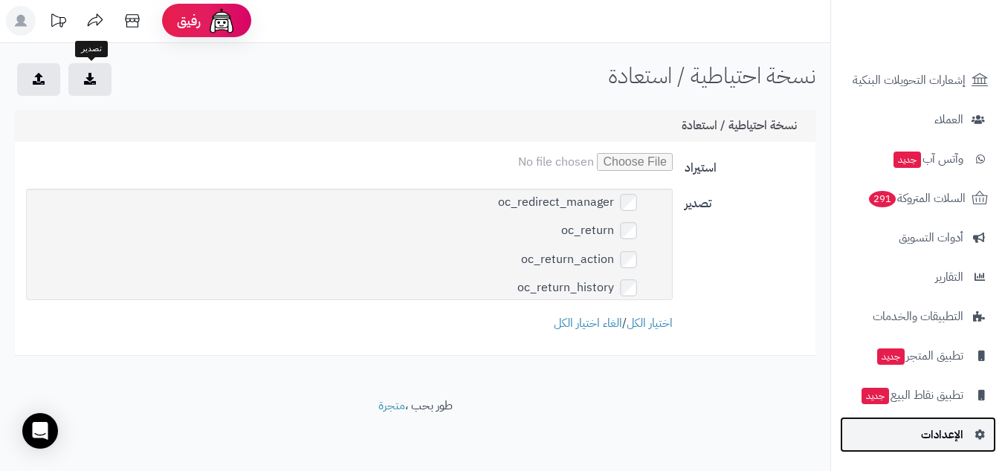
click at [909, 447] on link "الإعدادات" at bounding box center [918, 435] width 156 height 36
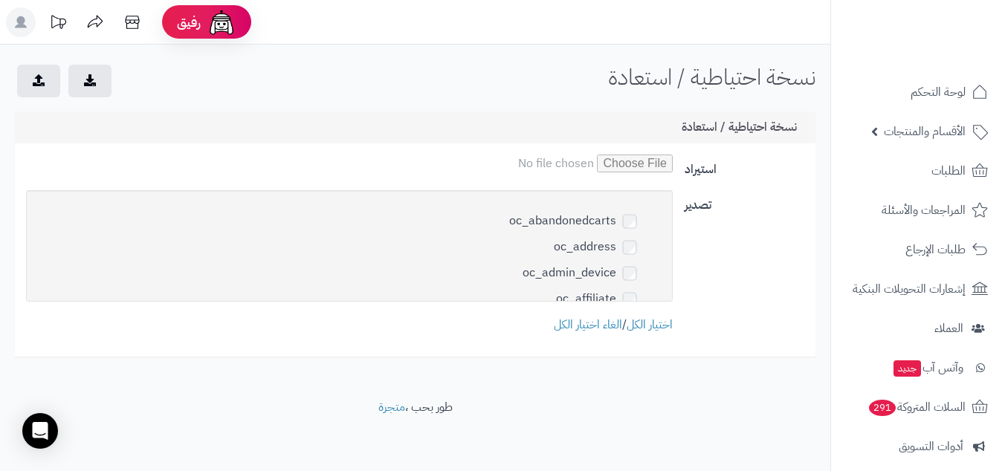
scroll to position [1, 0]
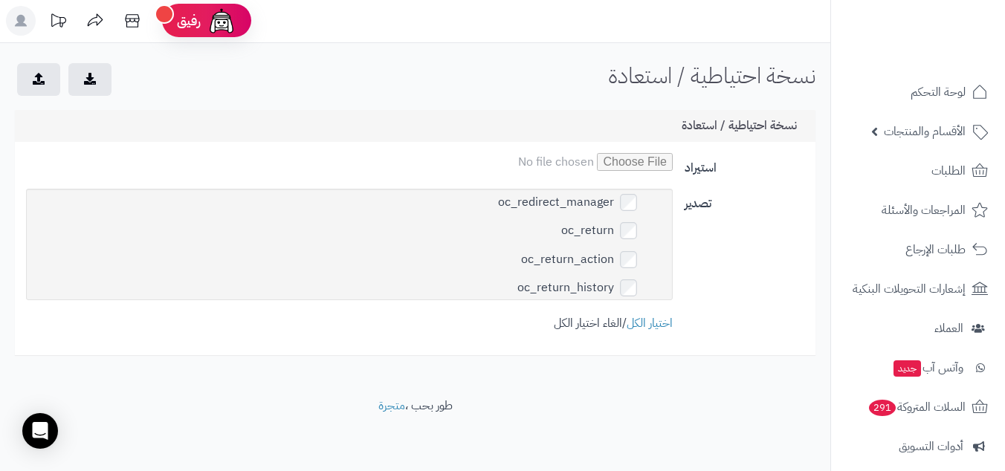
click at [582, 316] on link "الغاء اختيار الكل" at bounding box center [588, 324] width 68 height 18
click at [107, 83] on button "submit" at bounding box center [89, 78] width 43 height 33
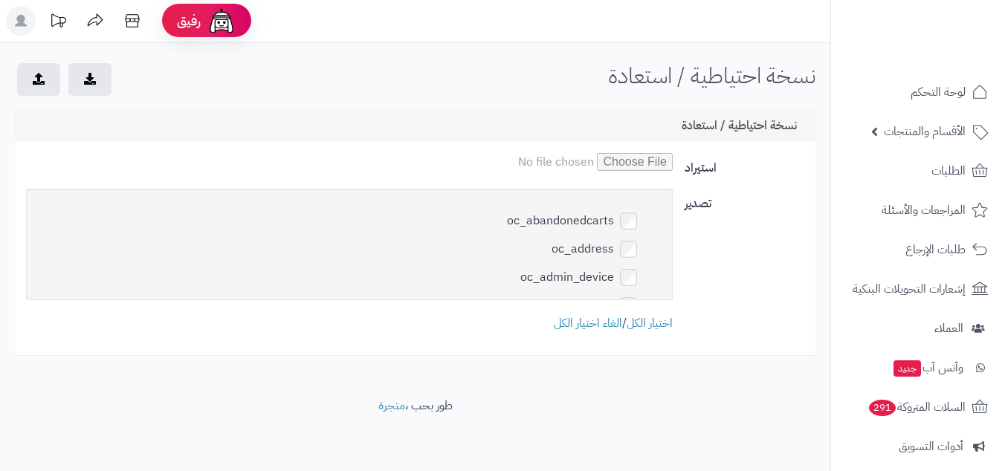
scroll to position [5101, 0]
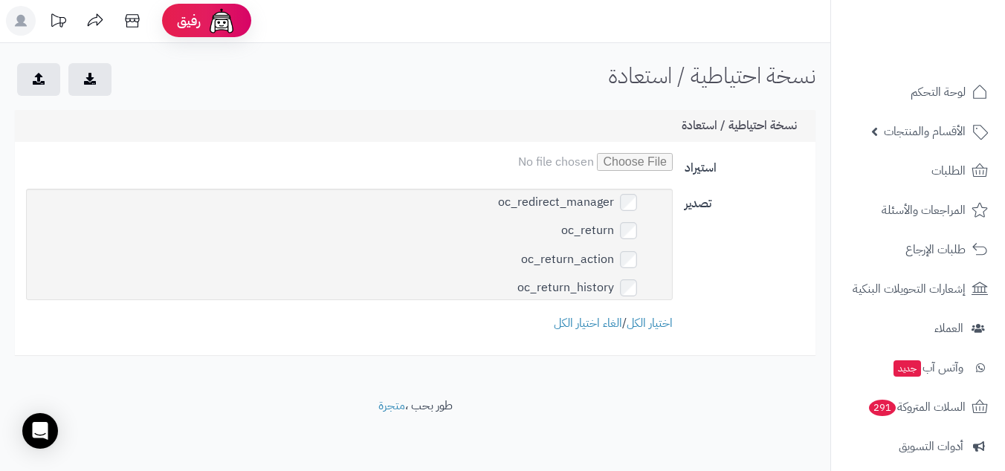
click at [570, 309] on div "oc_abandonedcarts oc_address oc_admin_device oc_affiliate oc_affiliate_activity…" at bounding box center [349, 261] width 659 height 144
click at [585, 326] on link "الغاء اختيار الكل" at bounding box center [588, 324] width 68 height 18
click at [88, 83] on icon "submit" at bounding box center [90, 78] width 12 height 12
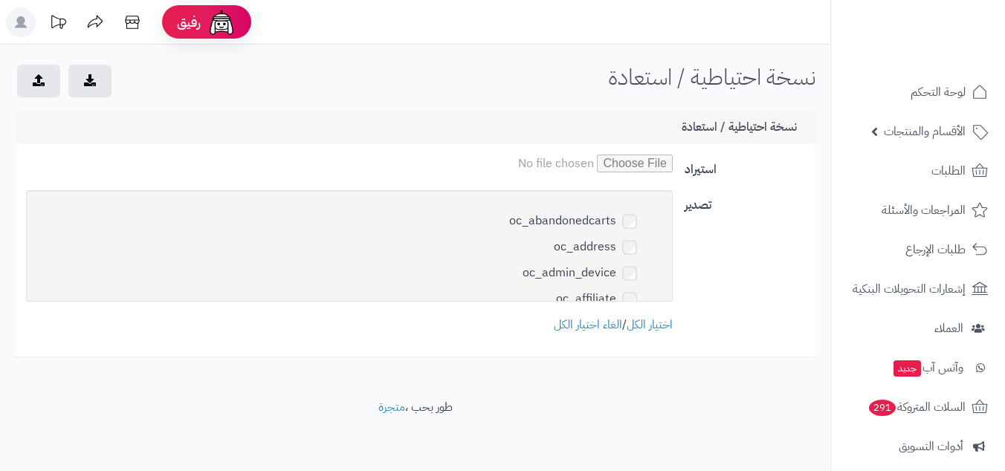
scroll to position [1, 0]
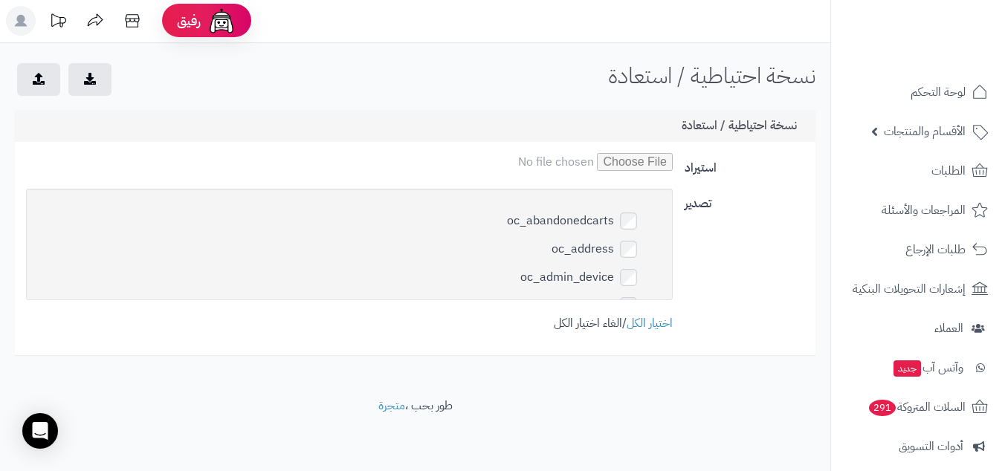
click at [588, 318] on link "الغاء اختيار الكل" at bounding box center [588, 324] width 68 height 18
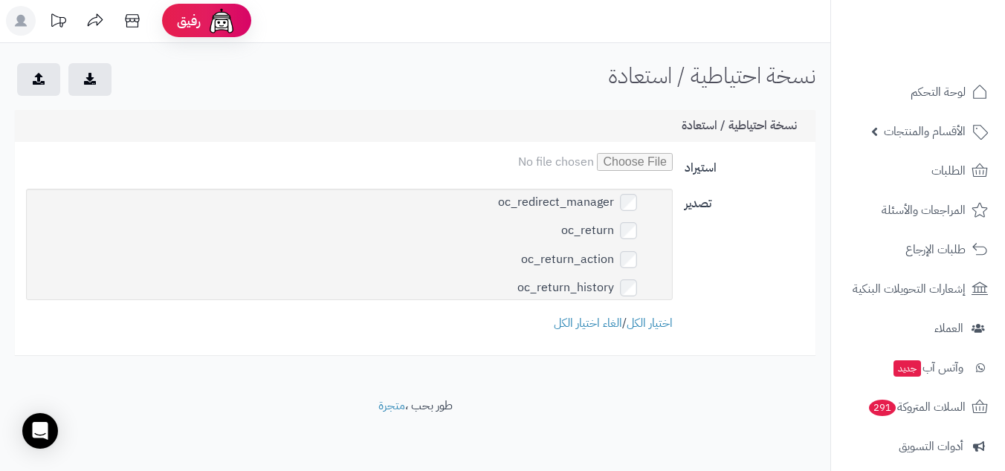
click at [80, 84] on button "submit" at bounding box center [89, 78] width 43 height 33
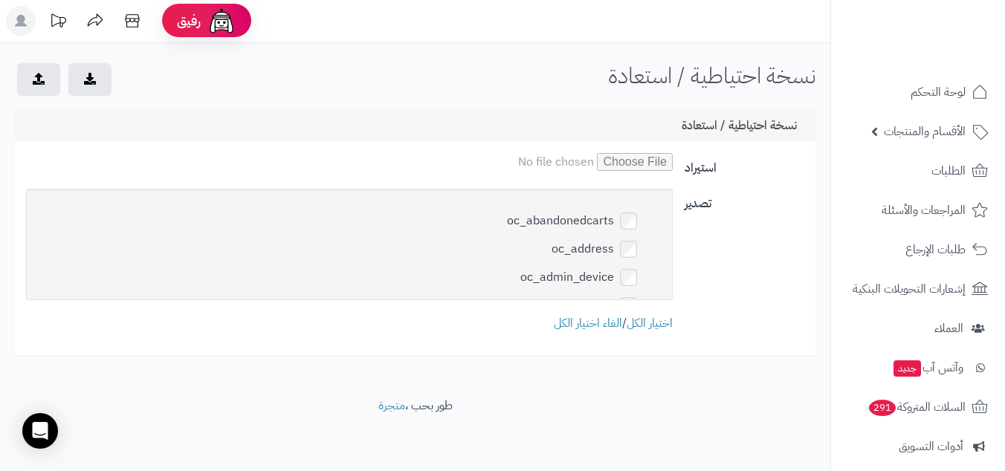
scroll to position [5101, 0]
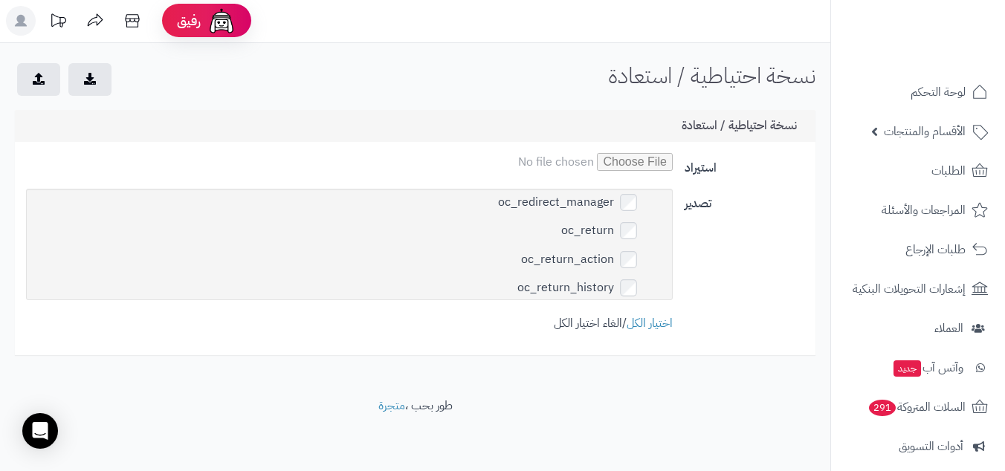
click at [589, 328] on link "الغاء اختيار الكل" at bounding box center [588, 324] width 68 height 18
click at [94, 80] on icon "submit" at bounding box center [90, 78] width 12 height 12
click at [130, 22] on icon at bounding box center [132, 21] width 30 height 30
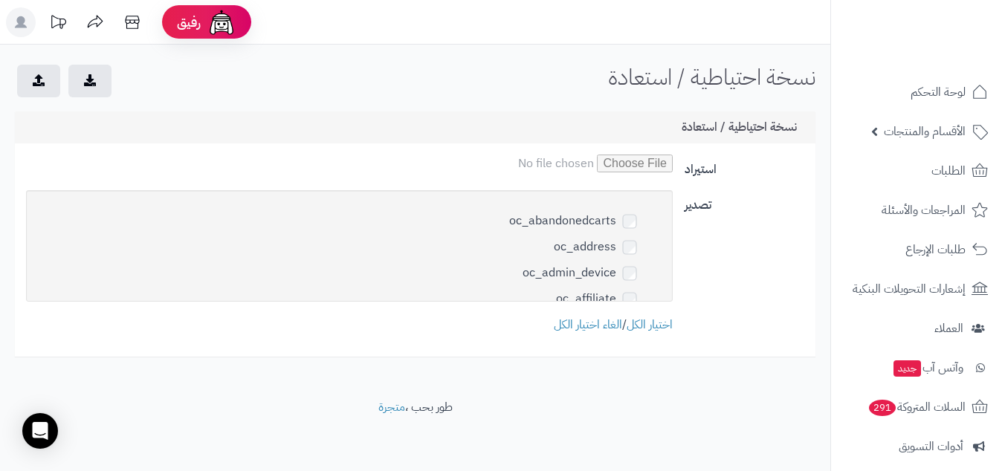
scroll to position [1, 0]
click at [596, 320] on link "الغاء اختيار الكل" at bounding box center [588, 324] width 68 height 18
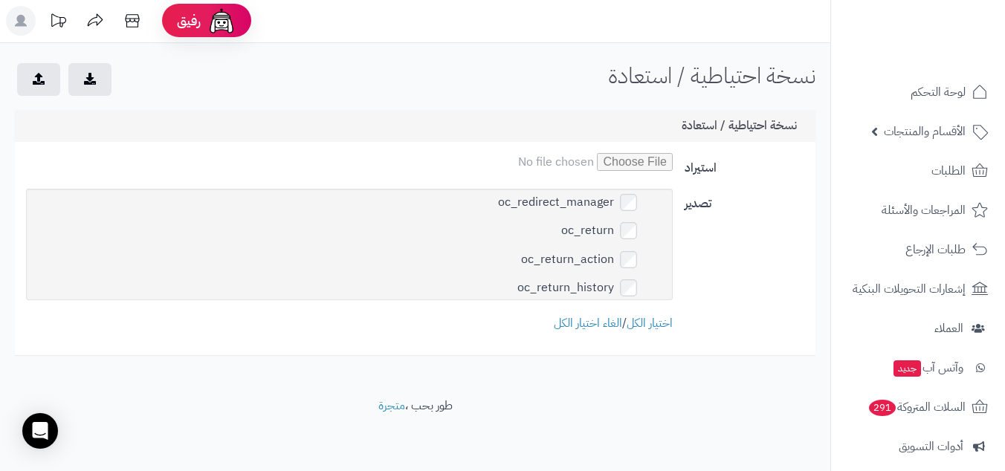
click at [100, 87] on button "submit" at bounding box center [89, 78] width 43 height 33
click at [50, 70] on button "submit" at bounding box center [38, 78] width 43 height 33
click at [92, 79] on icon "submit" at bounding box center [90, 78] width 12 height 12
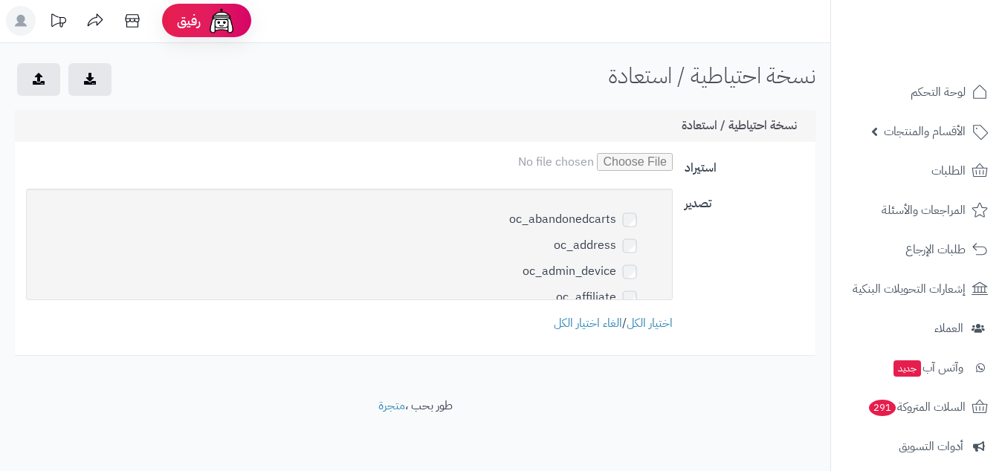
scroll to position [1, 0]
click at [581, 327] on link "الغاء اختيار الكل" at bounding box center [588, 324] width 68 height 18
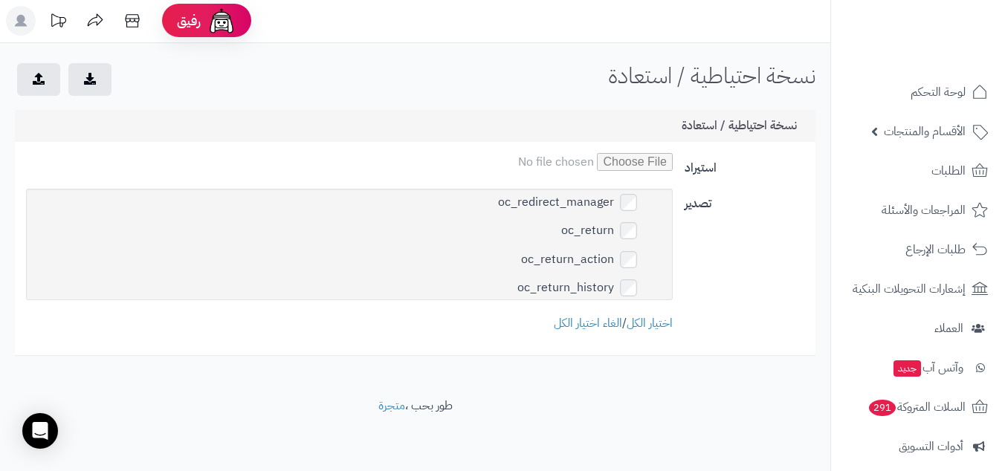
click at [87, 72] on icon "submit" at bounding box center [90, 78] width 12 height 12
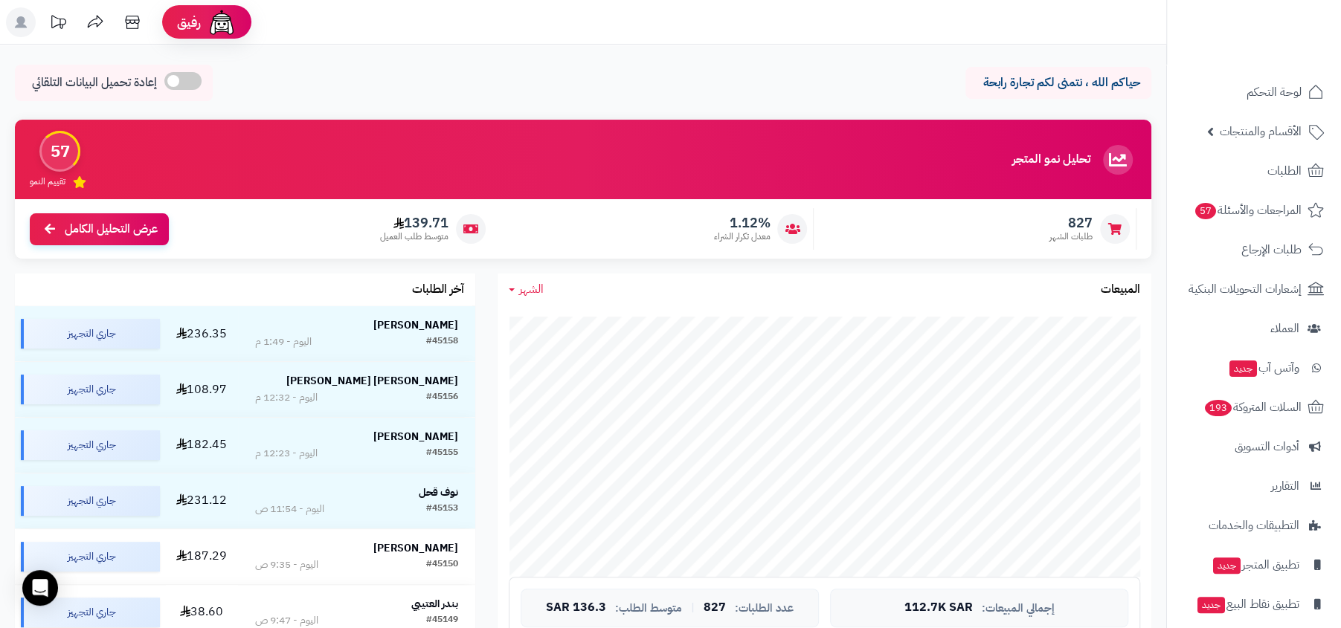
click at [8, 19] on rect at bounding box center [21, 22] width 30 height 30
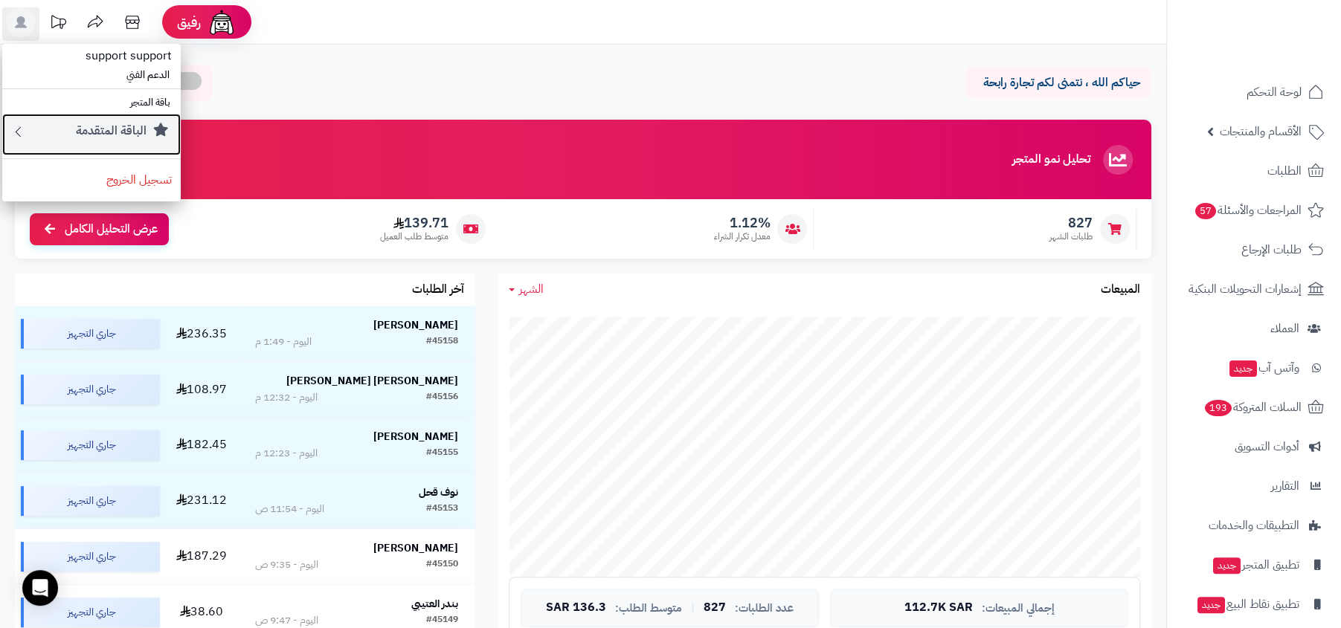
click at [136, 125] on small "الباقة المتقدمة" at bounding box center [111, 131] width 71 height 18
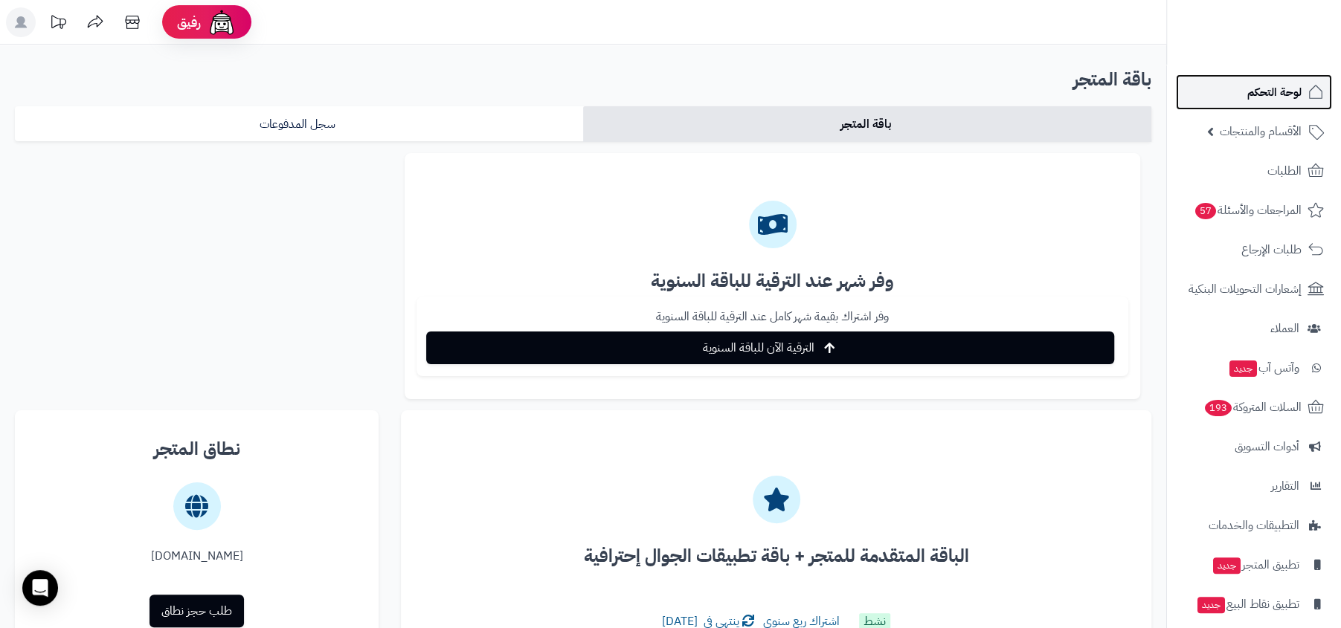
click at [1268, 88] on span "لوحة التحكم" at bounding box center [1274, 92] width 54 height 21
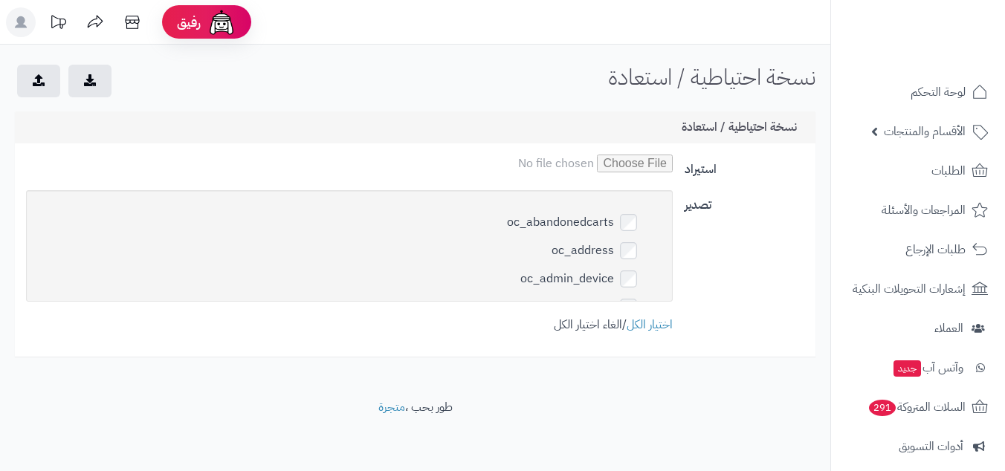
click at [595, 320] on link "الغاء اختيار الكل" at bounding box center [588, 325] width 68 height 18
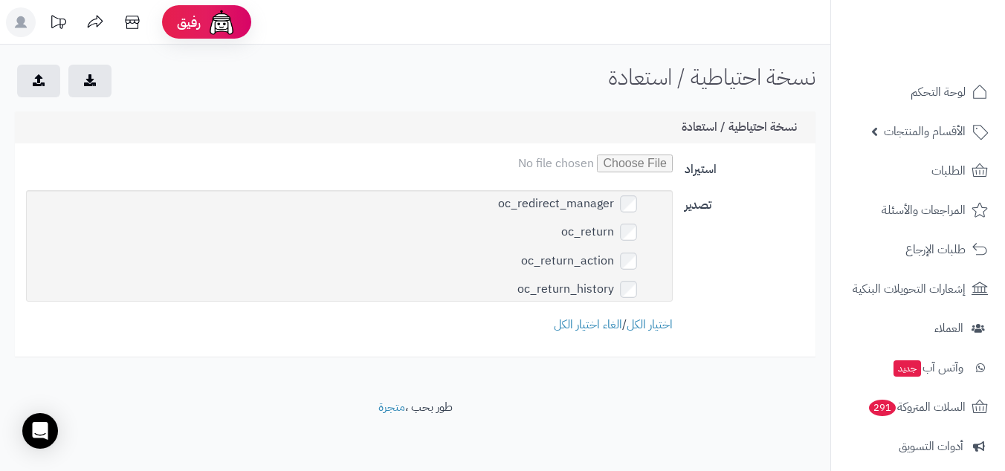
click at [91, 82] on icon "submit" at bounding box center [90, 80] width 12 height 12
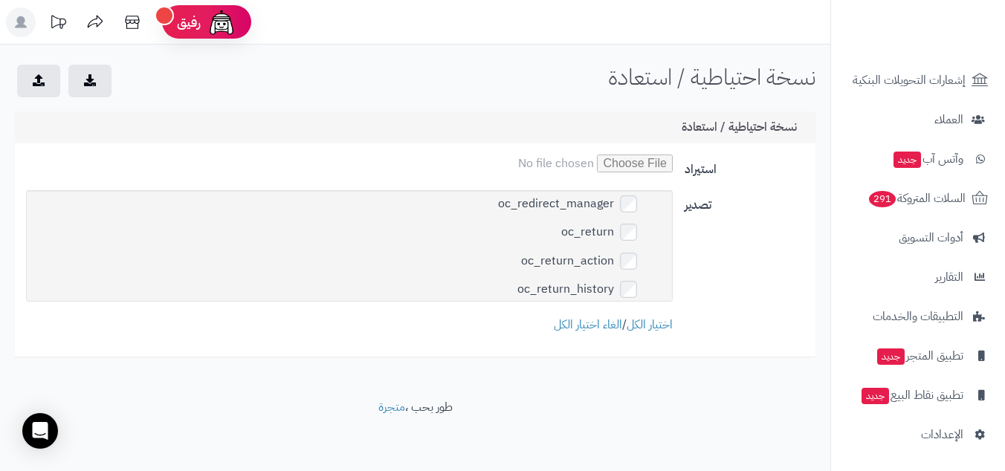
click at [942, 466] on nav "لوحة التحكم الأقسام والمنتجات المنتجات الأقسام الماركات مواصفات المنتجات مواصفا…" at bounding box center [918, 254] width 175 height 471
click at [951, 454] on nav "لوحة التحكم الأقسام والمنتجات المنتجات الأقسام الماركات مواصفات المنتجات مواصفا…" at bounding box center [918, 254] width 175 height 471
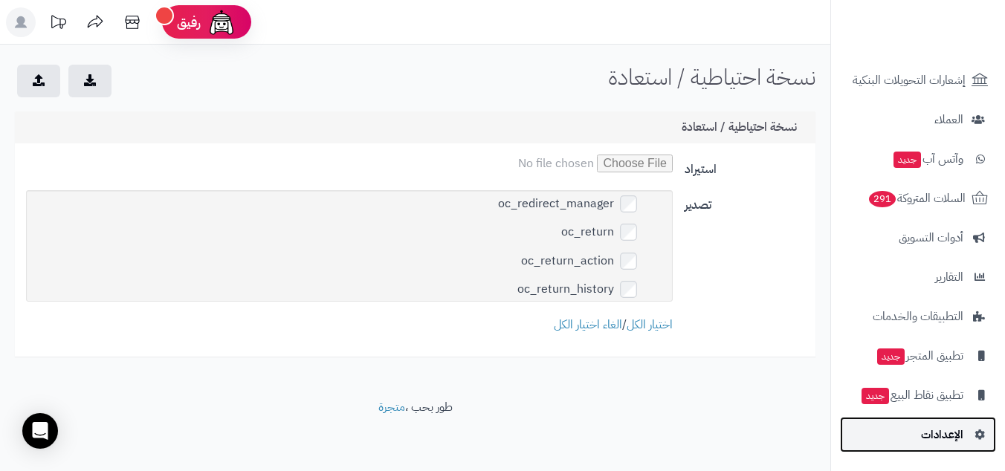
click at [952, 439] on span "الإعدادات" at bounding box center [942, 435] width 42 height 21
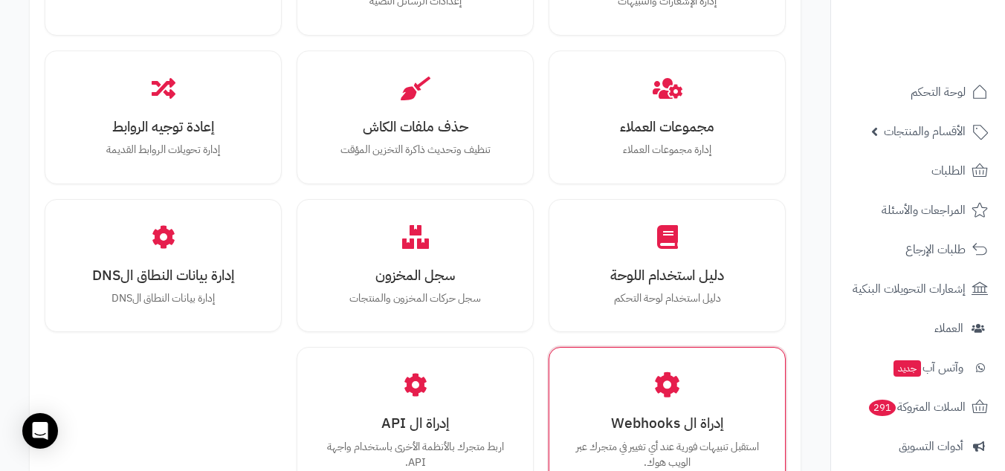
scroll to position [1671, 0]
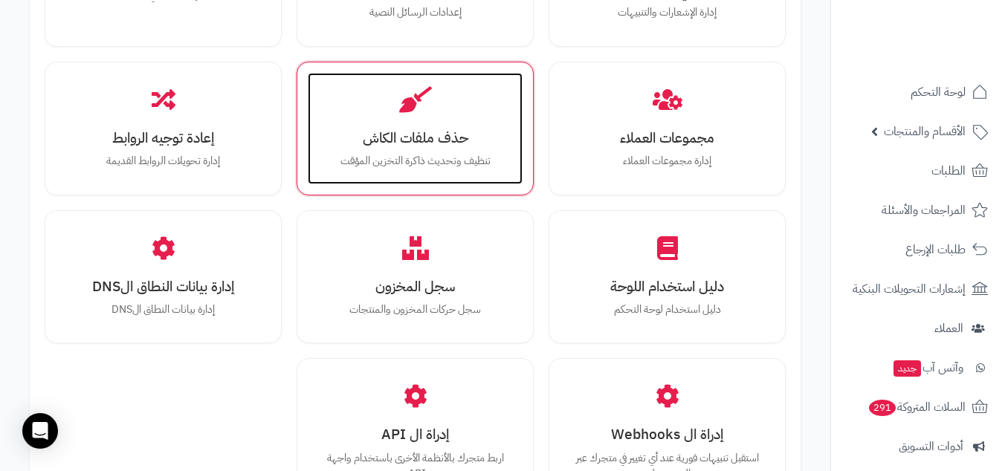
click at [408, 154] on p "تنظيف وتحديث ذاكرة التخزين المؤقت" at bounding box center [415, 161] width 185 height 16
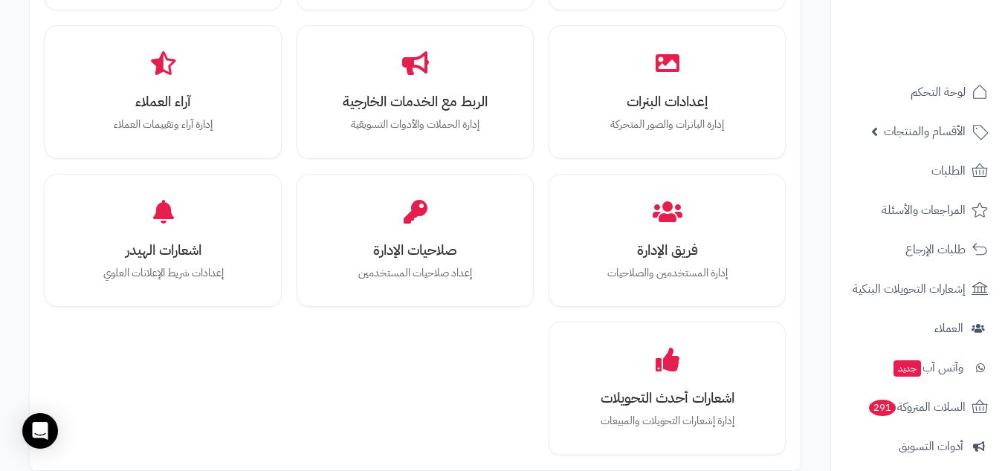
scroll to position [182, 0]
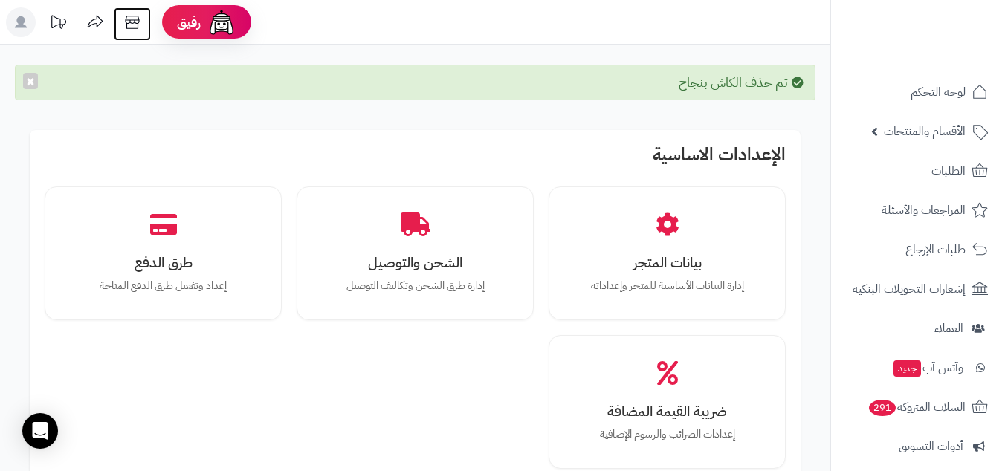
click at [131, 22] on icon at bounding box center [132, 22] width 30 height 30
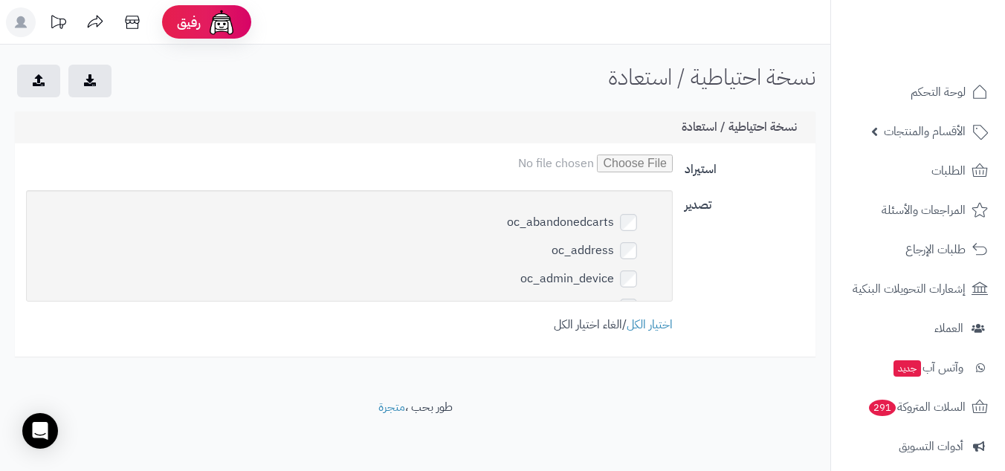
click at [565, 329] on link "الغاء اختيار الكل" at bounding box center [588, 325] width 68 height 18
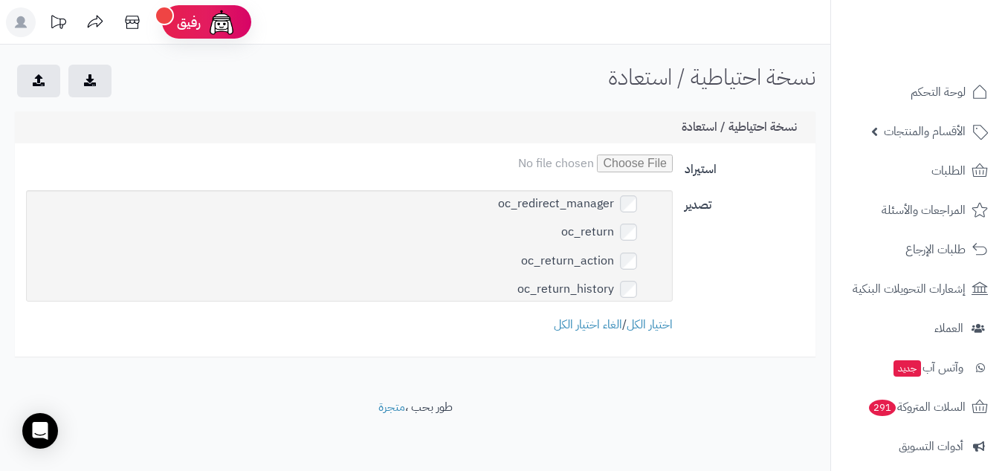
click at [91, 86] on icon "submit" at bounding box center [90, 80] width 12 height 12
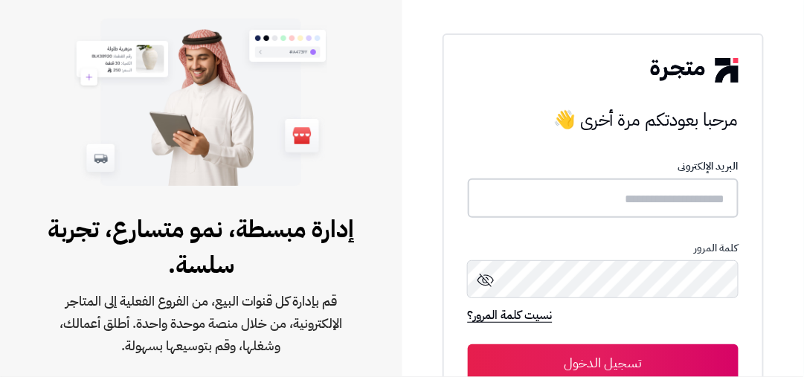
click at [608, 203] on input "text" at bounding box center [603, 197] width 271 height 39
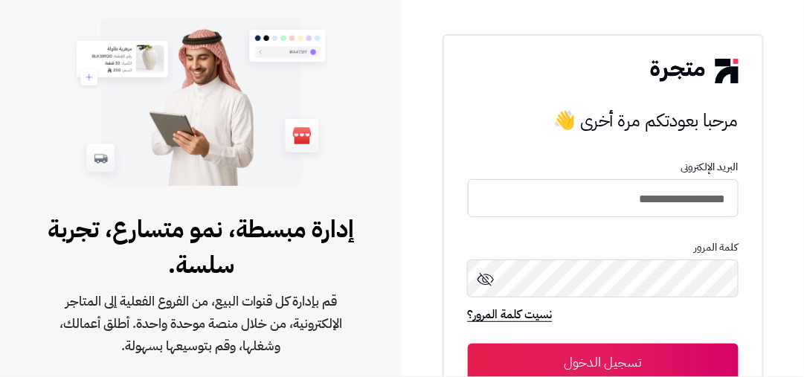
type input "**********"
click at [468, 344] on button "تسجيل الدخول" at bounding box center [603, 362] width 271 height 37
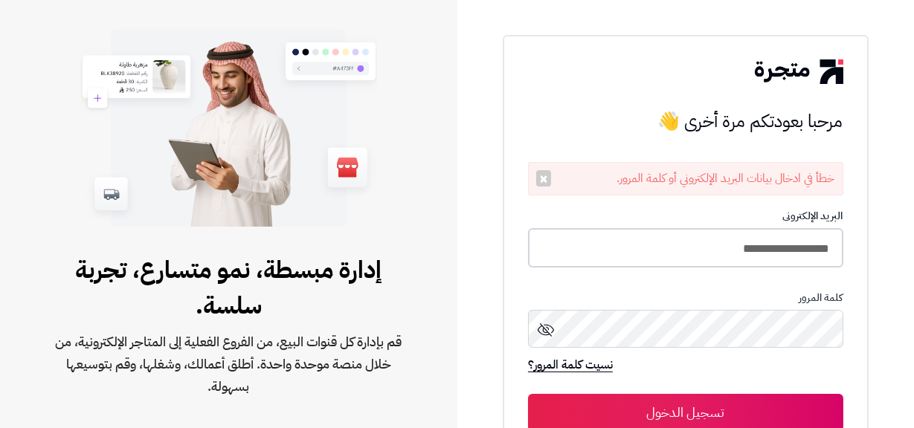
click at [690, 240] on input "**********" at bounding box center [685, 247] width 315 height 39
type input "**********"
click at [528, 376] on button "تسجيل الدخول" at bounding box center [685, 411] width 315 height 37
click at [645, 249] on input "**********" at bounding box center [685, 247] width 315 height 39
type input "**********"
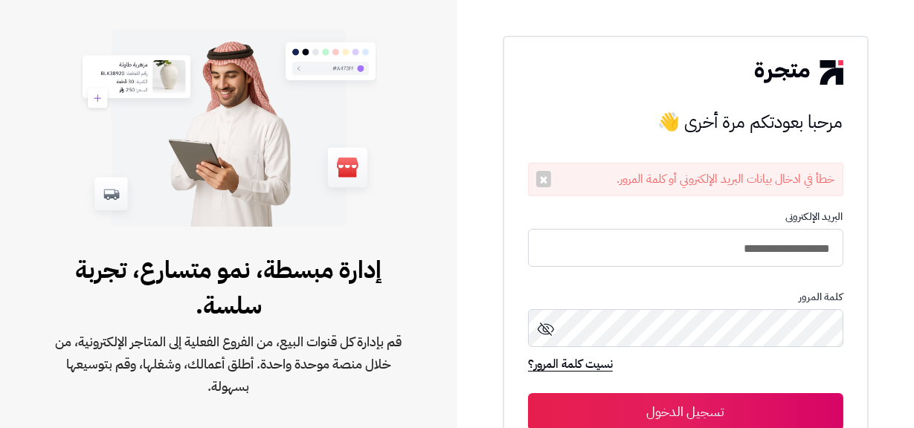
click at [528, 393] on button "تسجيل الدخول" at bounding box center [685, 411] width 315 height 37
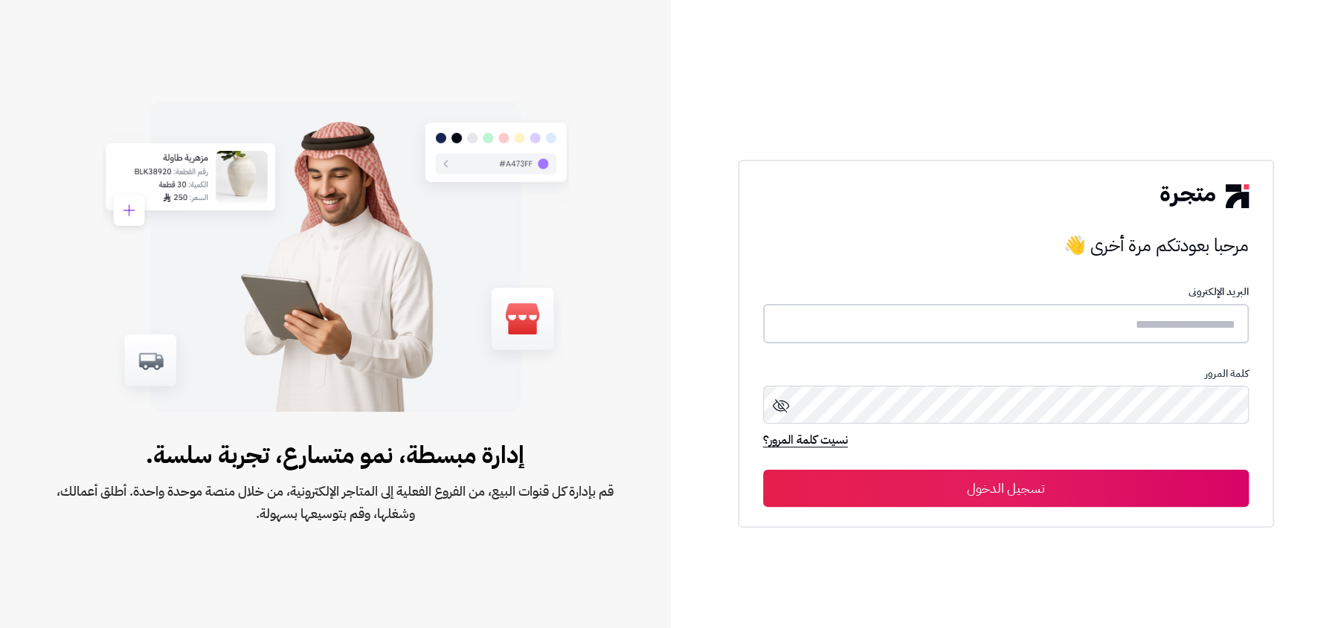
type input "**********"
click at [991, 467] on form "**********" at bounding box center [1006, 396] width 486 height 219
click at [987, 487] on button "تسجيل الدخول" at bounding box center [1006, 487] width 486 height 37
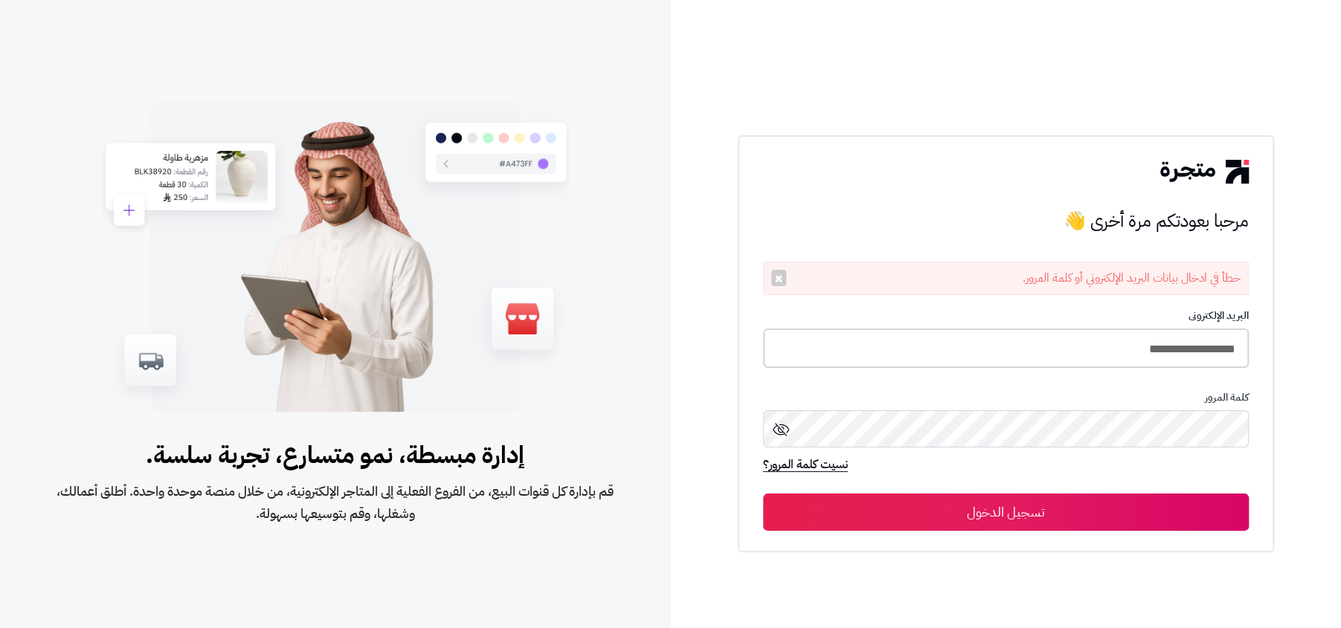
click at [1053, 341] on input "**********" at bounding box center [1006, 348] width 486 height 39
type input "**********"
click at [763, 493] on button "تسجيل الدخول" at bounding box center [1006, 511] width 486 height 37
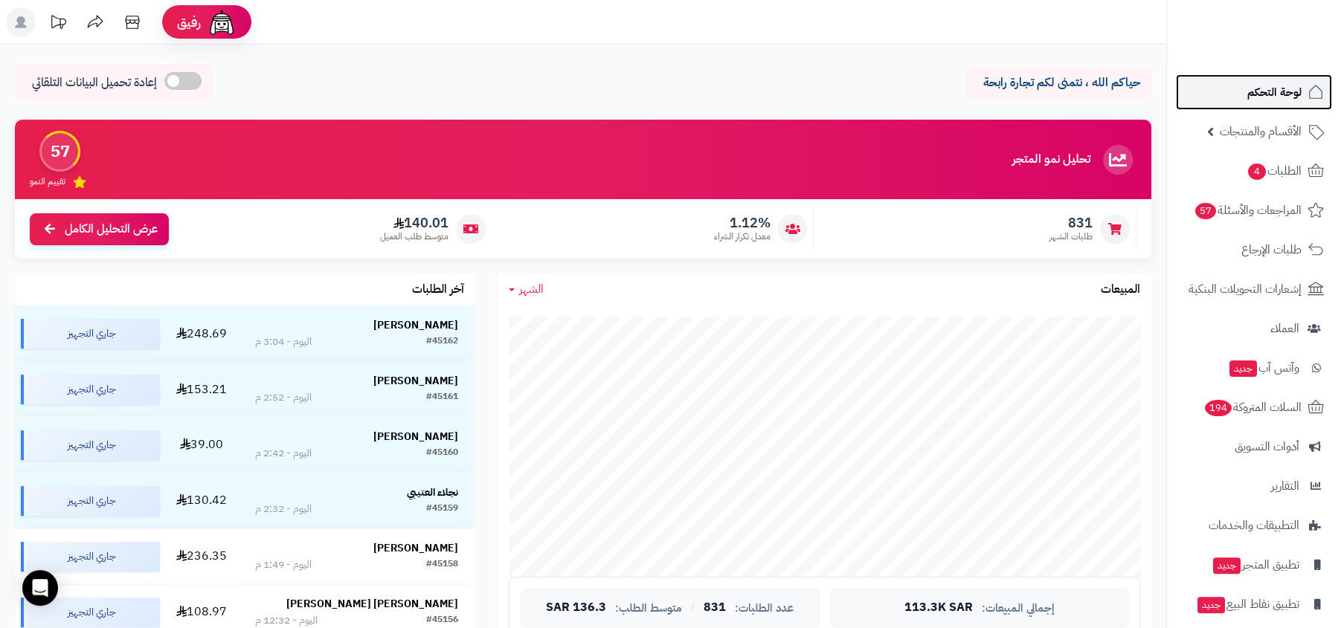
click at [1254, 99] on span "لوحة التحكم" at bounding box center [1274, 92] width 54 height 21
click at [125, 28] on icon at bounding box center [132, 22] width 30 height 30
click at [1240, 81] on link "لوحة التحكم" at bounding box center [1254, 92] width 156 height 36
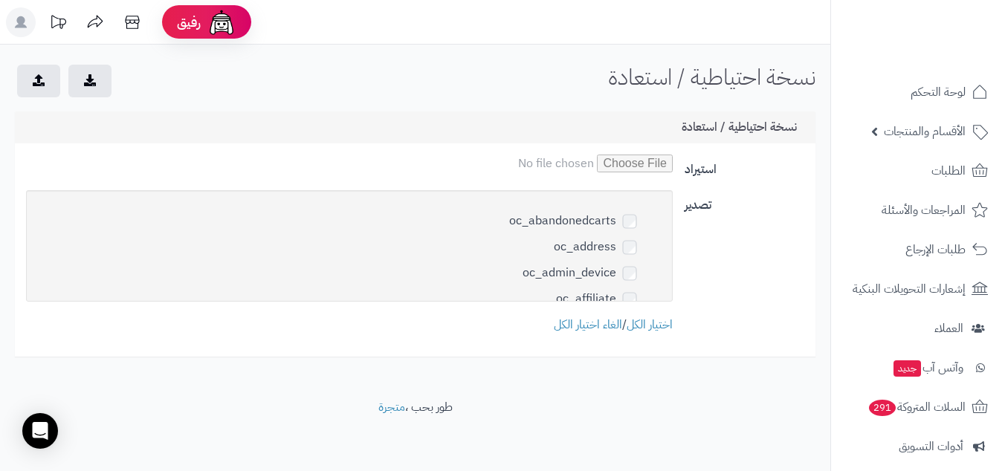
scroll to position [5101, 0]
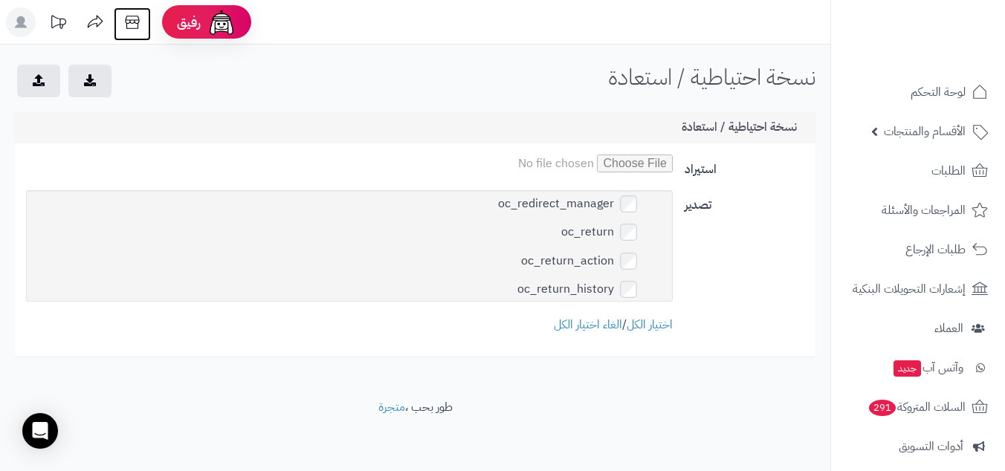
click at [131, 25] on icon at bounding box center [132, 22] width 30 height 30
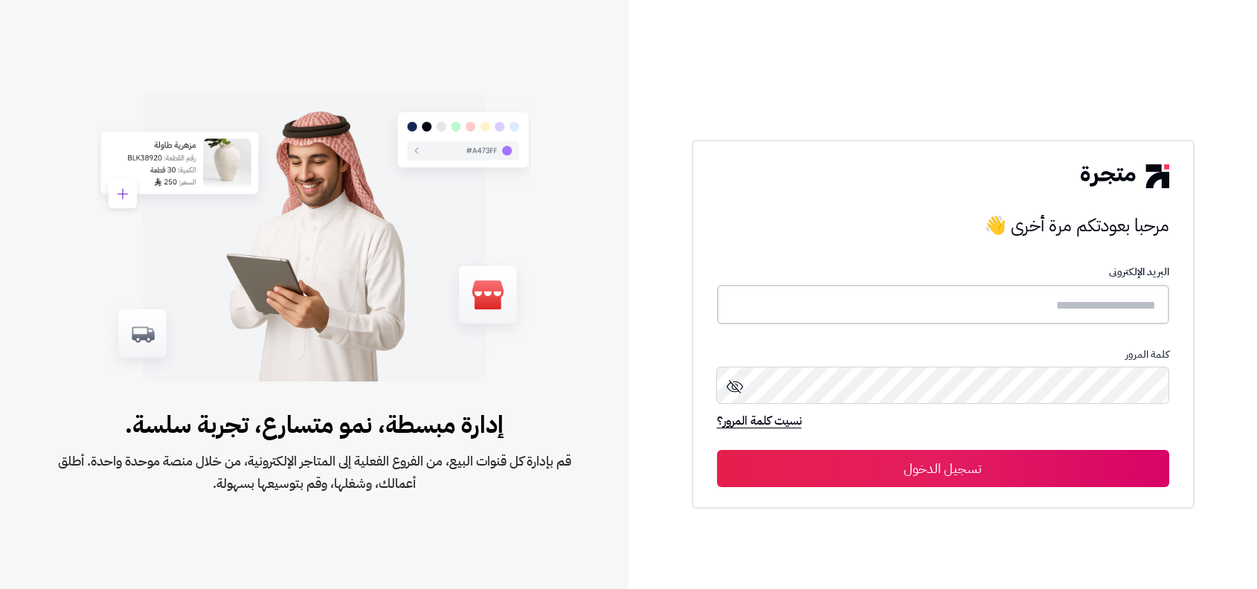
click at [993, 313] on input "text" at bounding box center [943, 304] width 452 height 39
type input "**********"
click at [717, 449] on button "تسجيل الدخول" at bounding box center [943, 467] width 452 height 37
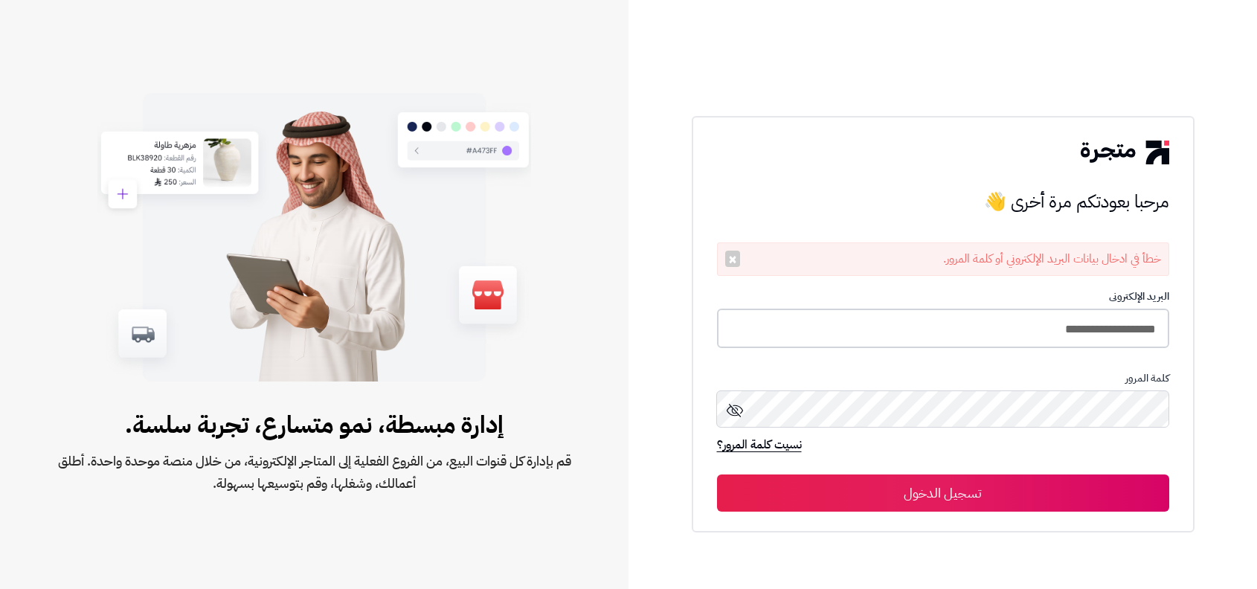
click at [1002, 326] on input "**********" at bounding box center [943, 328] width 452 height 39
type input "**********"
click at [717, 474] on button "تسجيل الدخول" at bounding box center [943, 492] width 452 height 37
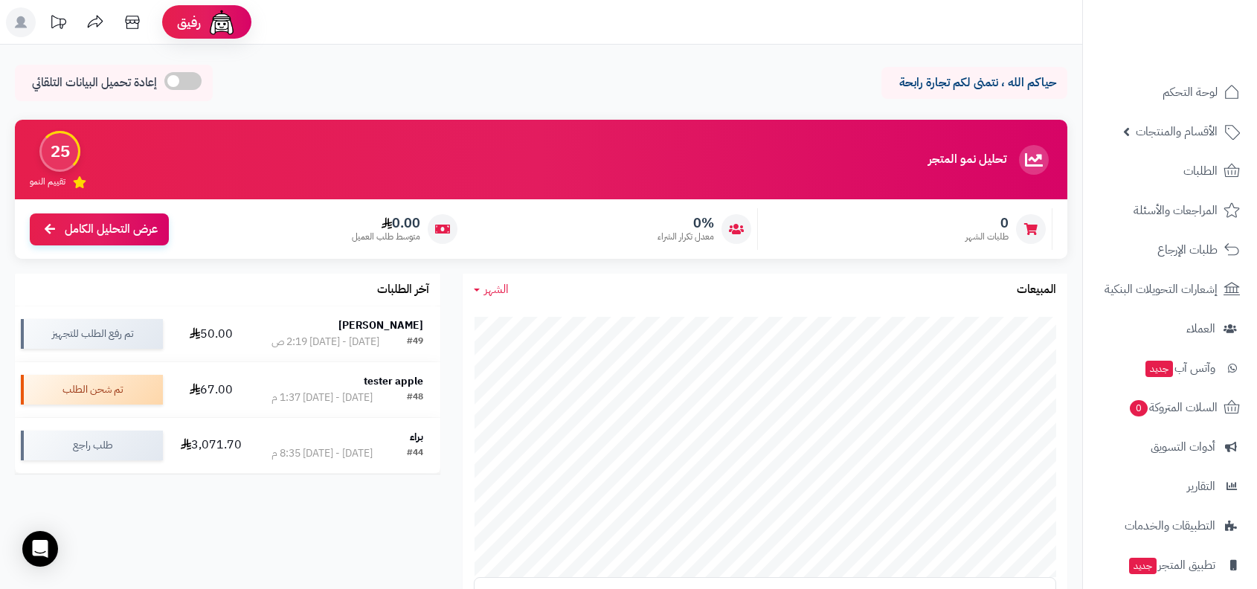
click at [24, 20] on icon at bounding box center [21, 22] width 12 height 12
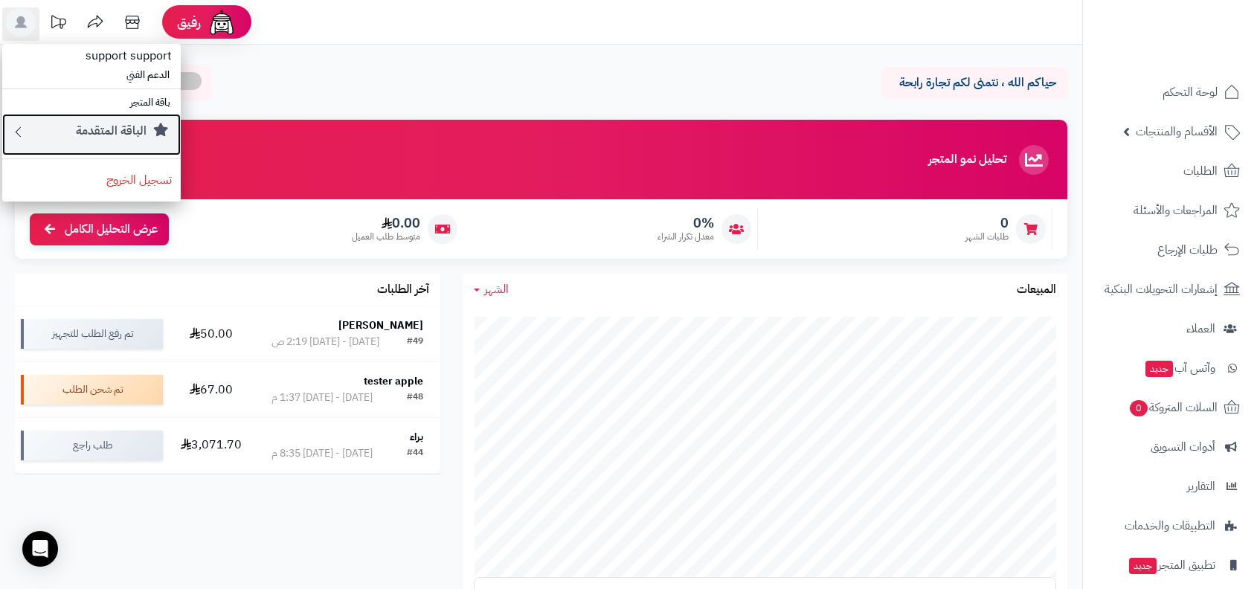
click at [128, 142] on div "الباقة المتقدمة" at bounding box center [99, 135] width 146 height 24
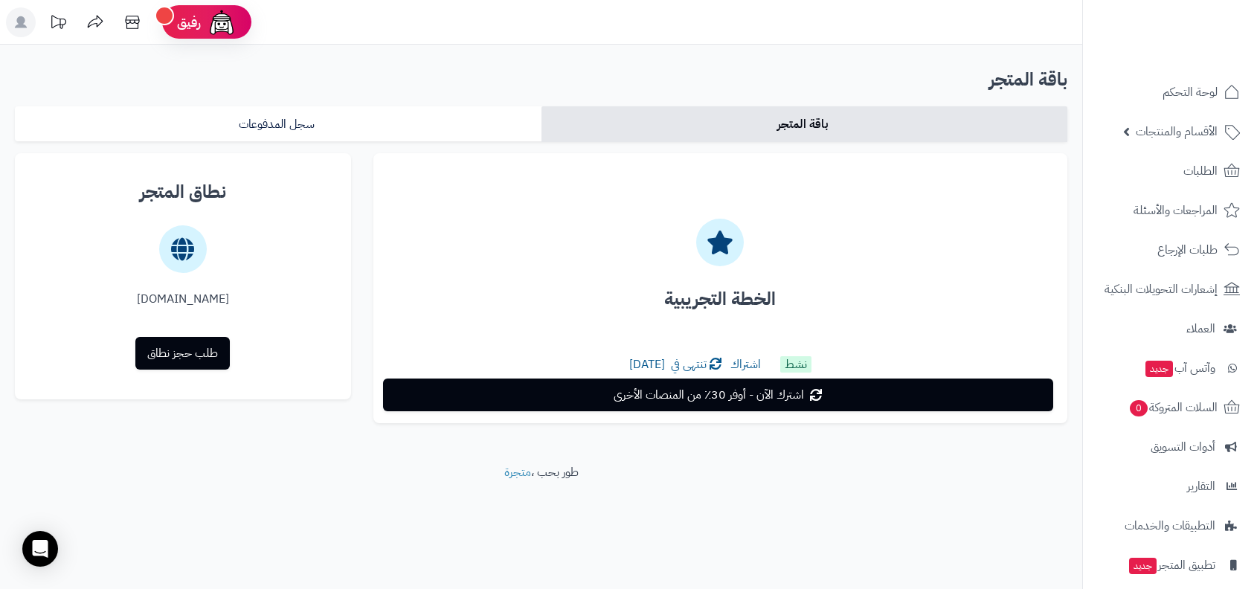
click at [24, 22] on rect at bounding box center [21, 22] width 30 height 30
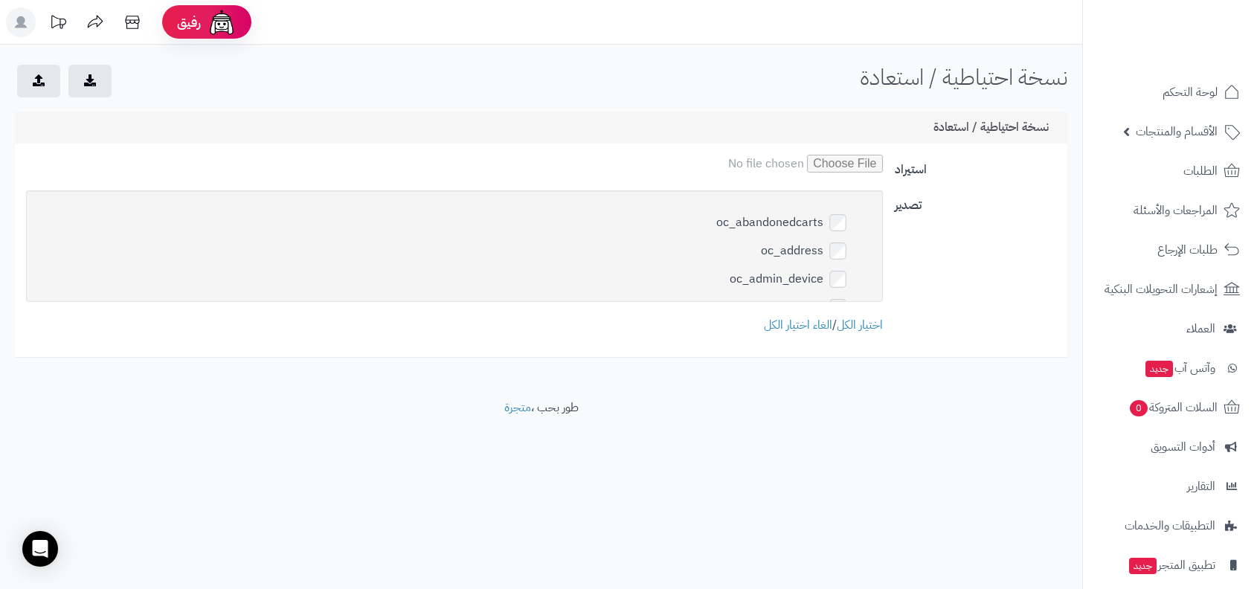
scroll to position [5178, 0]
click at [799, 318] on link "الغاء اختيار الكل" at bounding box center [798, 325] width 68 height 18
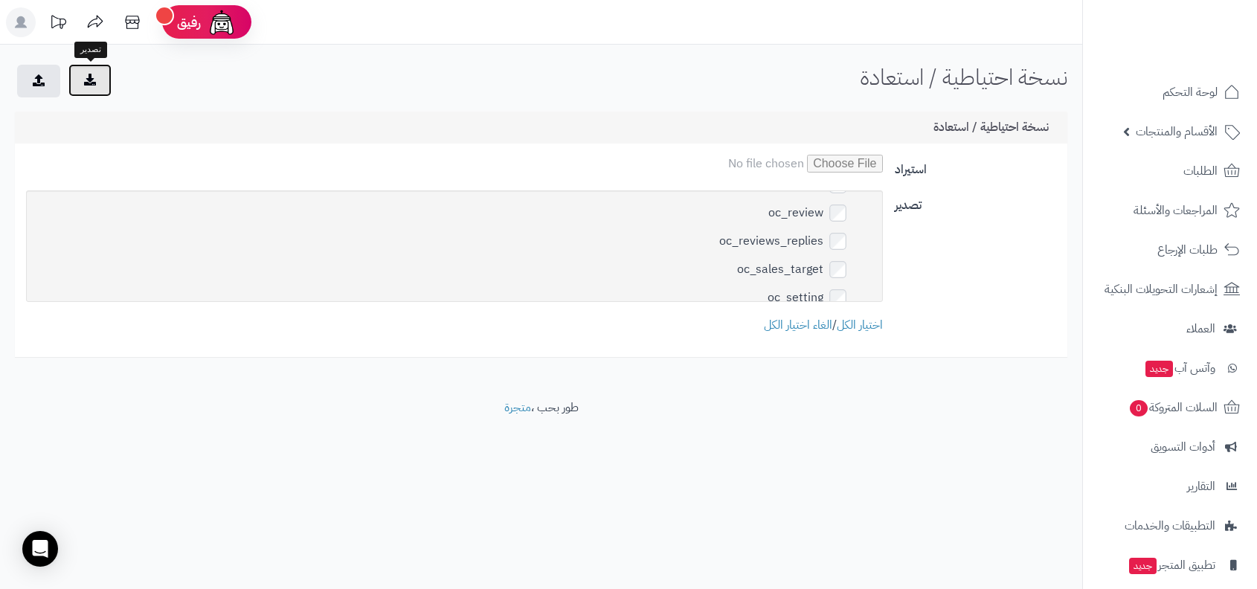
click at [103, 87] on button "submit" at bounding box center [89, 80] width 43 height 33
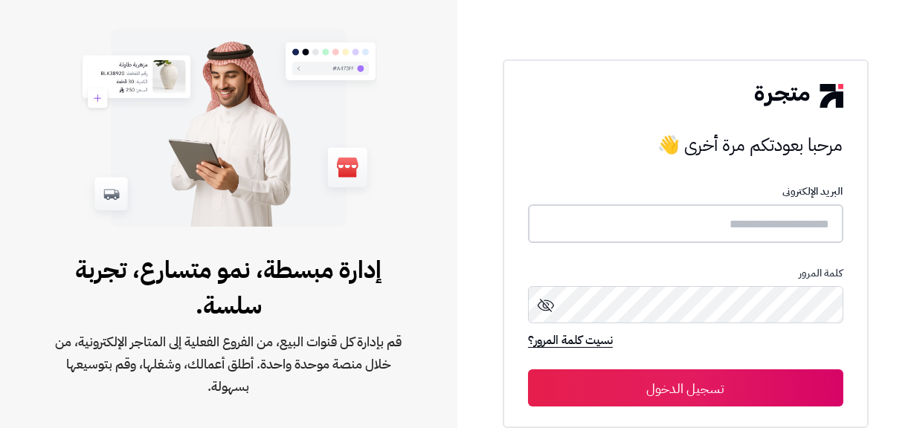
click at [674, 238] on input "text" at bounding box center [685, 223] width 315 height 39
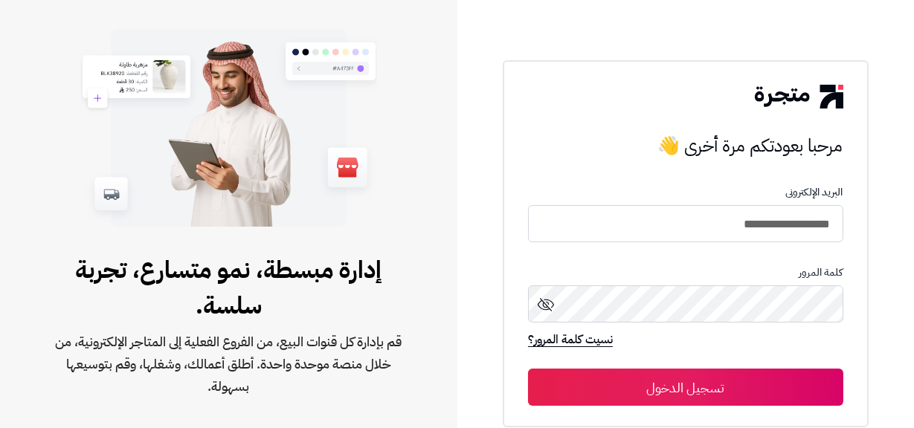
type input "**********"
click at [528, 369] on button "تسجيل الدخول" at bounding box center [685, 387] width 315 height 37
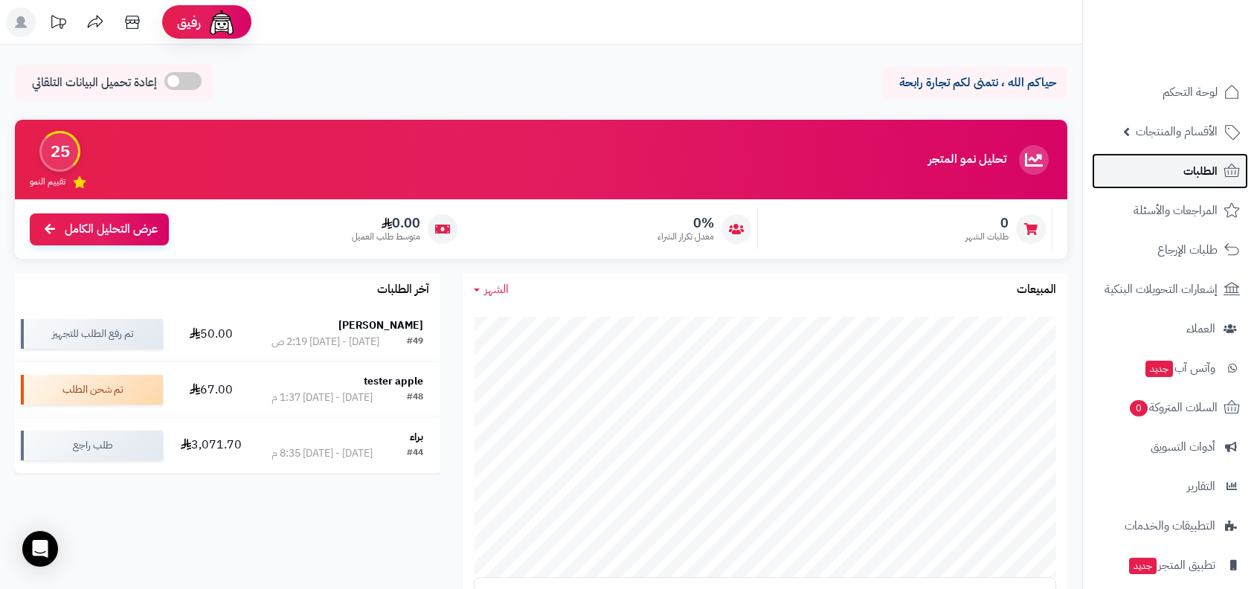
click at [1216, 170] on span "الطلبات" at bounding box center [1200, 171] width 34 height 21
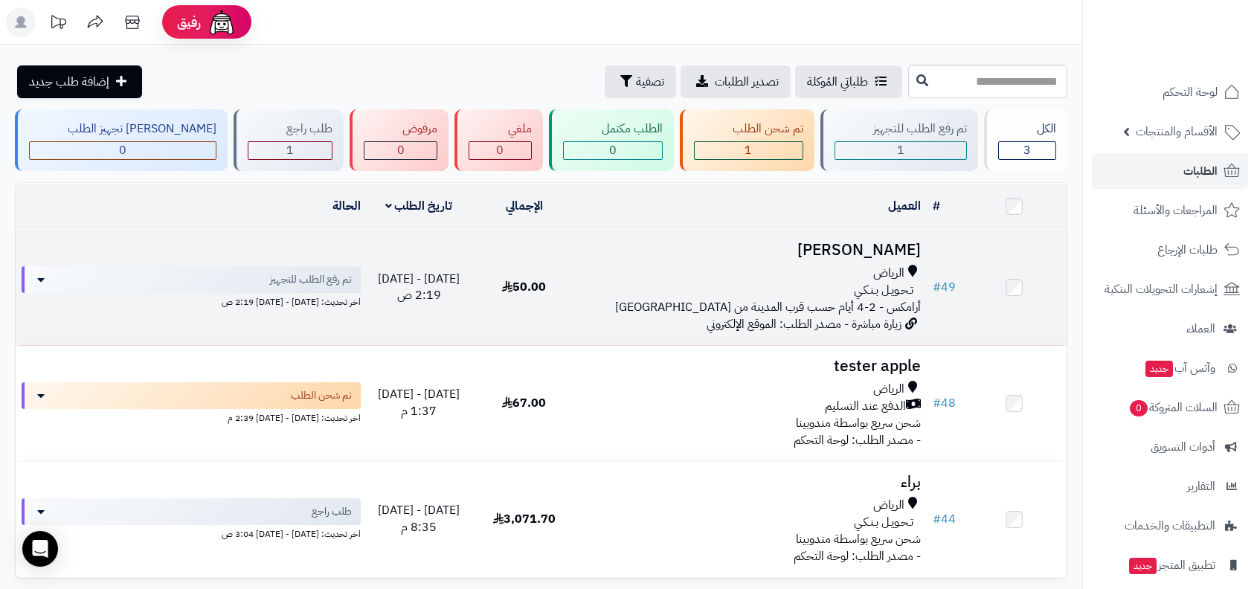
click at [786, 271] on div "الرياض" at bounding box center [751, 273] width 338 height 17
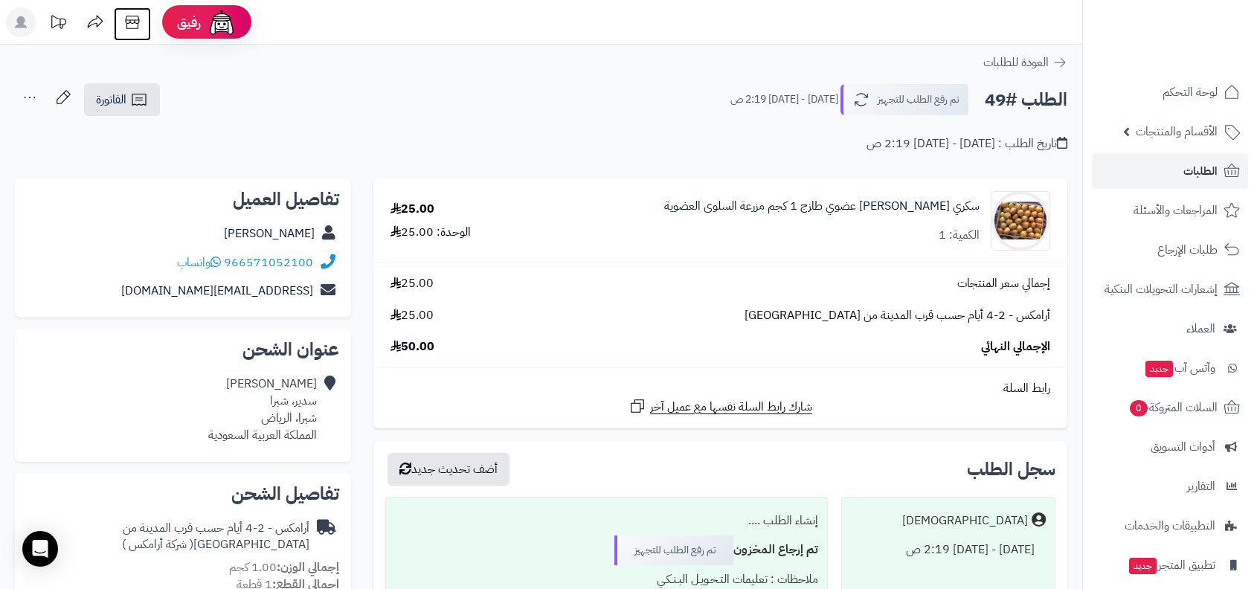
click at [138, 21] on icon at bounding box center [132, 22] width 30 height 30
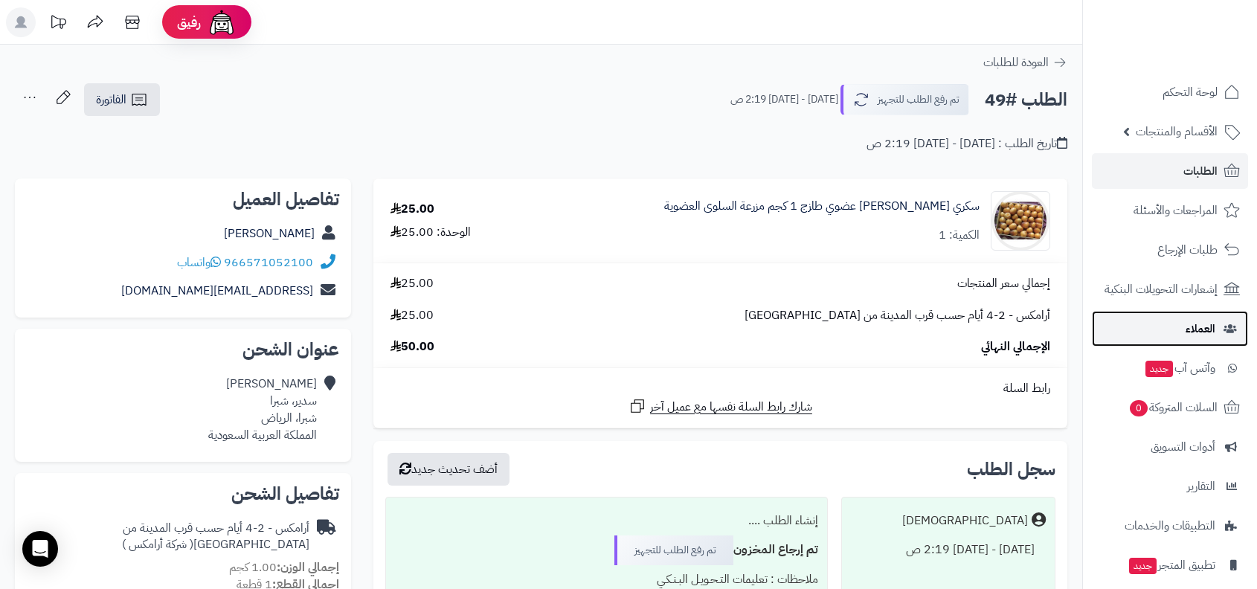
click at [1195, 341] on link "العملاء" at bounding box center [1170, 329] width 156 height 36
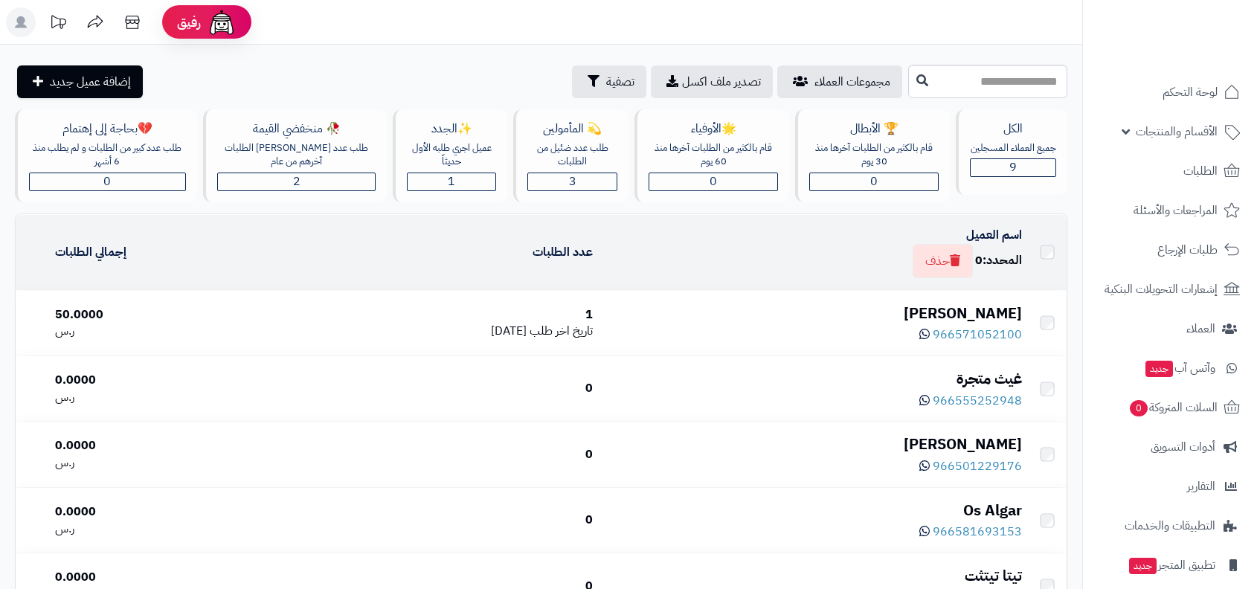
click at [1176, 85] on span "لوحة التحكم" at bounding box center [1189, 92] width 55 height 21
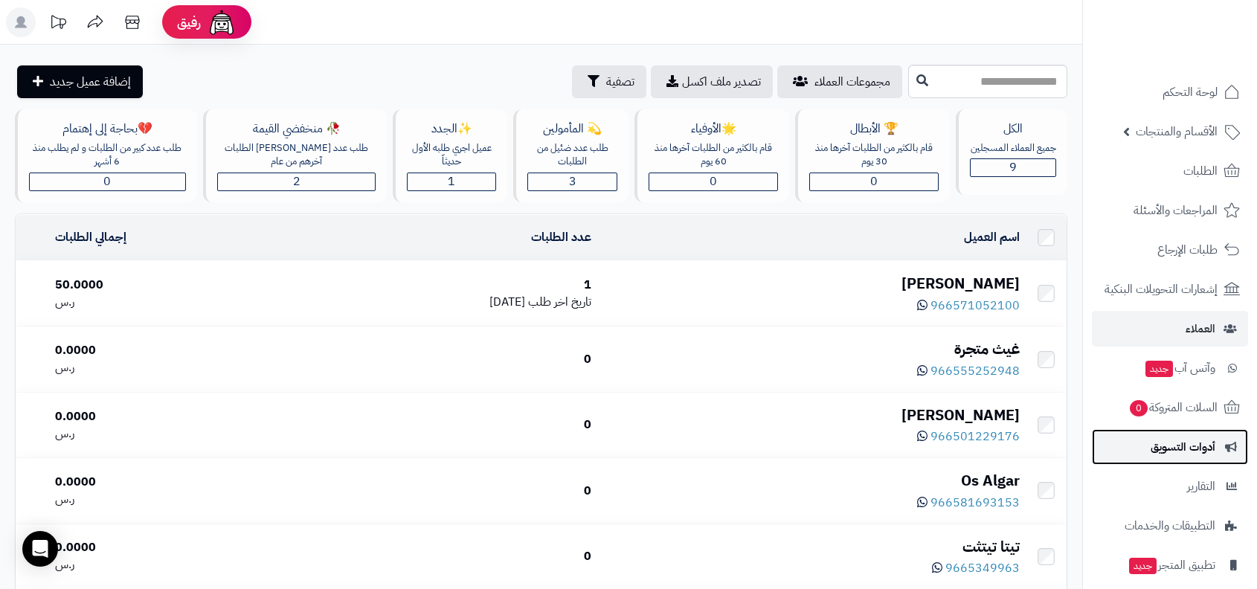
click at [1151, 462] on link "أدوات التسويق" at bounding box center [1170, 447] width 156 height 36
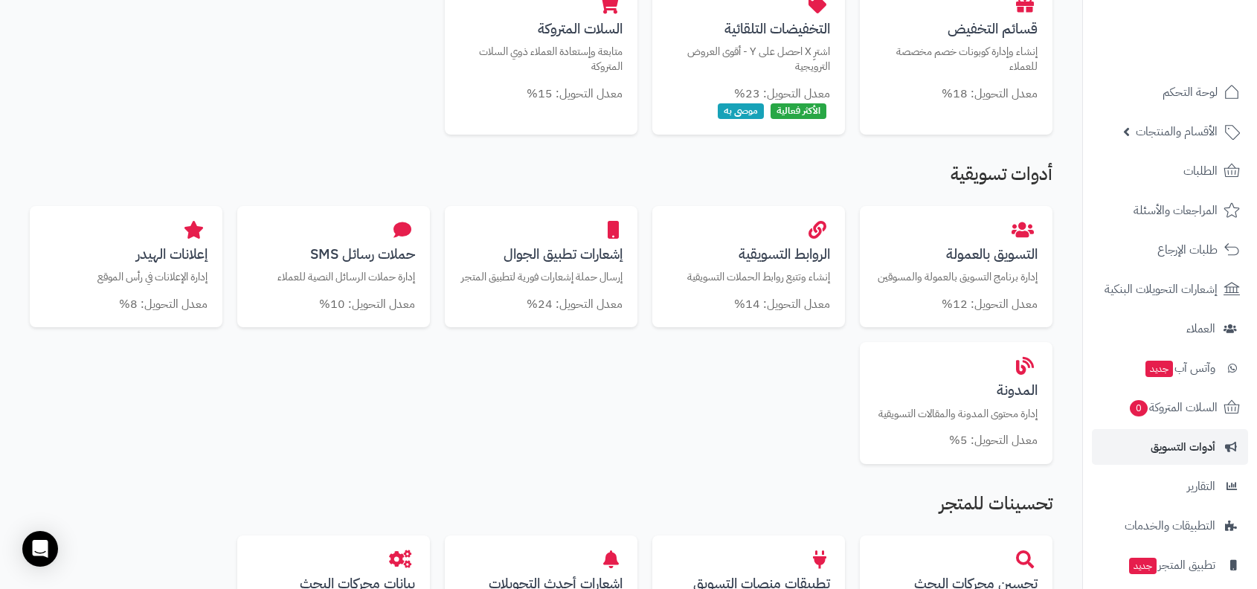
scroll to position [455, 0]
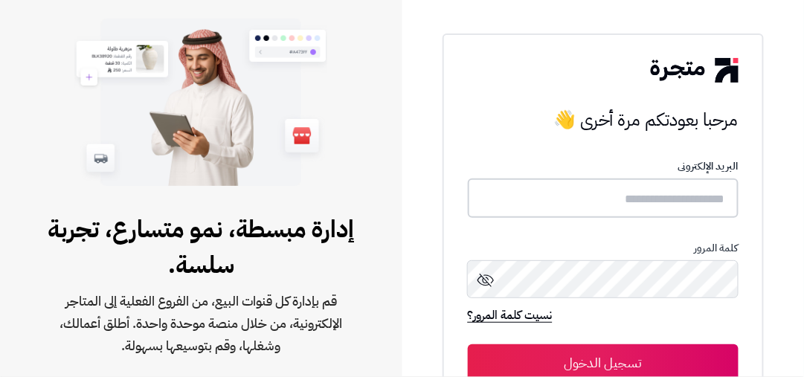
click at [608, 204] on input "text" at bounding box center [603, 197] width 271 height 39
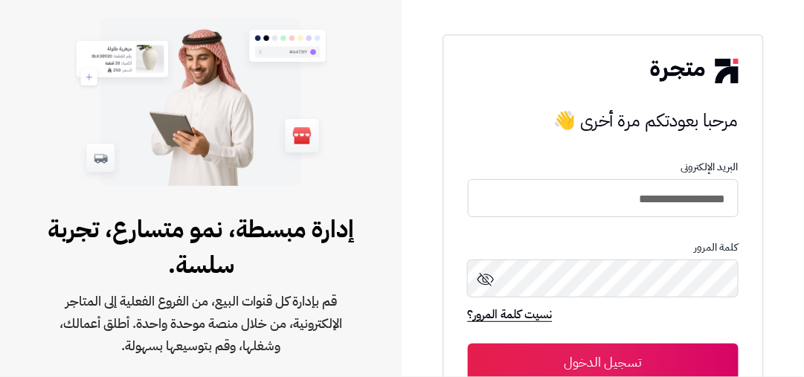
type input "**********"
click at [468, 344] on button "تسجيل الدخول" at bounding box center [603, 362] width 271 height 37
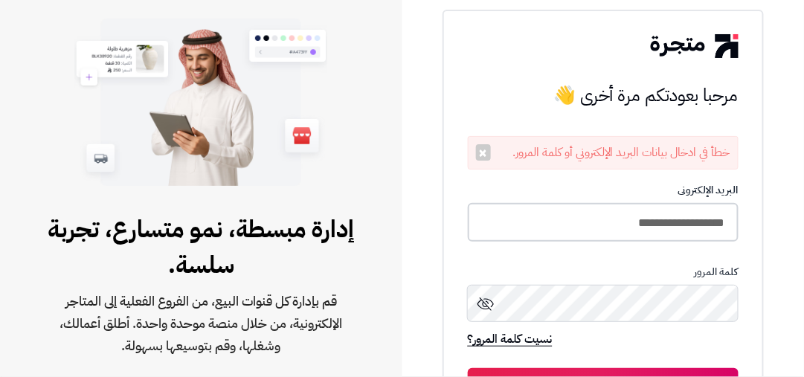
click at [550, 227] on input "**********" at bounding box center [603, 222] width 271 height 39
type input "**********"
